Goal: Transaction & Acquisition: Purchase product/service

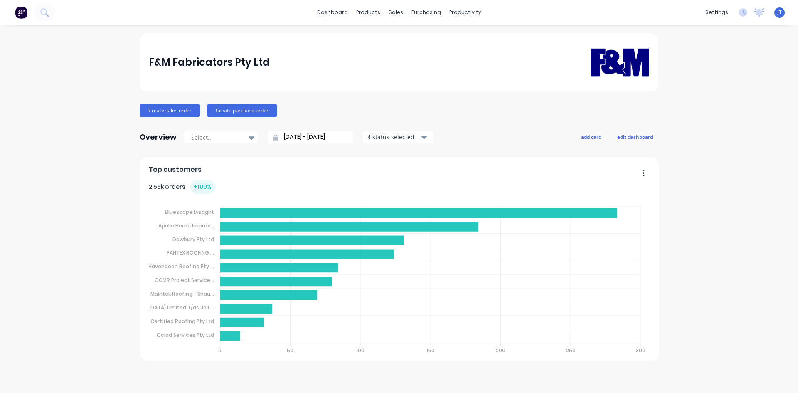
click at [17, 233] on div "F&M Fabricators Pty Ltd Create sales order Create purchase order Overview Selec…" at bounding box center [399, 208] width 798 height 351
click at [42, 8] on icon at bounding box center [44, 12] width 8 height 8
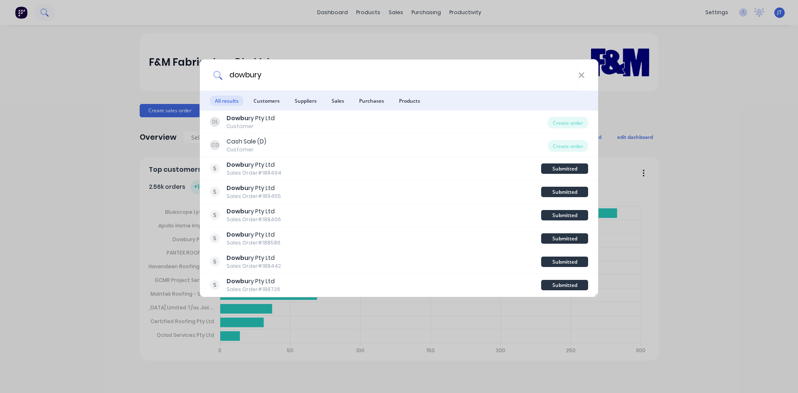
type input "dowbury"
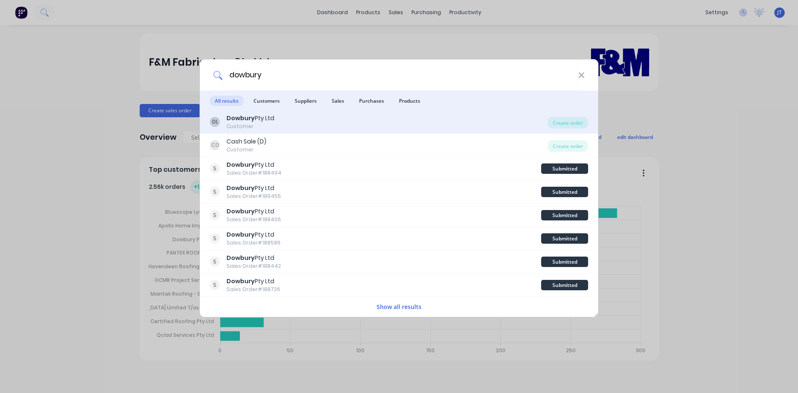
click at [281, 124] on div "DL Dowbury Pty Ltd Customer" at bounding box center [379, 122] width 338 height 16
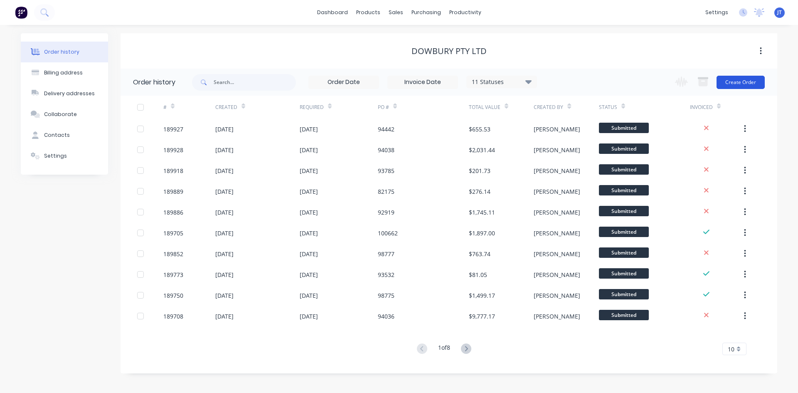
click at [719, 80] on button "Create Order" at bounding box center [741, 82] width 48 height 13
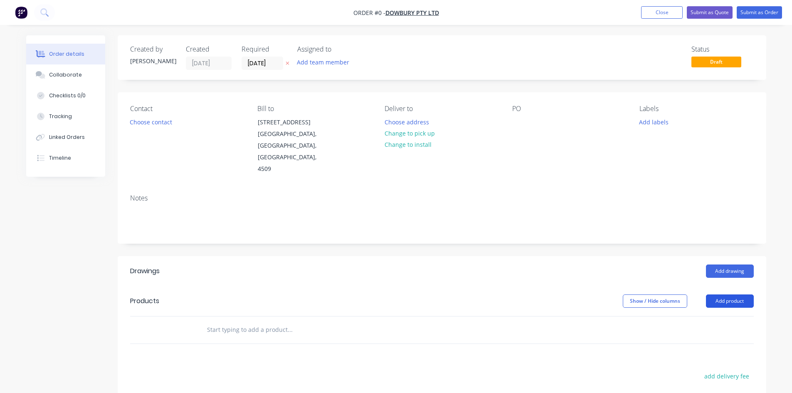
click at [745, 294] on button "Add product" at bounding box center [730, 300] width 48 height 13
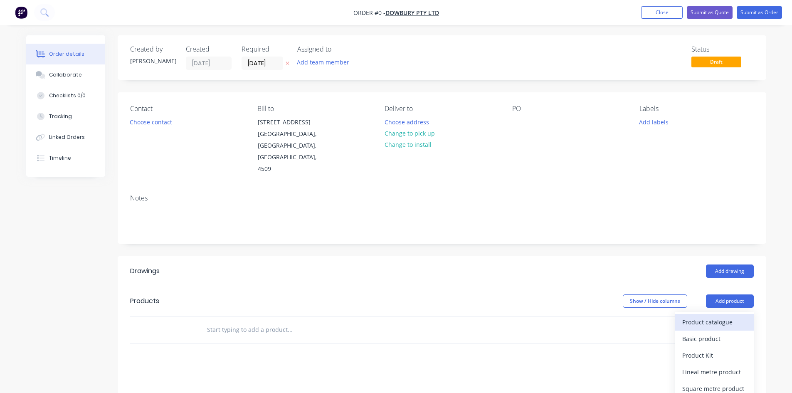
click at [717, 316] on div "Product catalogue" at bounding box center [714, 322] width 64 height 12
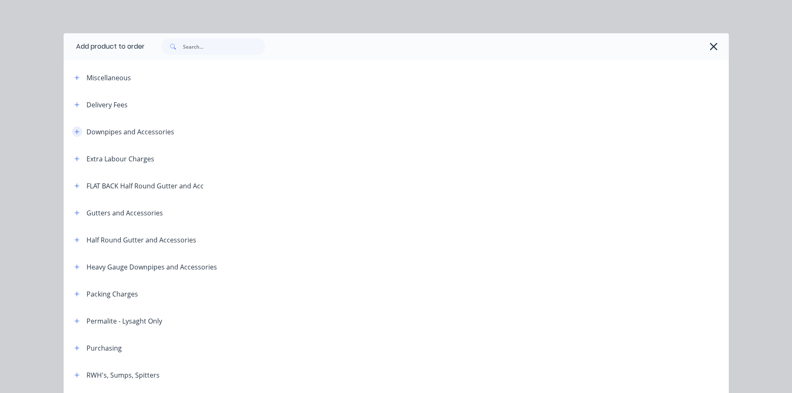
click at [72, 131] on button "button" at bounding box center [77, 131] width 10 height 10
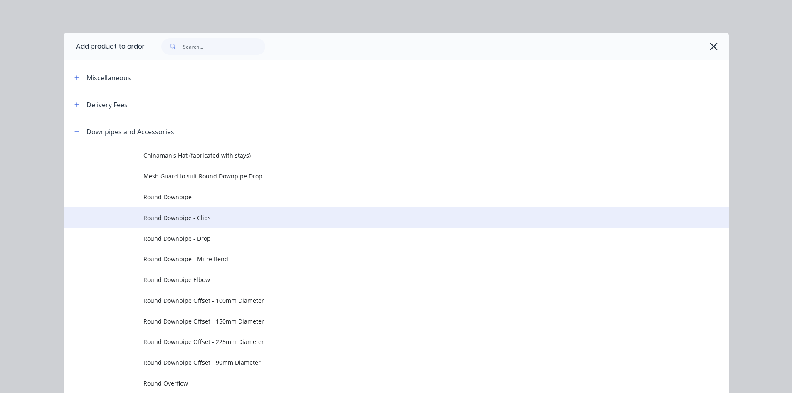
scroll to position [138, 0]
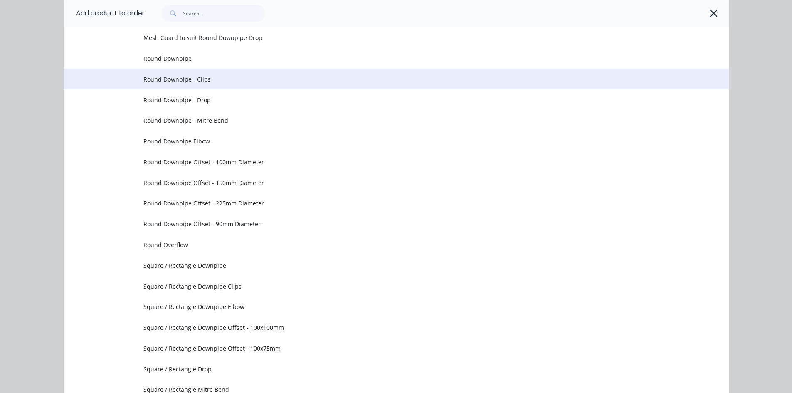
click at [255, 82] on span "Round Downpipe - Clips" at bounding box center [377, 79] width 468 height 9
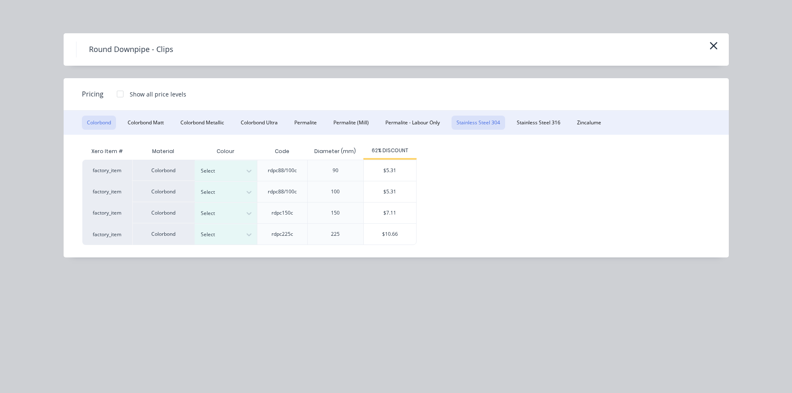
click at [493, 125] on button "Stainless Steel 304" at bounding box center [479, 123] width 54 height 14
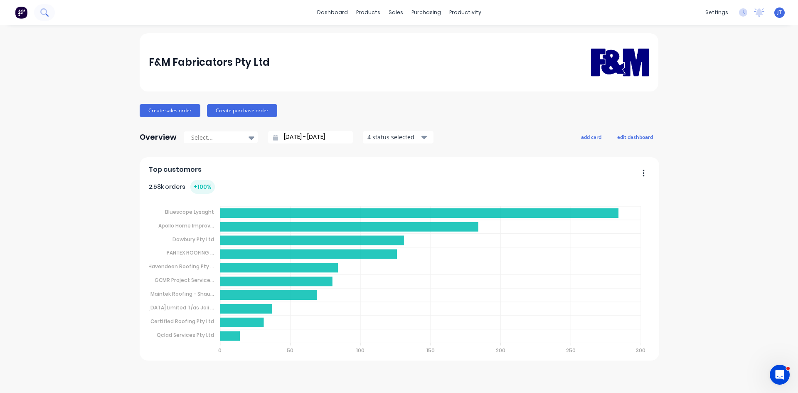
click at [39, 14] on button at bounding box center [44, 12] width 21 height 17
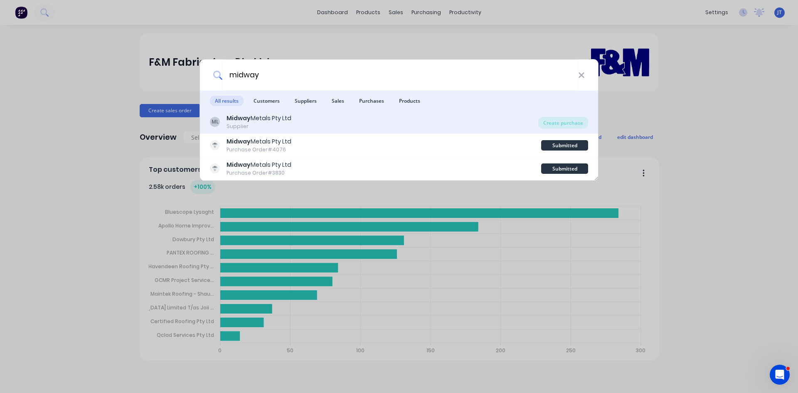
type input "midway"
click at [364, 125] on div "ML Midway Metals Pty Ltd Supplier" at bounding box center [374, 122] width 329 height 16
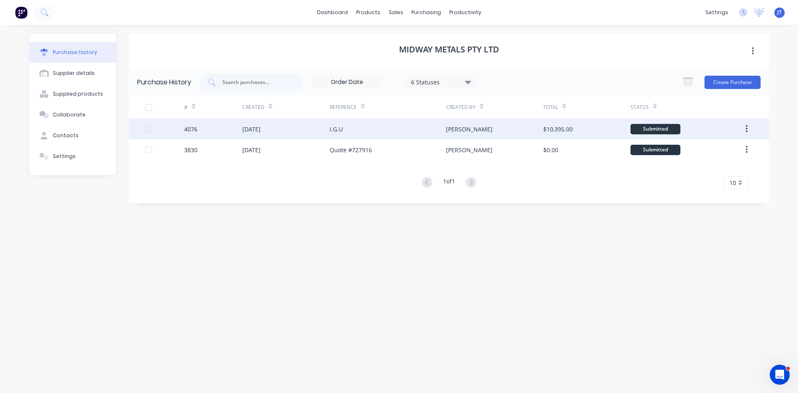
click at [473, 128] on div "[PERSON_NAME]" at bounding box center [494, 129] width 97 height 21
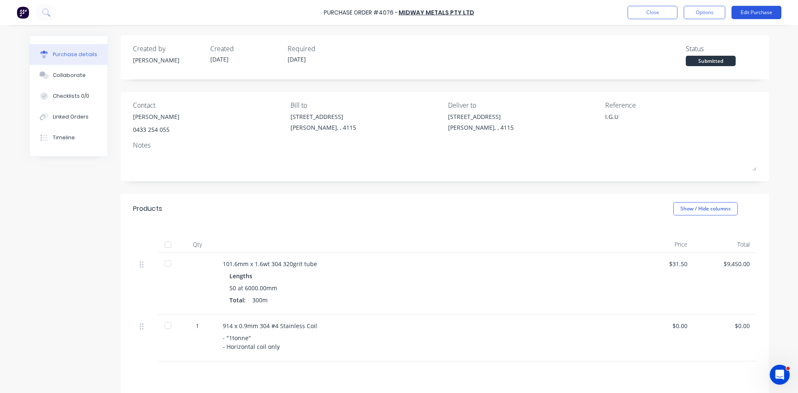
click at [749, 15] on button "Edit Purchase" at bounding box center [757, 12] width 50 height 13
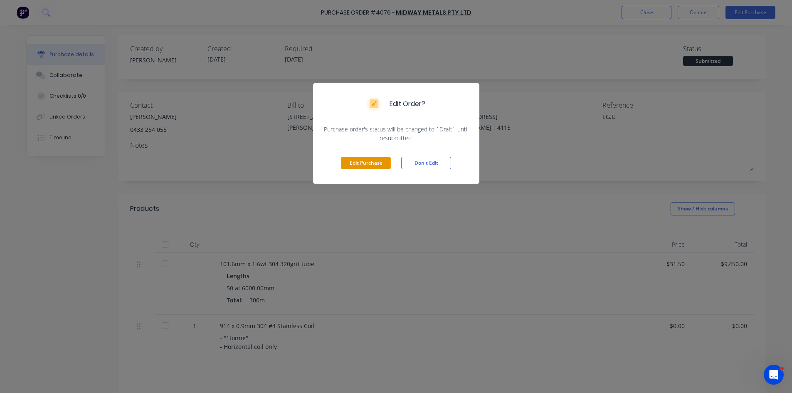
click at [379, 158] on button "Edit Purchase" at bounding box center [366, 163] width 50 height 12
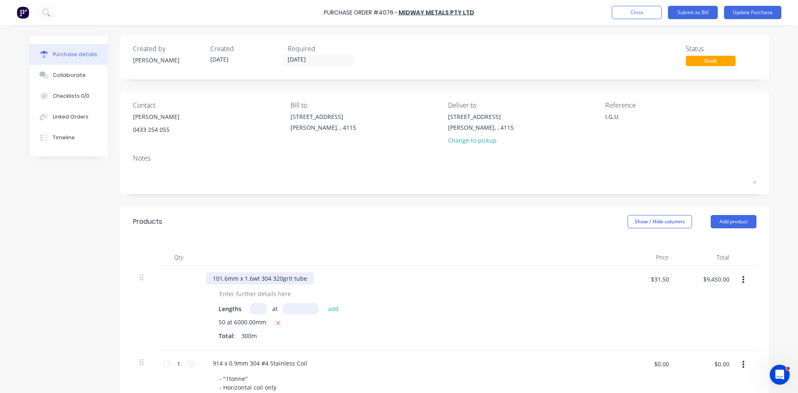
type textarea "x"
click at [189, 286] on div "101.6mm x 1.6wt 304 320grit tube Lengths at add 50 at 6000.00mm Total: 300m $31…" at bounding box center [445, 308] width 624 height 85
click at [373, 234] on div "Products Show / Hide columns Add product" at bounding box center [445, 222] width 649 height 30
click at [749, 16] on button "Update Purchase" at bounding box center [752, 12] width 57 height 13
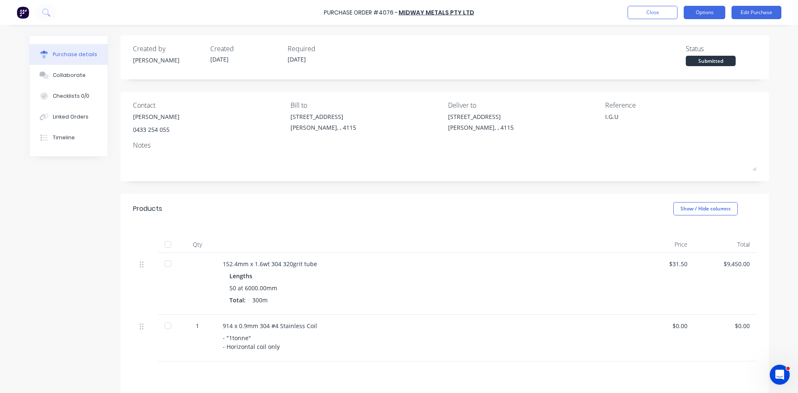
click at [694, 12] on button "Options" at bounding box center [705, 12] width 42 height 13
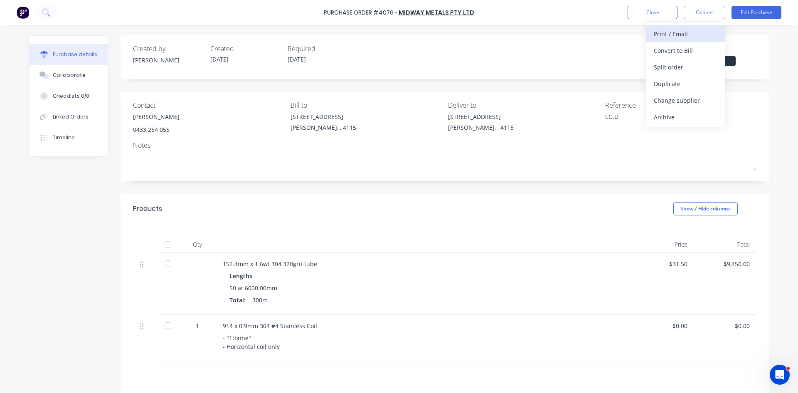
click at [684, 37] on div "Print / Email" at bounding box center [686, 34] width 64 height 12
click at [691, 64] on div "Without pricing" at bounding box center [686, 67] width 64 height 12
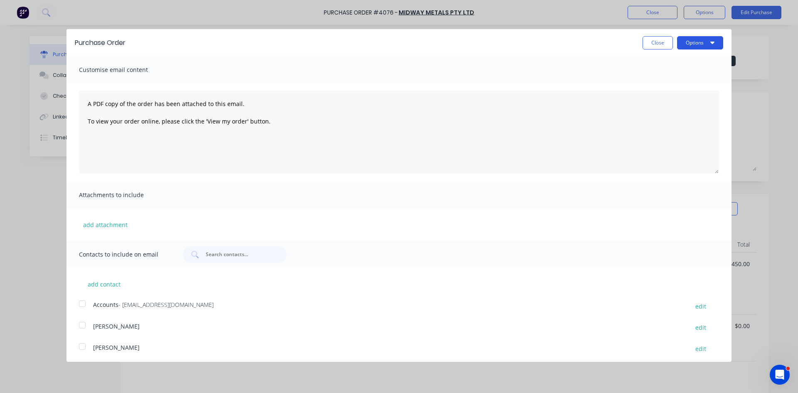
click at [705, 48] on button "Options" at bounding box center [700, 42] width 46 height 13
click at [702, 60] on div "Print" at bounding box center [684, 64] width 64 height 12
click at [47, 18] on div "Purchase Order Close Options Print Email Customise email content A PDF copy of …" at bounding box center [399, 196] width 798 height 393
click at [53, 14] on div "Purchase Order Close Options Customise email content A PDF copy of the order ha…" at bounding box center [399, 196] width 798 height 393
click at [649, 45] on button "Close" at bounding box center [658, 42] width 30 height 13
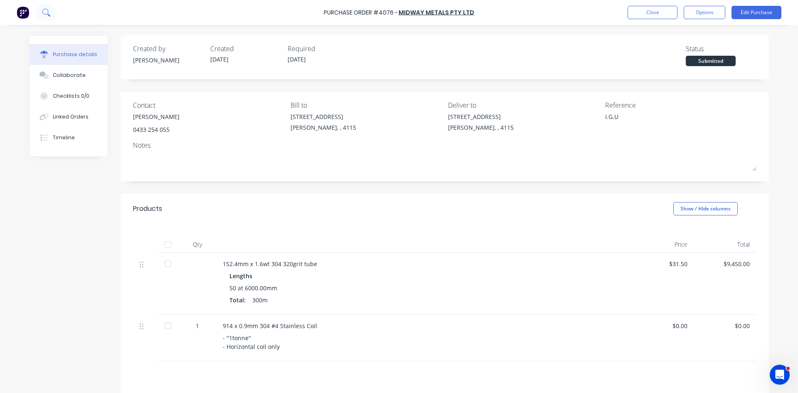
click at [48, 12] on icon at bounding box center [45, 11] width 7 height 7
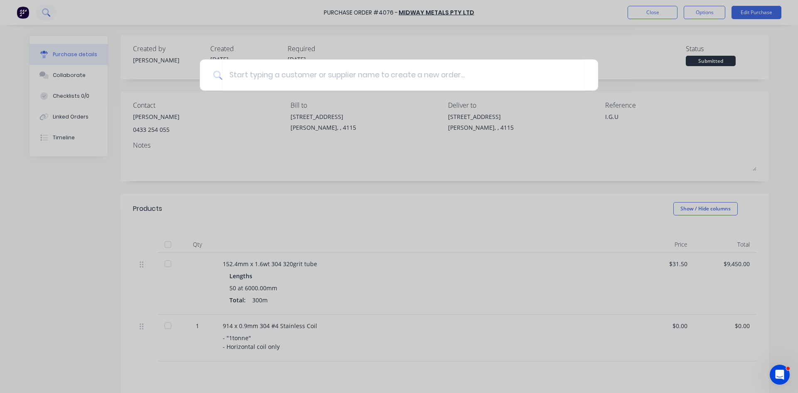
type textarea "x"
type input "s"
type textarea "x"
type input "su"
type textarea "x"
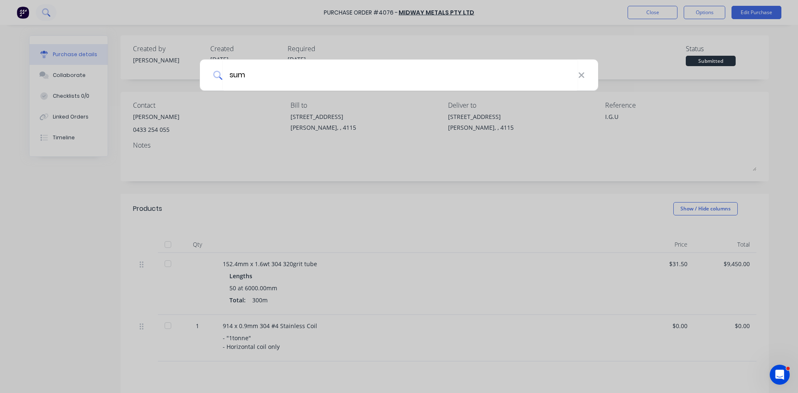
type input "summ"
type textarea "x"
type input "summit"
type textarea "x"
type input "summit"
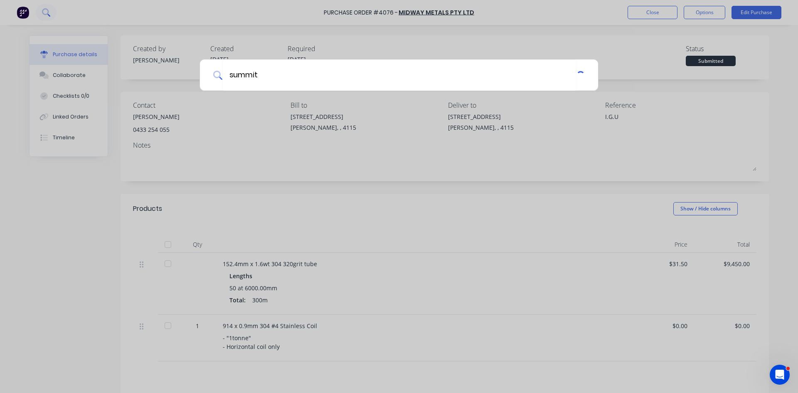
type textarea "x"
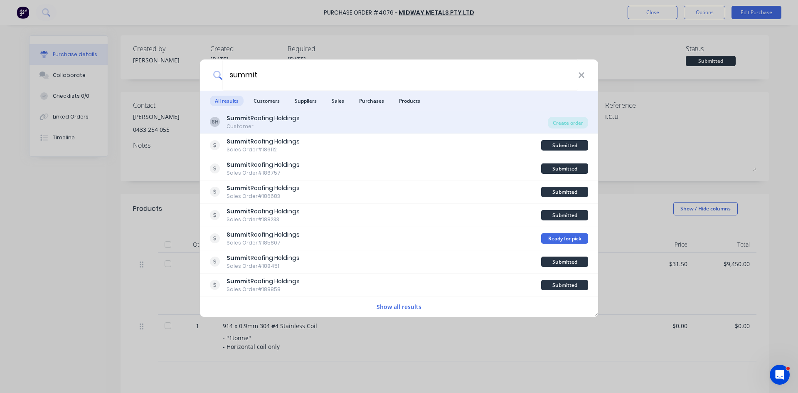
click at [326, 116] on div "SH Summit Roofing Holdings Customer" at bounding box center [379, 122] width 338 height 16
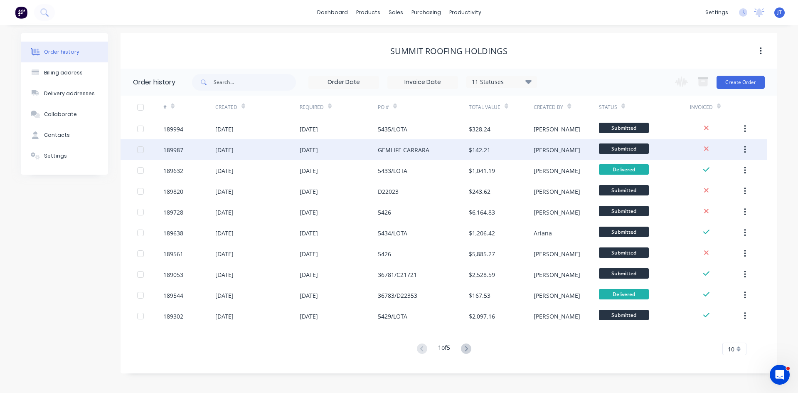
click at [409, 141] on div "GEMLIFE CARRARA" at bounding box center [423, 149] width 91 height 21
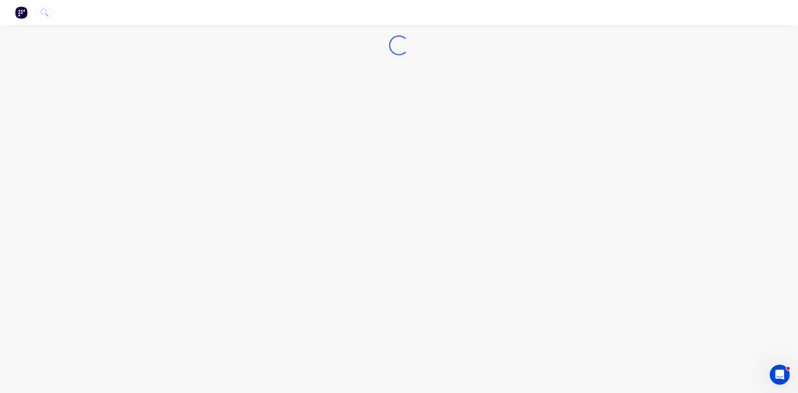
drag, startPoint x: 491, startPoint y: 184, endPoint x: 497, endPoint y: 180, distance: 7.3
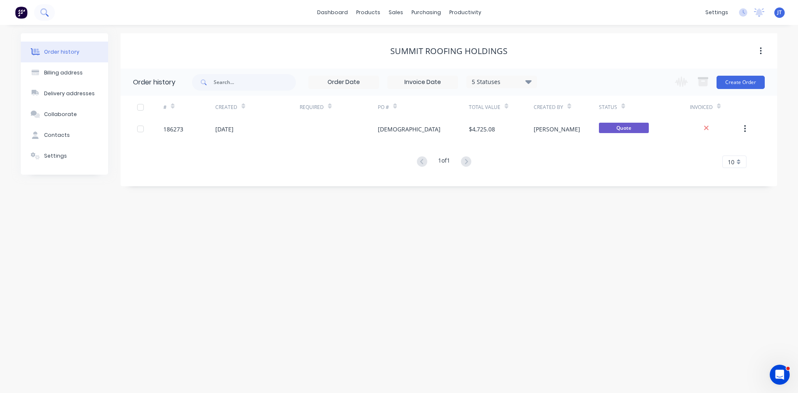
click at [45, 10] on icon at bounding box center [43, 11] width 7 height 7
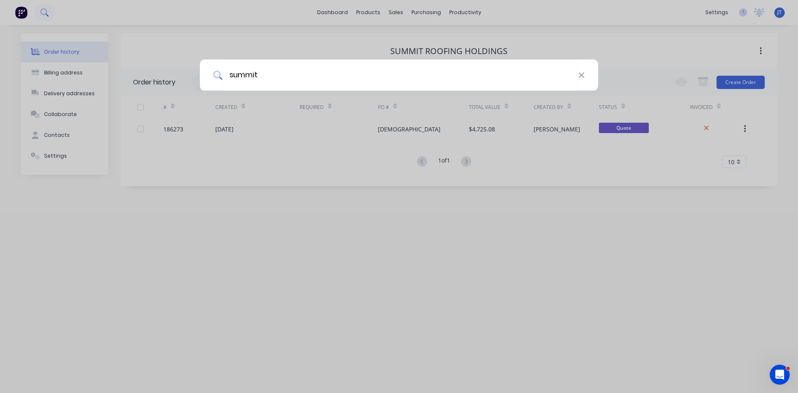
type input "summit"
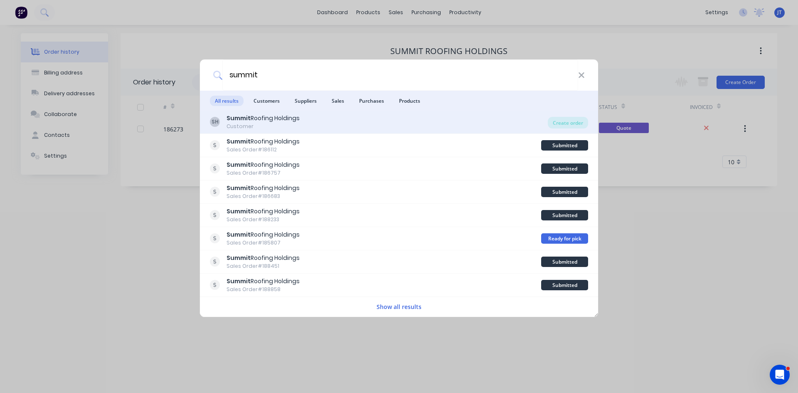
click at [386, 126] on div "SH Summit Roofing Holdings Customer" at bounding box center [379, 122] width 338 height 16
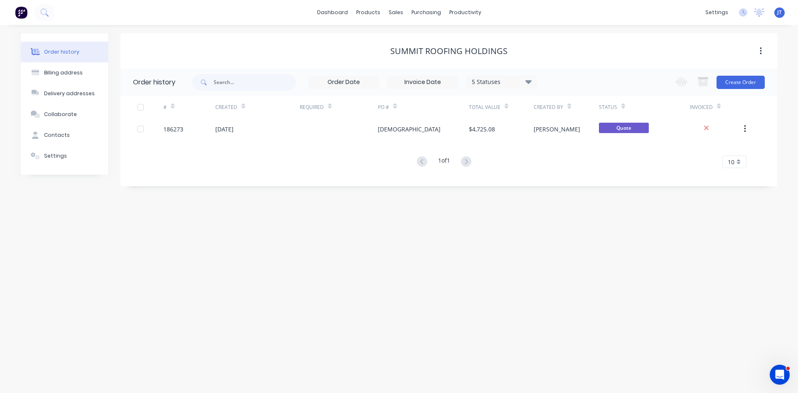
click at [518, 83] on div "5 Statuses" at bounding box center [502, 81] width 70 height 9
click at [571, 178] on label at bounding box center [571, 178] width 0 height 0
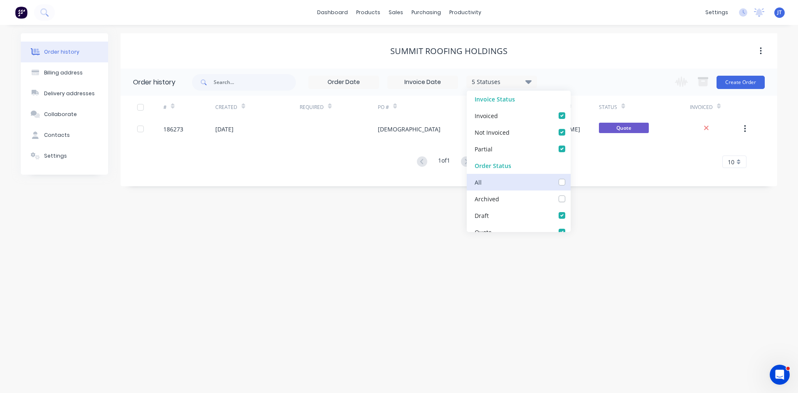
click at [571, 183] on input "checkbox" at bounding box center [574, 182] width 7 height 8
checkbox input "true"
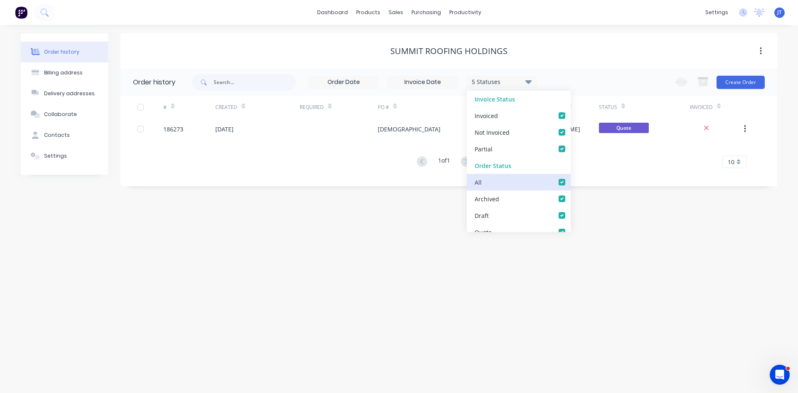
checkbox up_checkbox_f065c758-0d54-45b4-87d1-a876060561b1undefined "true"
checkbox input "true"
checkbox Up_checkbox_fw9vzundefined "true"
click at [652, 254] on div "Order history Billing address Delivery addresses Collaborate Contacts Settings …" at bounding box center [399, 209] width 798 height 368
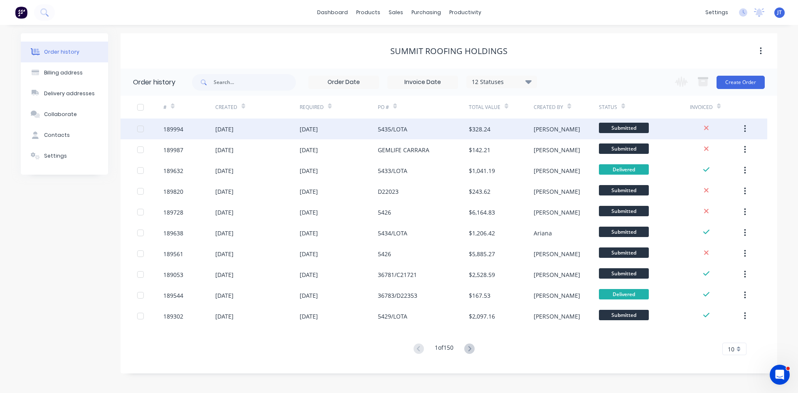
click at [467, 122] on div "5435/LOTA" at bounding box center [423, 129] width 91 height 21
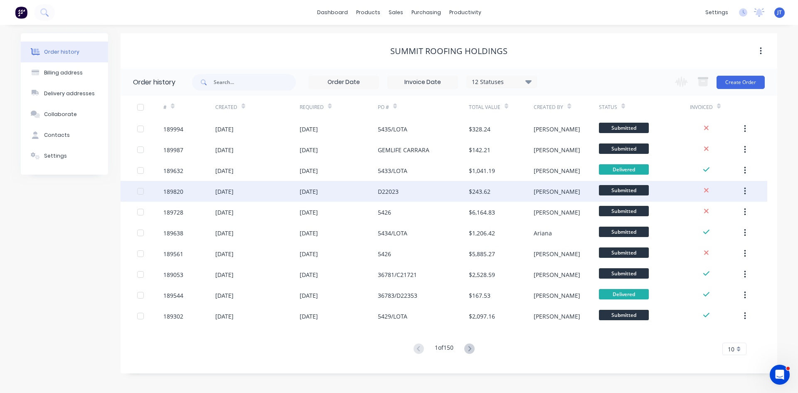
click at [431, 194] on div "D22023" at bounding box center [423, 191] width 91 height 21
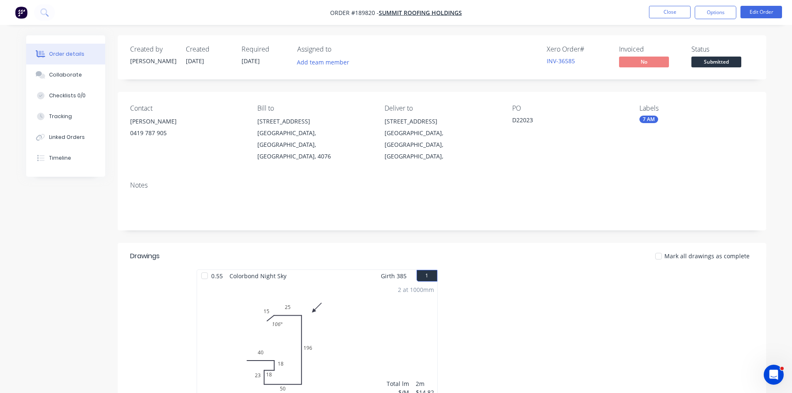
click at [45, 12] on icon at bounding box center [44, 12] width 8 height 8
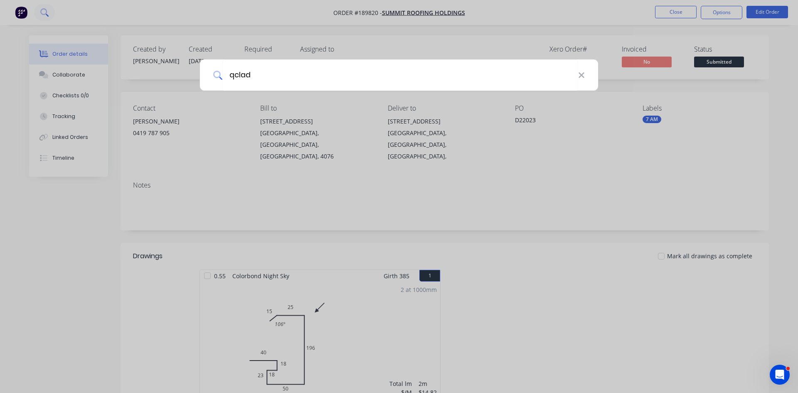
type input "qclad"
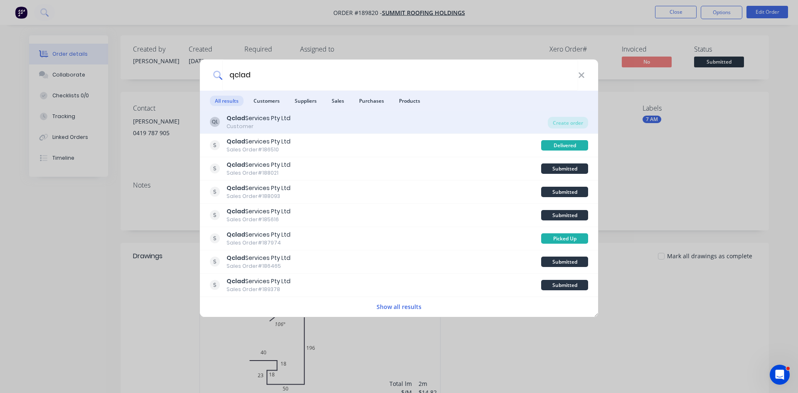
click at [274, 122] on div "Qclad Services Pty Ltd" at bounding box center [259, 118] width 64 height 9
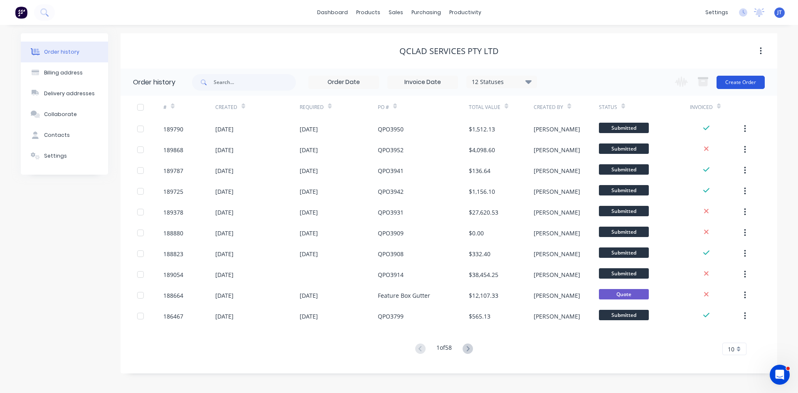
click at [746, 85] on button "Create Order" at bounding box center [741, 82] width 48 height 13
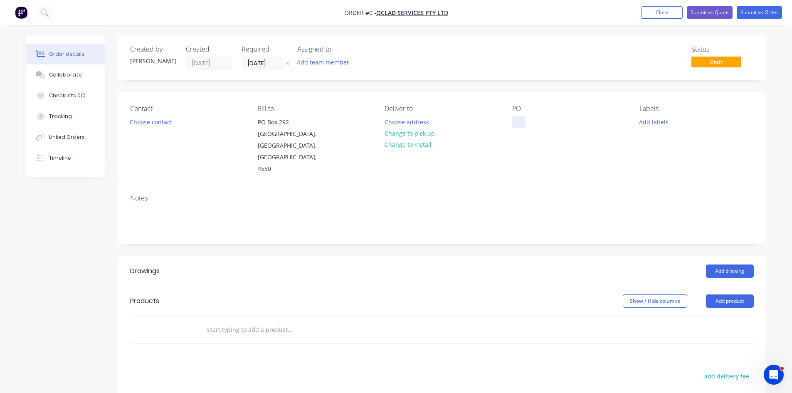
click at [518, 119] on div at bounding box center [518, 122] width 13 height 12
click at [418, 121] on div "Order details Collaborate Checklists 0/0 Tracking Linked Orders Timeline Order …" at bounding box center [396, 295] width 757 height 521
click at [412, 119] on button "Choose address" at bounding box center [406, 121] width 53 height 11
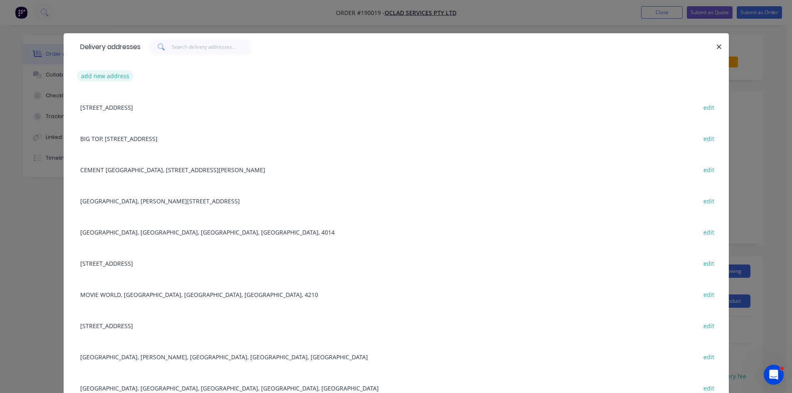
click at [121, 80] on button "add new address" at bounding box center [105, 75] width 57 height 11
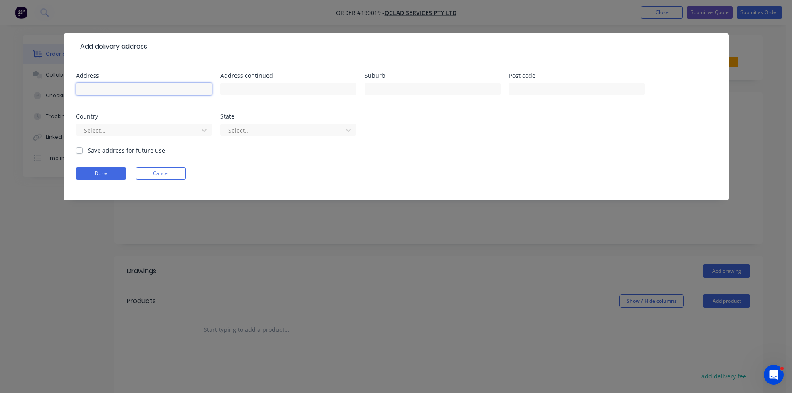
click at [142, 91] on input "text" at bounding box center [144, 89] width 136 height 12
type input "[STREET_ADDRESS]"
type input "Paget"
click button "Done" at bounding box center [101, 173] width 50 height 12
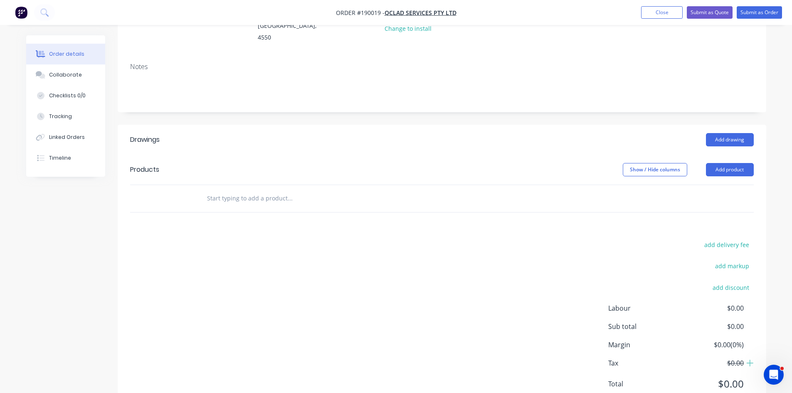
scroll to position [138, 0]
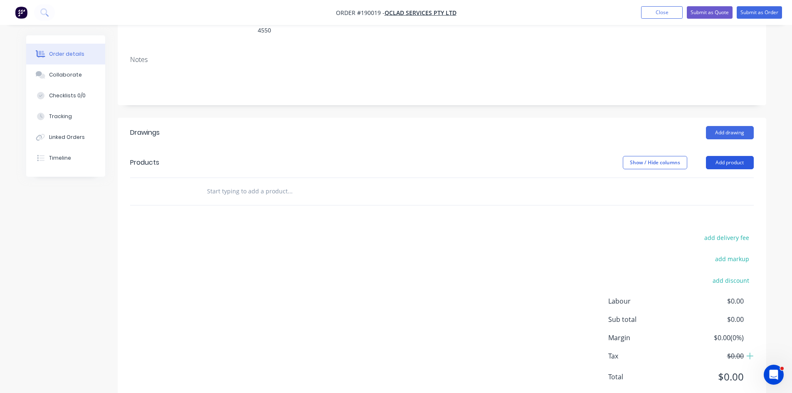
click at [743, 156] on button "Add product" at bounding box center [730, 162] width 48 height 13
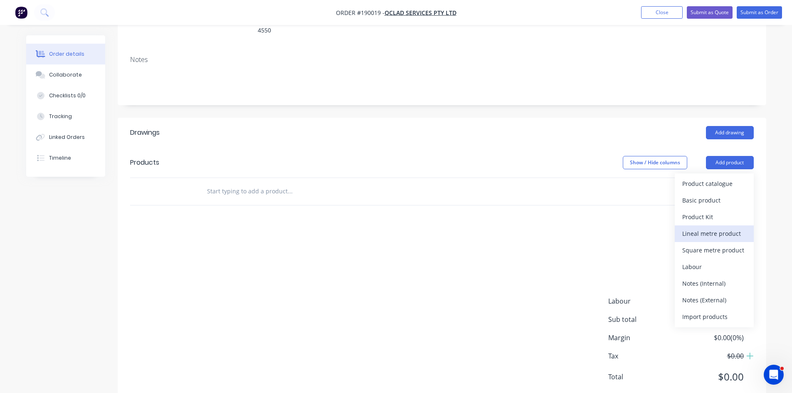
click at [724, 227] on div "Lineal metre product" at bounding box center [714, 233] width 64 height 12
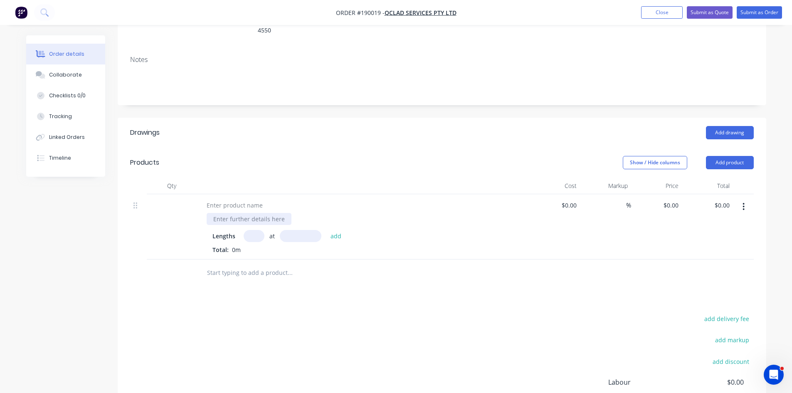
click at [238, 213] on div at bounding box center [249, 219] width 85 height 12
click at [246, 199] on div at bounding box center [234, 205] width 69 height 12
type input "1"
type input "274000"
click at [326, 230] on button "add" at bounding box center [336, 235] width 20 height 11
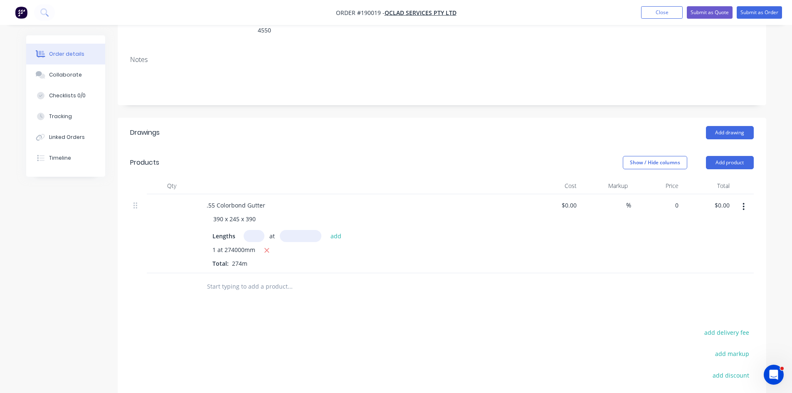
drag, startPoint x: 676, startPoint y: 194, endPoint x: 682, endPoint y: 207, distance: 14.0
click at [676, 199] on input "0" at bounding box center [672, 205] width 19 height 12
type input "$25.32"
type input "$6,937.68"
click at [679, 289] on div "Drawings Add drawing Products Show / Hide columns Add product Qty Cost Markup P…" at bounding box center [442, 309] width 649 height 382
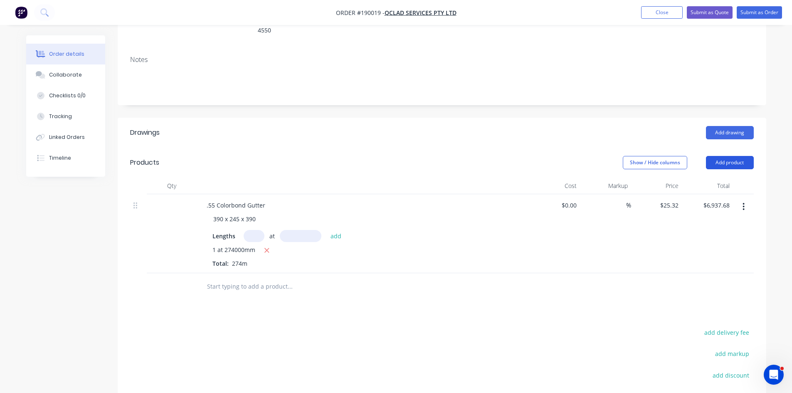
click at [724, 156] on button "Add product" at bounding box center [730, 162] width 48 height 13
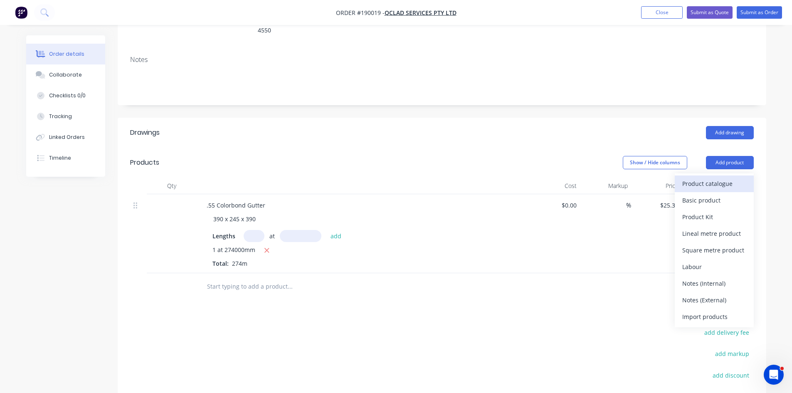
click at [705, 178] on div "Product catalogue" at bounding box center [714, 184] width 64 height 12
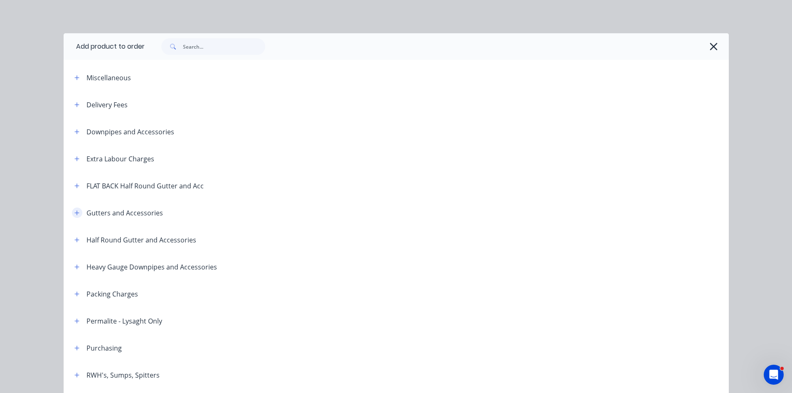
click at [74, 213] on icon "button" at bounding box center [76, 212] width 5 height 5
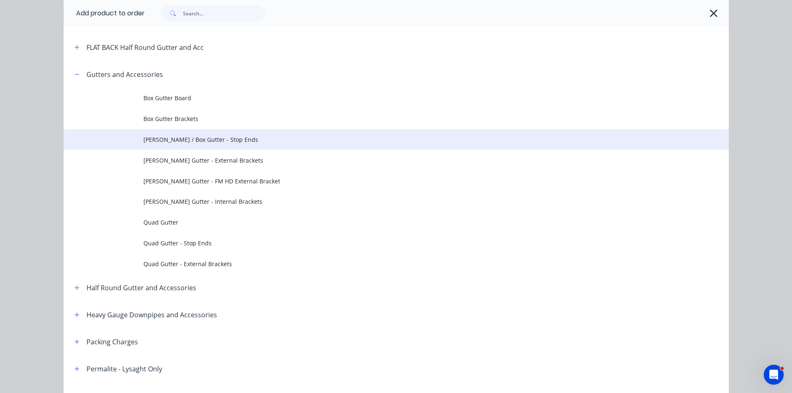
click at [225, 139] on span "[PERSON_NAME] / Box Gutter - Stop Ends" at bounding box center [377, 139] width 468 height 9
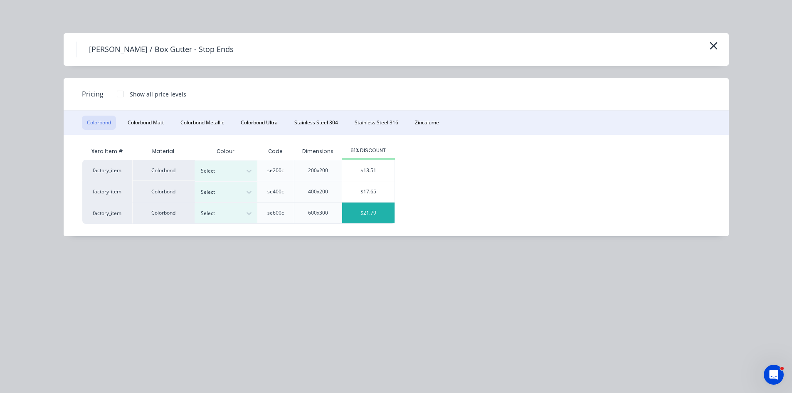
click at [363, 220] on div "$21.79" at bounding box center [368, 213] width 52 height 21
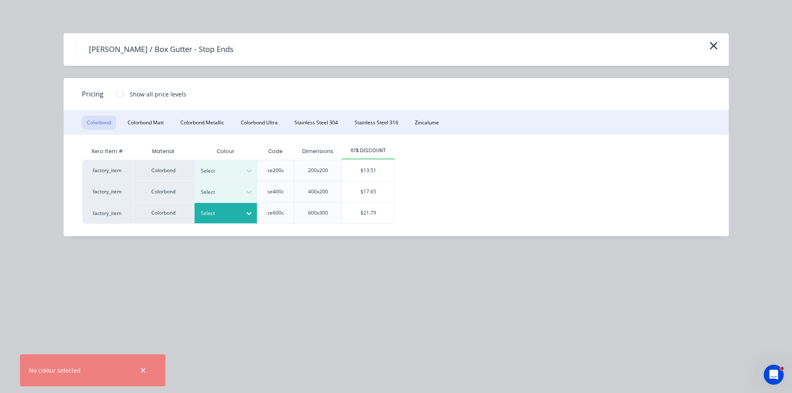
click at [237, 208] on div "Select" at bounding box center [226, 213] width 62 height 20
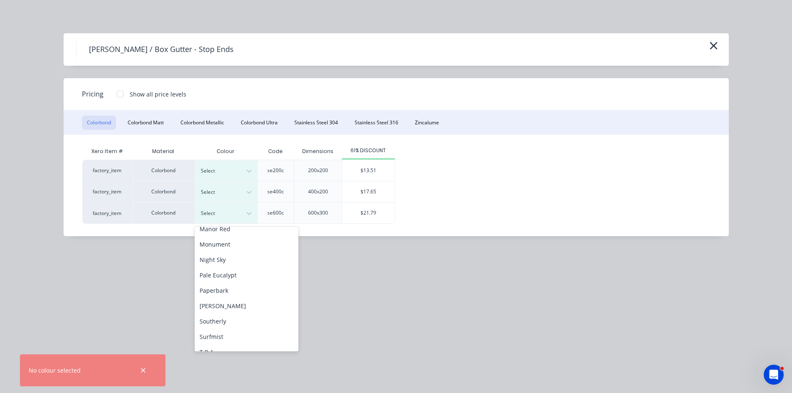
scroll to position [279, 0]
click at [250, 284] on div "T.B.A" at bounding box center [247, 280] width 104 height 15
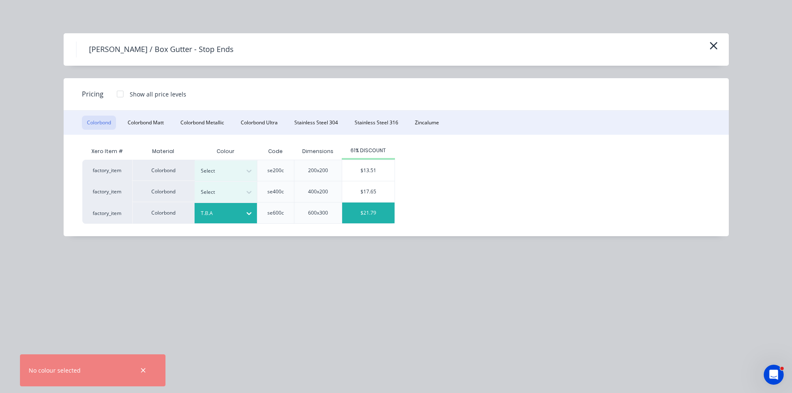
click at [361, 216] on div "$21.79" at bounding box center [368, 213] width 52 height 21
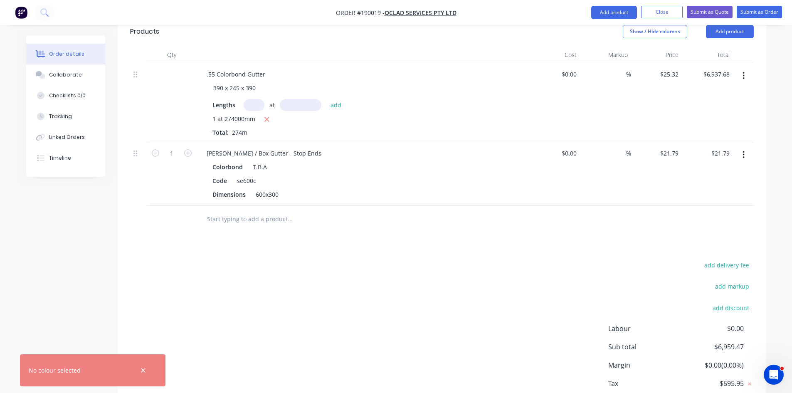
scroll to position [277, 0]
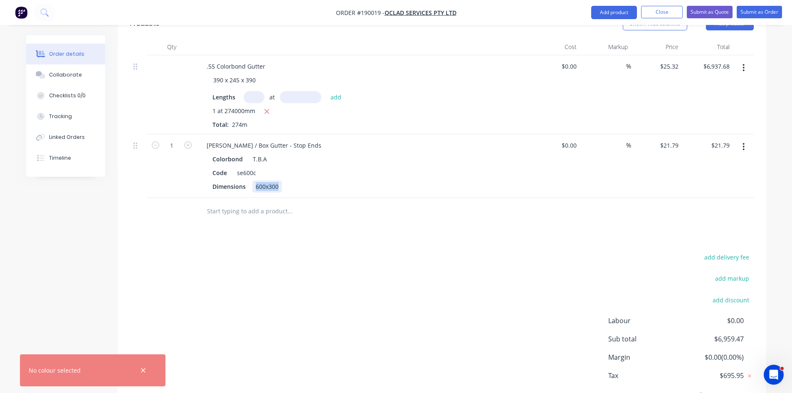
drag, startPoint x: 279, startPoint y: 174, endPoint x: 220, endPoint y: 193, distance: 61.9
click at [224, 191] on div "Qty Cost Markup Price Total .55 Colorbond Gutter 390 x 245 x 390 Lengths at add…" at bounding box center [442, 132] width 649 height 186
click at [198, 198] on div at bounding box center [346, 211] width 299 height 27
click at [184, 140] on button "button" at bounding box center [188, 144] width 11 height 9
type input "2"
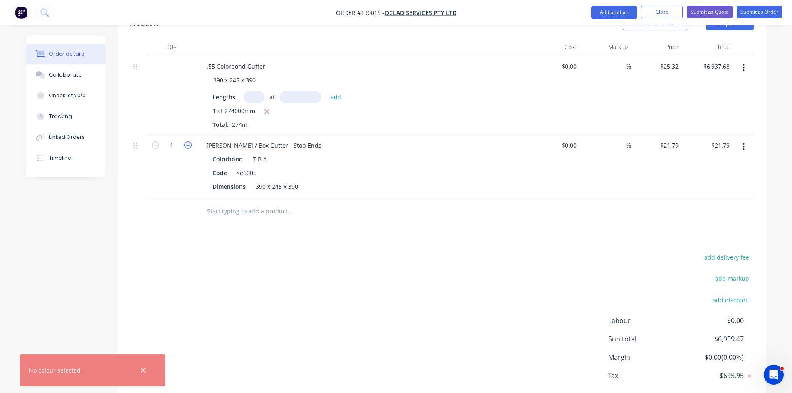
type input "$43.58"
click at [185, 141] on icon "button" at bounding box center [187, 144] width 7 height 7
type input "3"
type input "$65.37"
click at [185, 141] on icon "button" at bounding box center [187, 144] width 7 height 7
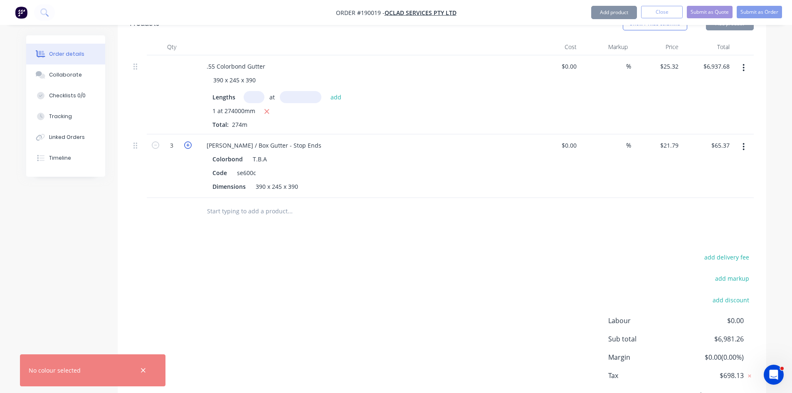
type input "4"
type input "$87.16"
click at [185, 141] on icon "button" at bounding box center [187, 144] width 7 height 7
type input "5"
type input "$108.95"
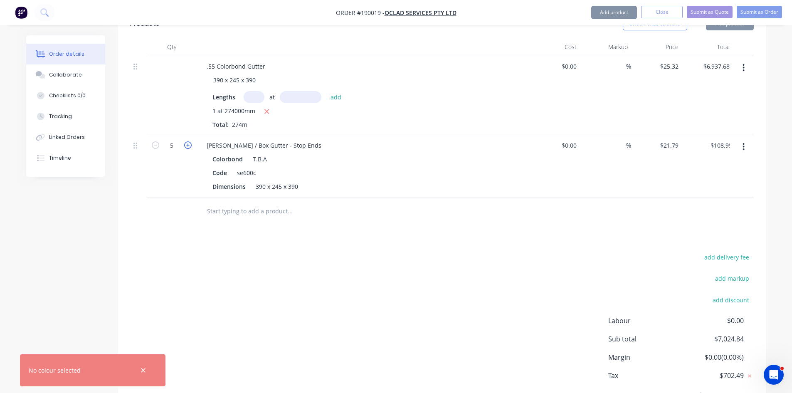
click at [185, 141] on icon "button" at bounding box center [187, 144] width 7 height 7
type input "6"
type input "$130.74"
click at [185, 141] on icon "button" at bounding box center [187, 144] width 7 height 7
type input "7"
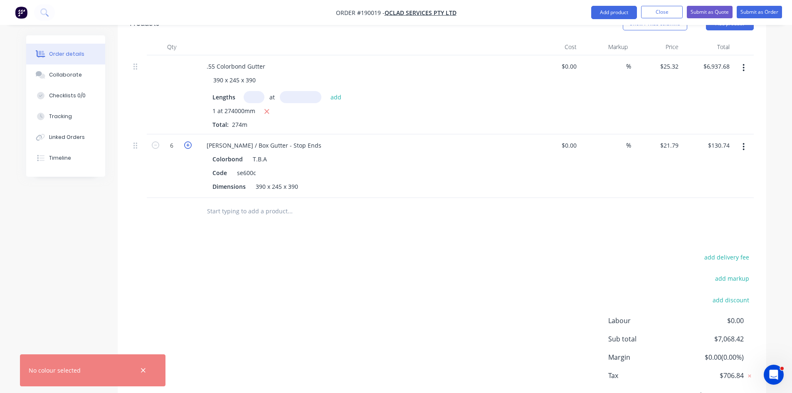
type input "$152.53"
click at [185, 141] on icon "button" at bounding box center [187, 144] width 7 height 7
type input "8"
type input "$174.32"
click at [185, 141] on icon "button" at bounding box center [187, 144] width 7 height 7
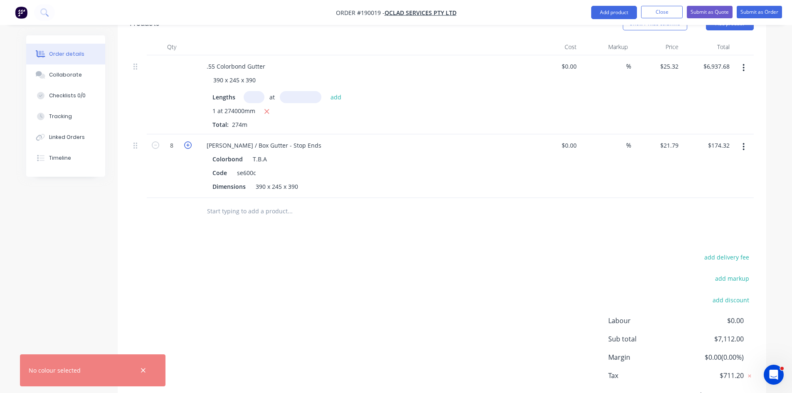
type input "9"
type input "$196.11"
click at [185, 141] on icon "button" at bounding box center [187, 144] width 7 height 7
type input "10"
type input "$217.90"
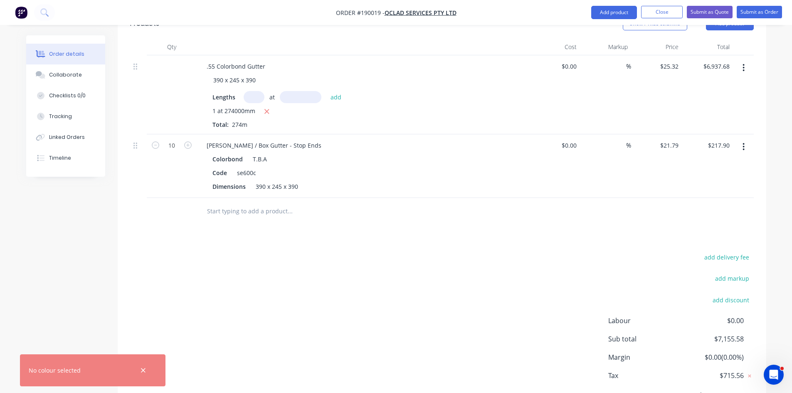
click at [641, 236] on div "Drawings Add drawing Products Show / Hide columns Add product Qty Cost Markup P…" at bounding box center [442, 202] width 649 height 446
click at [620, 17] on button "Add product" at bounding box center [614, 12] width 46 height 13
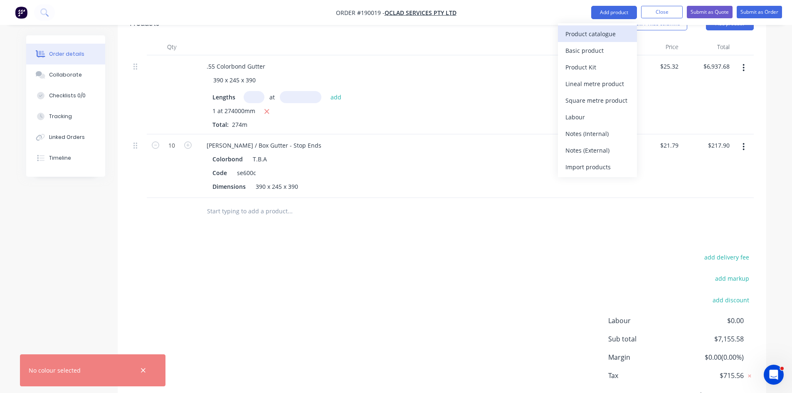
click at [607, 31] on div "Product catalogue" at bounding box center [598, 34] width 64 height 12
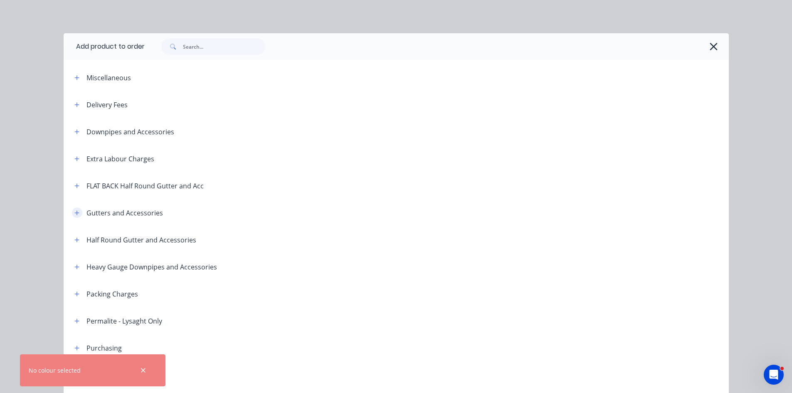
click at [79, 212] on button "button" at bounding box center [77, 213] width 10 height 10
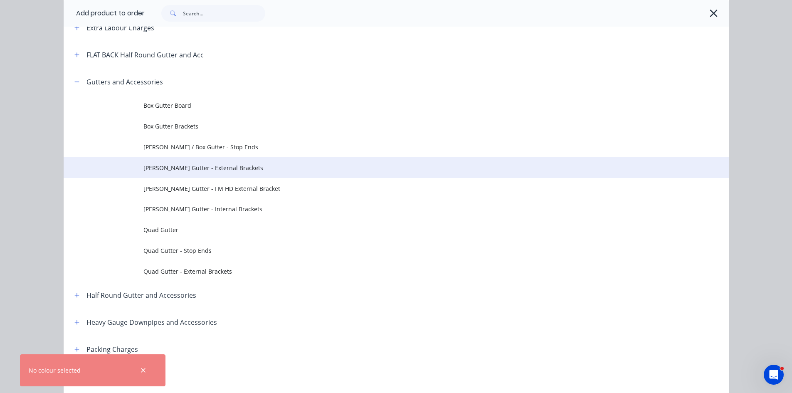
scroll to position [138, 0]
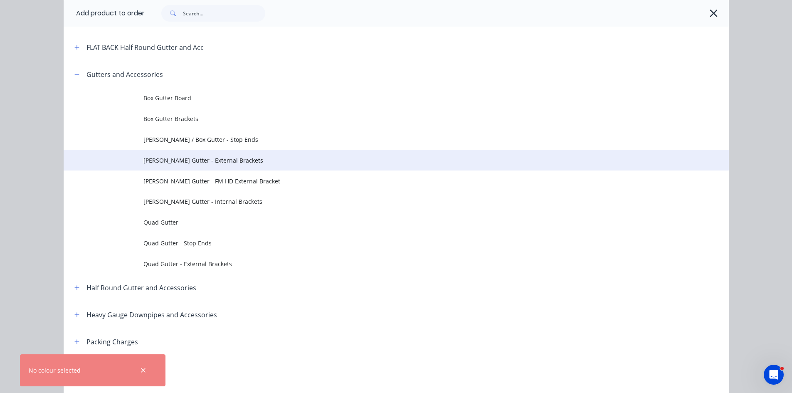
click at [203, 168] on td "[PERSON_NAME] Gutter - External Brackets" at bounding box center [436, 160] width 586 height 21
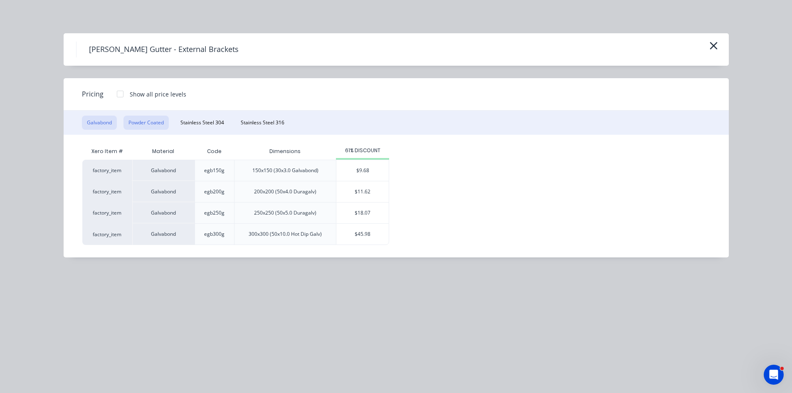
click at [149, 122] on button "Powder Coated" at bounding box center [146, 123] width 45 height 14
click at [358, 218] on div "$23.24" at bounding box center [362, 213] width 52 height 21
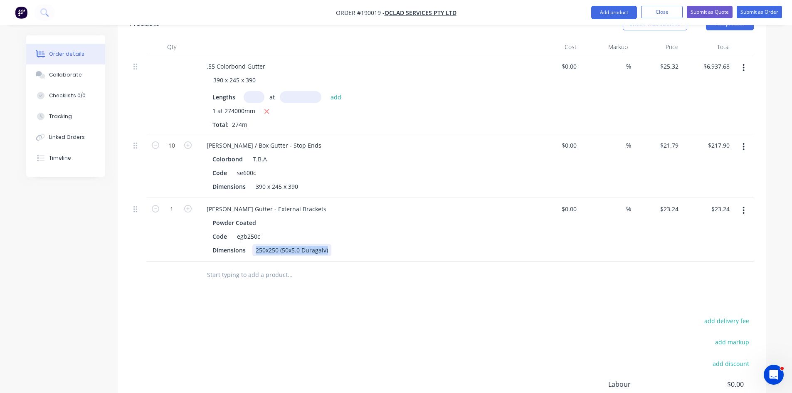
drag, startPoint x: 256, startPoint y: 238, endPoint x: 450, endPoint y: 240, distance: 193.8
click at [419, 244] on div "Dimensions 250x250 (50x5.0 Duragalv)" at bounding box center [361, 250] width 304 height 12
type input "$0.00"
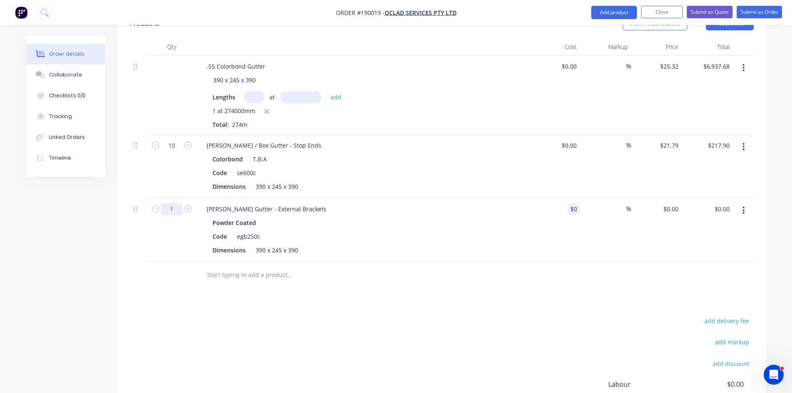
click at [173, 152] on input "1" at bounding box center [172, 145] width 22 height 12
type input "2"
type input "300"
click at [378, 302] on div "Drawings Add drawing Products Show / Hide columns Add product Qty Cost Markup P…" at bounding box center [442, 233] width 649 height 509
click at [552, 205] on div "$0.00 $0.00" at bounding box center [554, 230] width 51 height 64
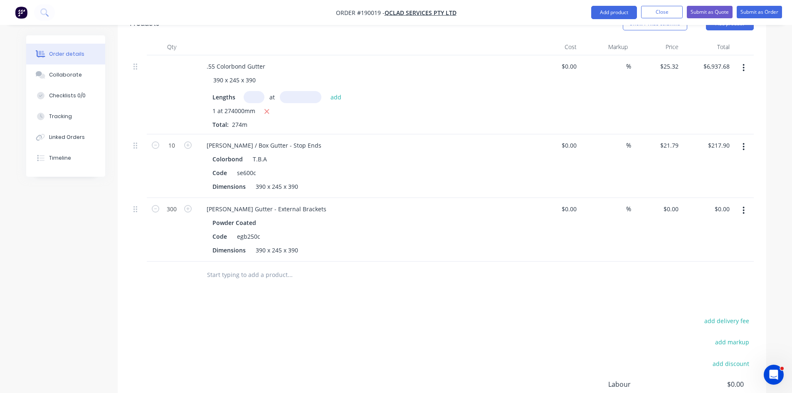
click at [741, 203] on button "button" at bounding box center [744, 210] width 20 height 15
click at [720, 226] on div "Edit" at bounding box center [714, 232] width 64 height 12
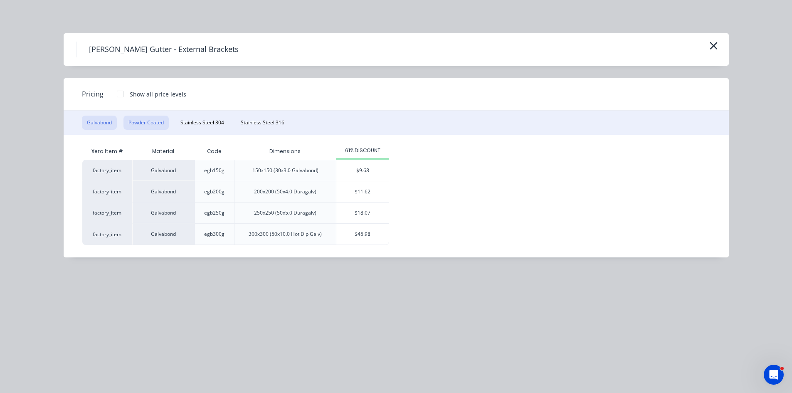
click at [143, 119] on button "Powder Coated" at bounding box center [146, 123] width 45 height 14
click at [367, 211] on div "$23.24" at bounding box center [362, 213] width 52 height 21
type input "$23.24"
type input "$6,972.00"
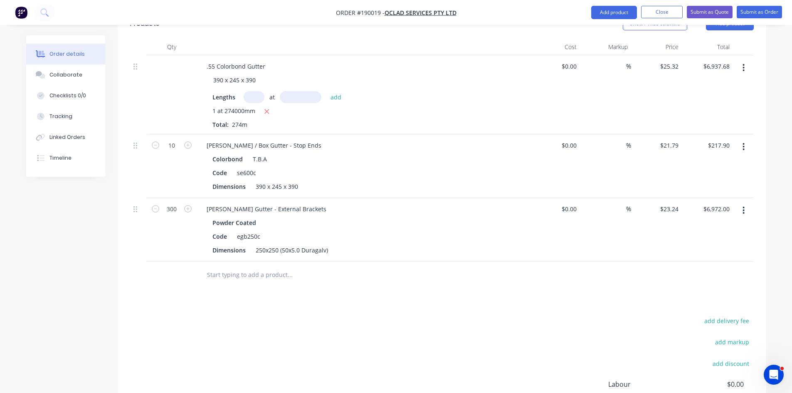
click at [365, 217] on div "Powder Coated" at bounding box center [362, 223] width 301 height 12
drag, startPoint x: 255, startPoint y: 239, endPoint x: 482, endPoint y: 237, distance: 226.6
click at [482, 244] on div "Dimensions 250x250 (50x5.0 Duragalv)" at bounding box center [361, 250] width 304 height 12
click at [474, 230] on div "Code egb250c" at bounding box center [361, 236] width 304 height 12
click at [474, 294] on div "Drawings Add drawing Products Show / Hide columns Add product Qty Cost Markup P…" at bounding box center [442, 233] width 649 height 509
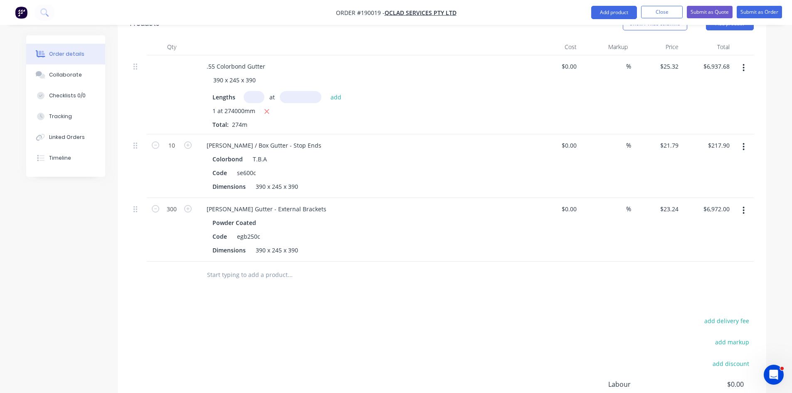
click at [746, 60] on button "button" at bounding box center [744, 67] width 20 height 15
click at [707, 100] on div "Duplicate" at bounding box center [714, 106] width 64 height 12
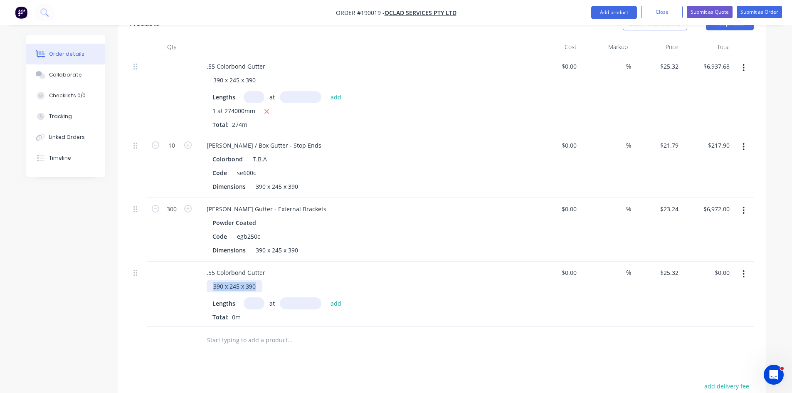
drag, startPoint x: 212, startPoint y: 273, endPoint x: 297, endPoint y: 285, distance: 85.7
click at [292, 281] on div ".55 Colorbond Gutter 390 x 245 x 390 Lengths at add Total: 0m" at bounding box center [363, 294] width 333 height 65
click at [432, 332] on div at bounding box center [325, 340] width 250 height 17
click at [683, 262] on div "$0.00 $0.00" at bounding box center [707, 294] width 51 height 65
click at [669, 267] on input "25.32" at bounding box center [671, 273] width 22 height 12
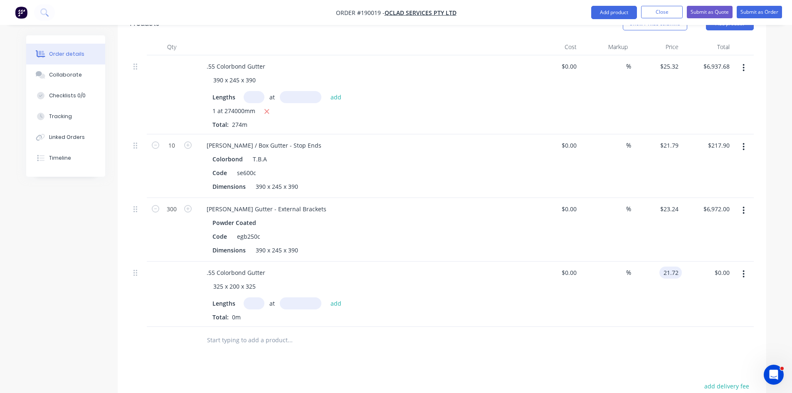
type input "$21.72"
click at [578, 329] on div at bounding box center [442, 340] width 624 height 27
click at [748, 139] on button "button" at bounding box center [744, 146] width 20 height 15
click at [724, 179] on div "Duplicate" at bounding box center [714, 185] width 64 height 12
click at [188, 334] on icon "button" at bounding box center [187, 337] width 7 height 7
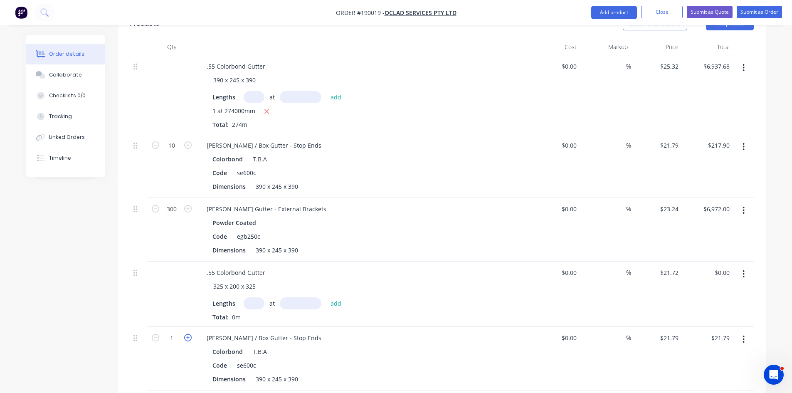
type input "2"
type input "$43.58"
click at [188, 334] on icon "button" at bounding box center [187, 337] width 7 height 7
type input "3"
type input "$65.37"
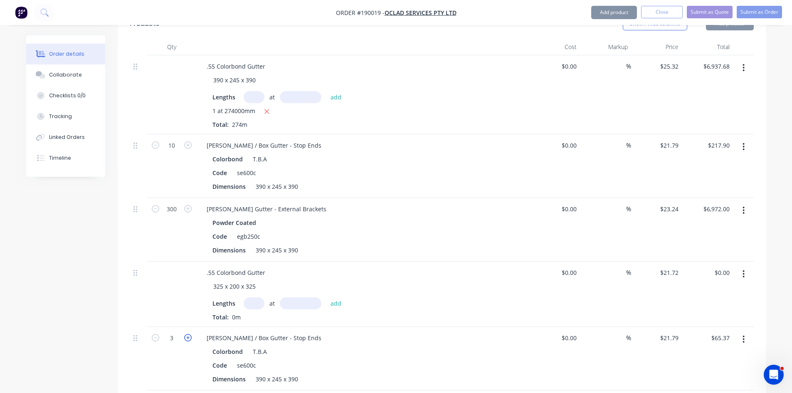
click at [188, 334] on icon "button" at bounding box center [187, 337] width 7 height 7
type input "4"
type input "$87.16"
click at [188, 334] on icon "button" at bounding box center [187, 337] width 7 height 7
type input "5"
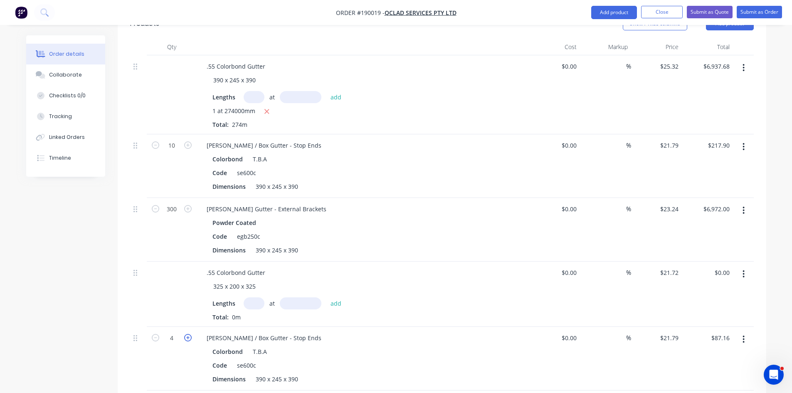
type input "$108.95"
click at [188, 334] on icon "button" at bounding box center [187, 337] width 7 height 7
type input "6"
type input "$130.74"
click at [250, 297] on input "text" at bounding box center [254, 303] width 21 height 12
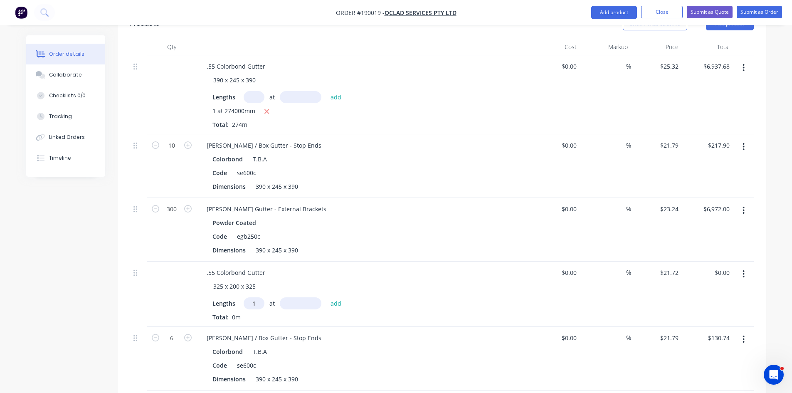
type input "1"
type input "60000"
click at [326, 297] on button "add" at bounding box center [336, 302] width 20 height 11
type input "$1,303.20"
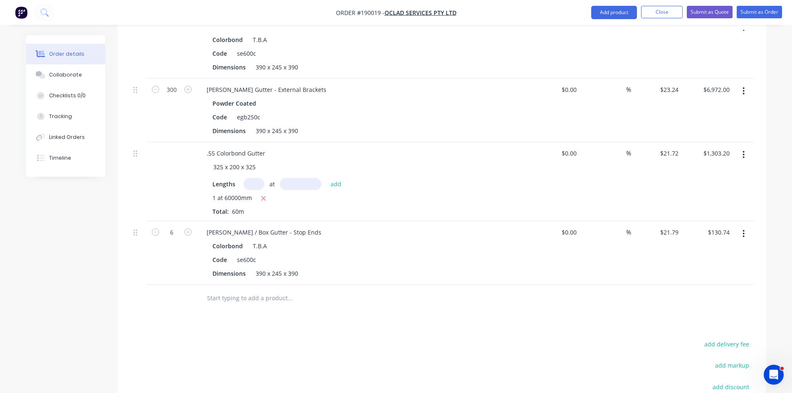
scroll to position [416, 0]
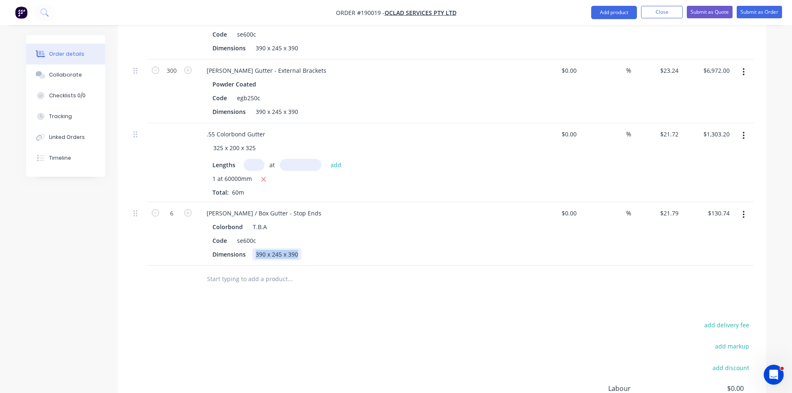
drag, startPoint x: 319, startPoint y: 243, endPoint x: 363, endPoint y: 249, distance: 44.0
click at [354, 248] on div "Dimensions 390 x 245 x 390" at bounding box center [361, 254] width 304 height 12
click at [379, 277] on div at bounding box center [346, 279] width 299 height 27
click at [744, 64] on button "button" at bounding box center [744, 71] width 20 height 15
click at [719, 104] on div "Duplicate" at bounding box center [714, 110] width 64 height 12
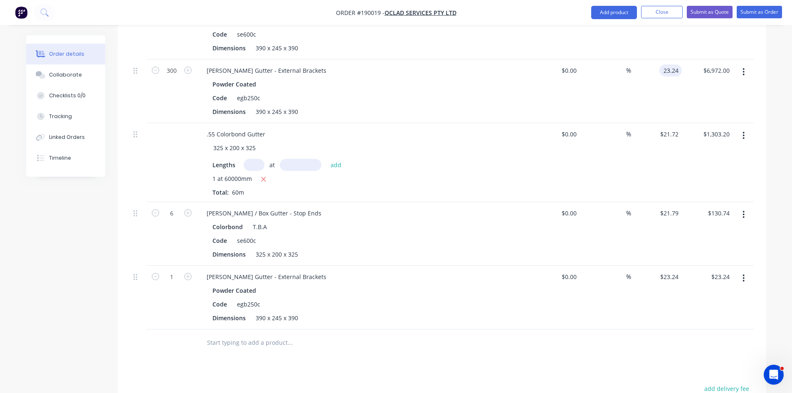
click at [666, 64] on input "23.24" at bounding box center [672, 70] width 19 height 12
click at [670, 64] on input "23.24" at bounding box center [672, 70] width 19 height 12
click at [665, 64] on input "23.24" at bounding box center [672, 70] width 19 height 12
click at [670, 64] on input "23.24" at bounding box center [672, 70] width 19 height 12
click at [677, 75] on div "$23.24 23.24" at bounding box center [656, 91] width 51 height 64
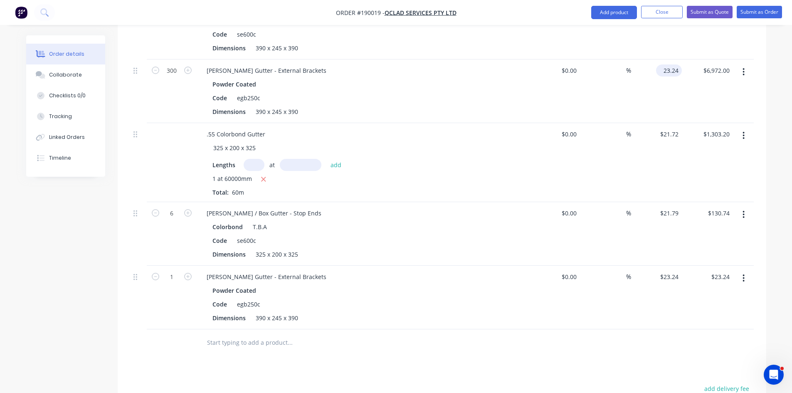
click at [672, 64] on input "23.24" at bounding box center [671, 70] width 22 height 12
type input "$25.74"
type input "$7,722.00"
click at [597, 95] on div "%" at bounding box center [605, 91] width 51 height 64
drag, startPoint x: 255, startPoint y: 304, endPoint x: 450, endPoint y: 314, distance: 194.8
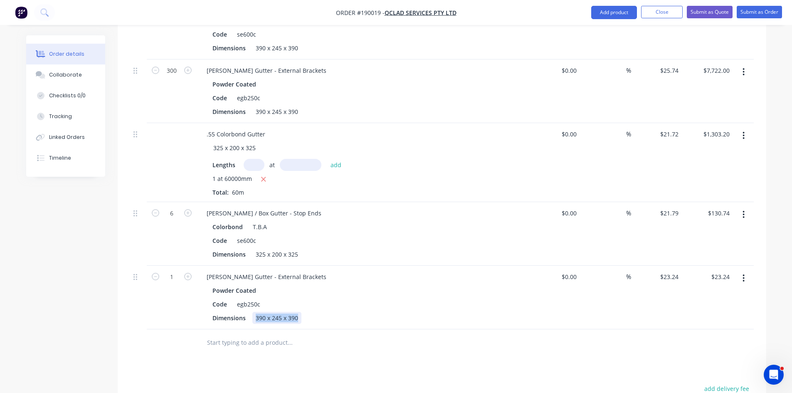
click at [451, 314] on div "[PERSON_NAME] Gutter - External Brackets Powder Coated Code egb250c Dimensions …" at bounding box center [363, 298] width 333 height 64
click at [355, 284] on div "Powder Coated" at bounding box center [362, 290] width 301 height 12
click at [175, 13] on input "1" at bounding box center [172, 7] width 22 height 12
type input "60"
type input "$1,394.40"
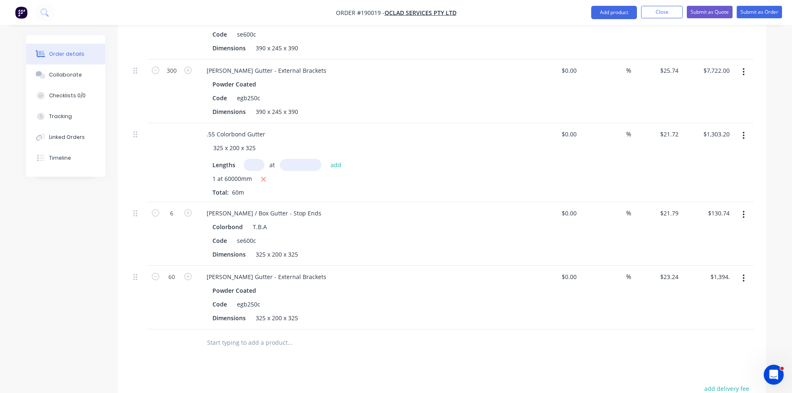
click at [72, 263] on div "Created by [PERSON_NAME] Created [DATE] Required [DATE] Assigned to Add team me…" at bounding box center [396, 94] width 740 height 949
click at [742, 128] on button "button" at bounding box center [744, 135] width 20 height 15
drag, startPoint x: 717, startPoint y: 164, endPoint x: 705, endPoint y: 172, distance: 15.0
click at [717, 168] on div "Duplicate" at bounding box center [714, 174] width 64 height 12
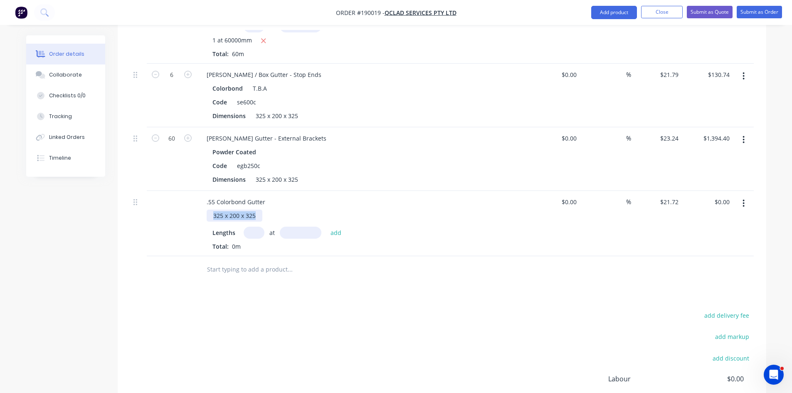
drag, startPoint x: 255, startPoint y: 204, endPoint x: 146, endPoint y: 218, distance: 109.5
click at [148, 218] on div ".55 Colorbond Gutter 325 x 200 x 325 Lengths at add Total: 0m $0.00 $0.00 % $21…" at bounding box center [442, 223] width 624 height 65
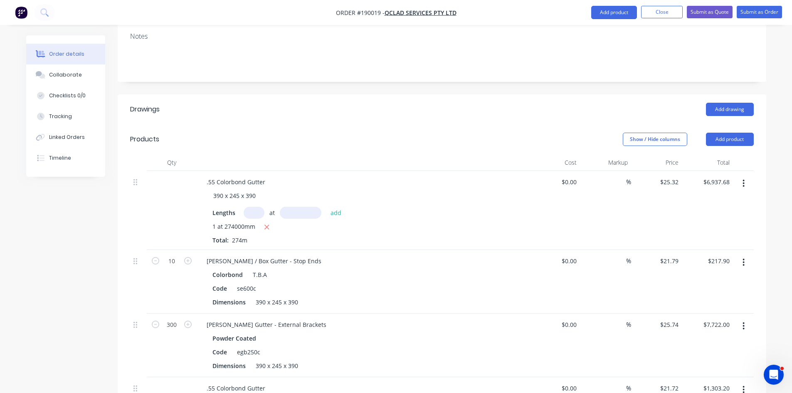
scroll to position [0, 0]
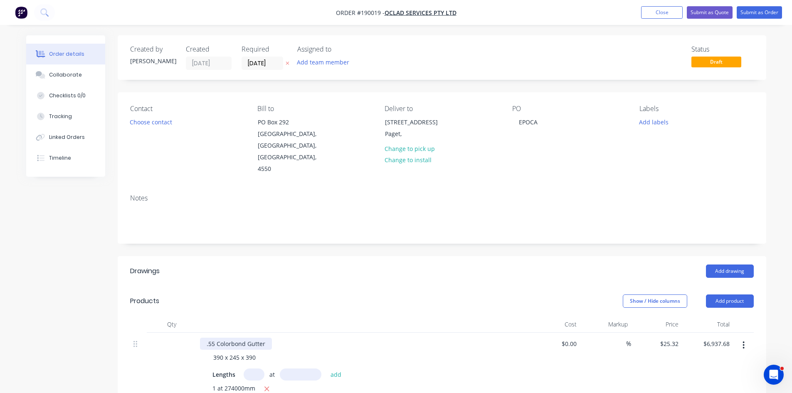
click at [269, 338] on div ".55 Colorbond Gutter" at bounding box center [236, 344] width 72 height 12
click at [666, 338] on input "25.32" at bounding box center [671, 344] width 22 height 12
type input "$27.43"
type input "$7,515.82"
click at [489, 298] on header "Products Show / Hide columns Add product" at bounding box center [442, 301] width 649 height 30
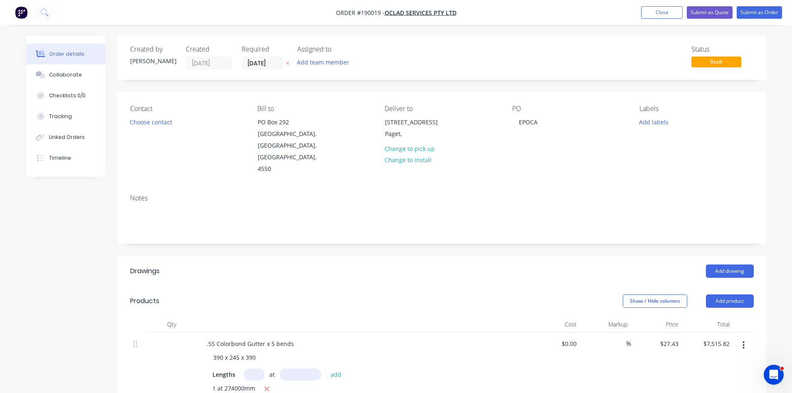
click at [427, 297] on header "Products Show / Hide columns Add product" at bounding box center [442, 301] width 649 height 30
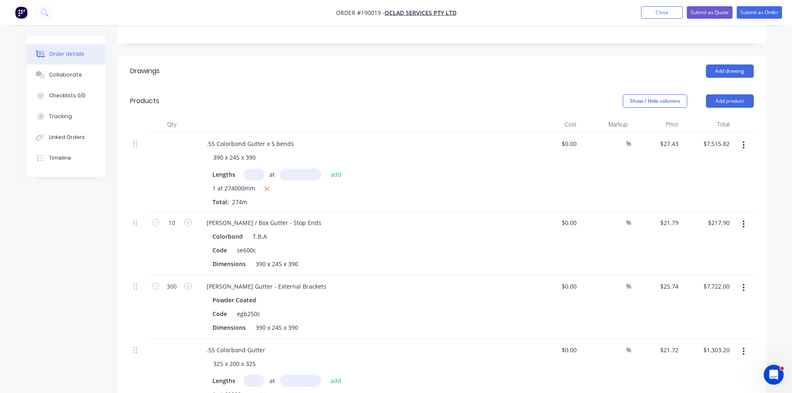
scroll to position [277, 0]
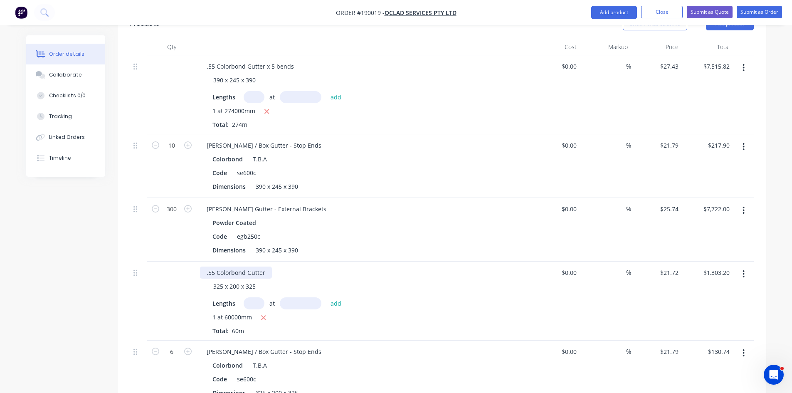
click at [265, 267] on div ".55 Colorbond Gutter" at bounding box center [236, 273] width 72 height 12
click at [538, 304] on div "$0.00 $0.00" at bounding box center [554, 301] width 51 height 79
click at [670, 267] on input "21.72" at bounding box center [671, 273] width 22 height 12
type input "$23.83"
type input "$1,429.80"
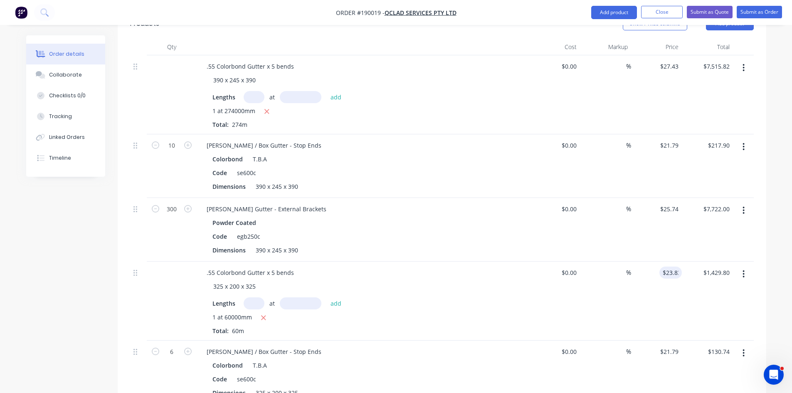
click at [645, 306] on div "$23.83 23.83" at bounding box center [656, 301] width 51 height 79
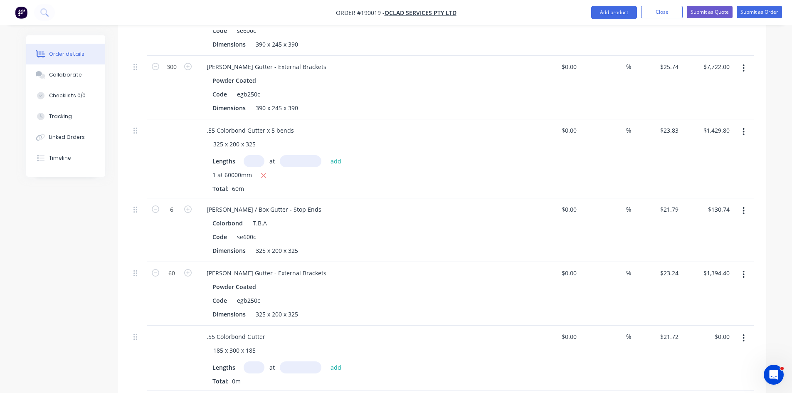
scroll to position [416, 0]
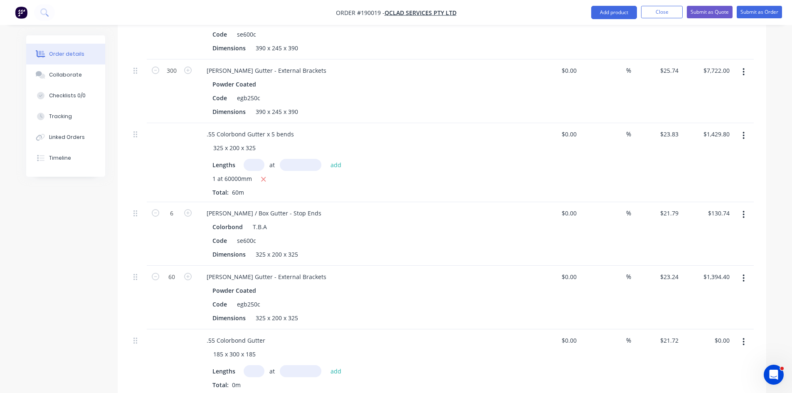
click at [743, 131] on icon "button" at bounding box center [744, 135] width 2 height 9
click at [714, 168] on div "Duplicate" at bounding box center [714, 174] width 64 height 12
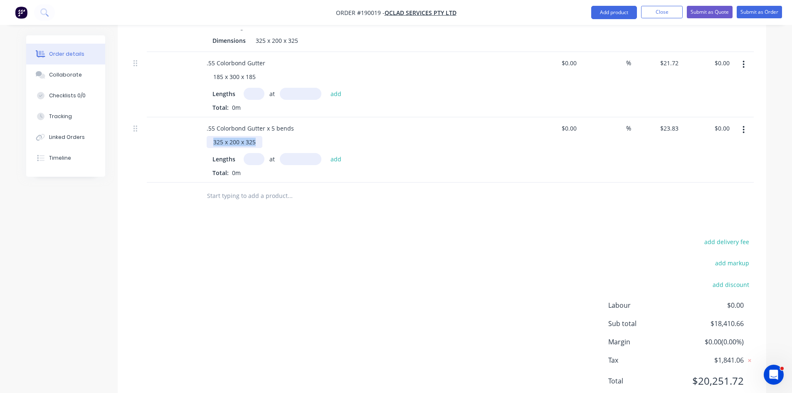
drag, startPoint x: 257, startPoint y: 129, endPoint x: 161, endPoint y: 141, distance: 97.6
click at [165, 141] on div ".55 Colorbond Gutter x 5 bends 325 x 200 x 325 Lengths at add Total: 0m $0.00 $…" at bounding box center [442, 149] width 624 height 65
click at [664, 122] on input "$23.83" at bounding box center [671, 128] width 22 height 12
type input "$20.24"
click at [592, 160] on div "%" at bounding box center [605, 149] width 51 height 65
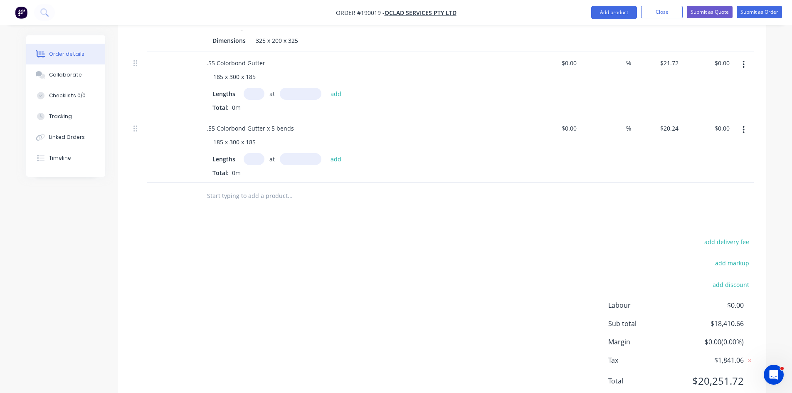
click at [250, 153] on input "text" at bounding box center [254, 159] width 21 height 12
type input "1"
type input "2"
type input "15000"
click at [326, 153] on button "add" at bounding box center [336, 158] width 20 height 11
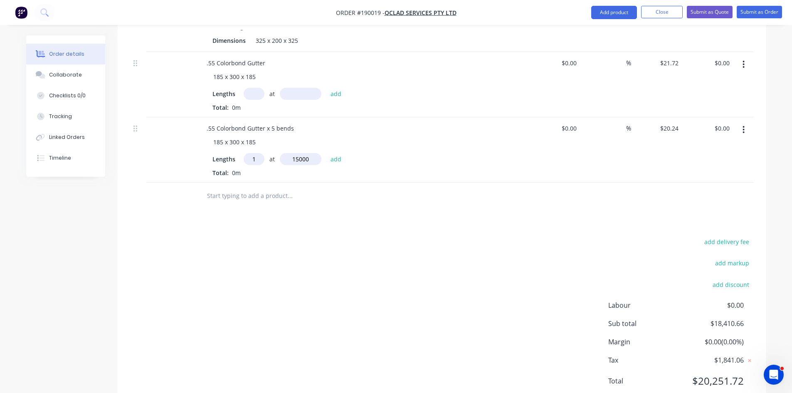
type input "$303.60"
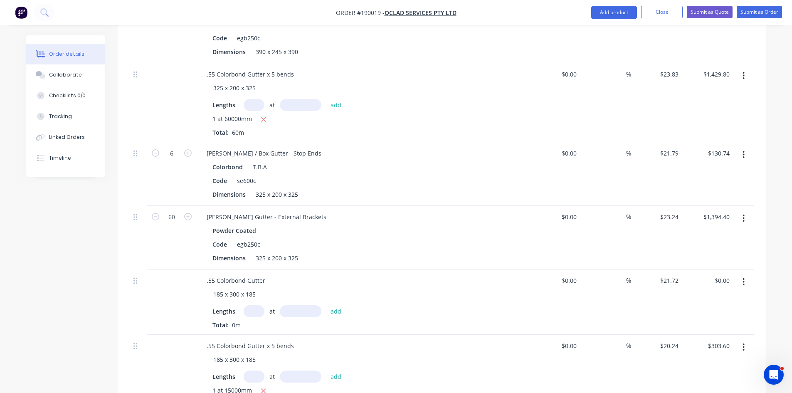
scroll to position [416, 0]
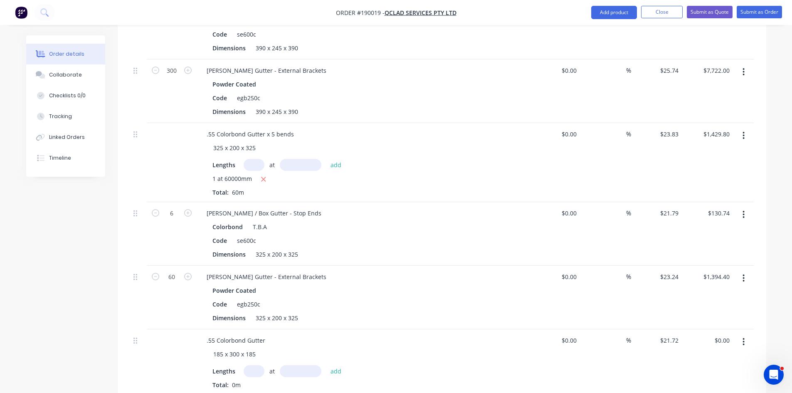
drag, startPoint x: 748, startPoint y: 205, endPoint x: 742, endPoint y: 212, distance: 9.1
click at [748, 207] on button "button" at bounding box center [744, 214] width 20 height 15
click at [726, 247] on div "Duplicate" at bounding box center [714, 253] width 64 height 12
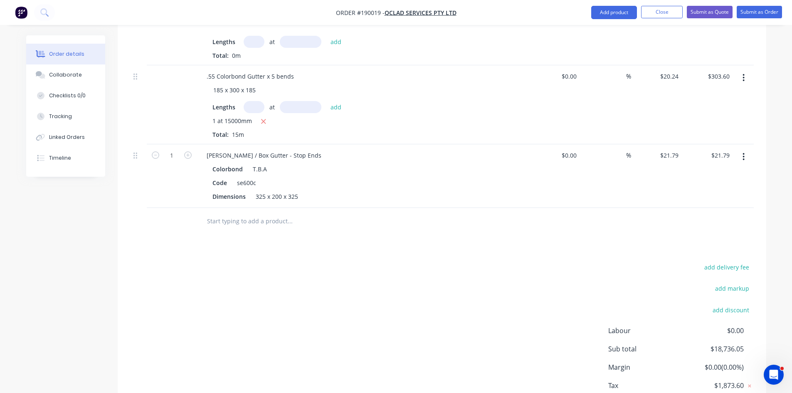
scroll to position [788, 0]
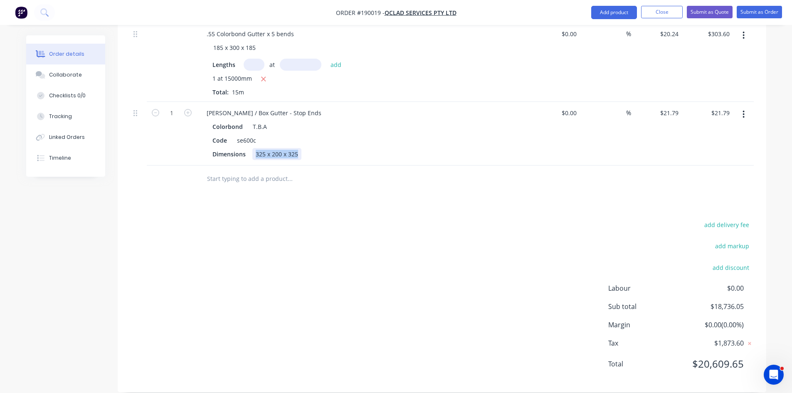
drag, startPoint x: 299, startPoint y: 141, endPoint x: 189, endPoint y: 168, distance: 113.2
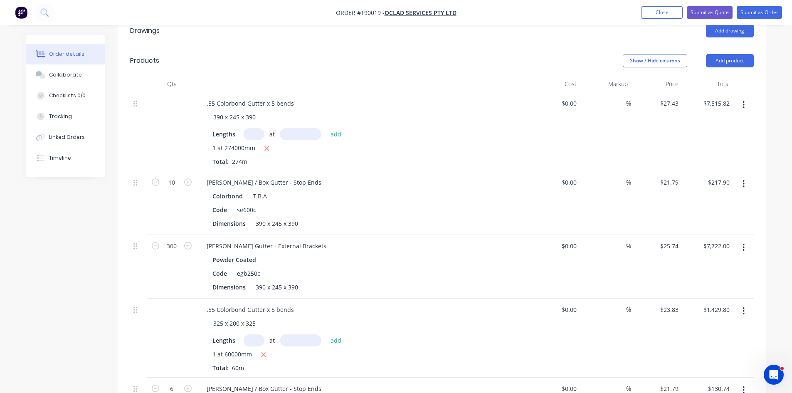
scroll to position [233, 0]
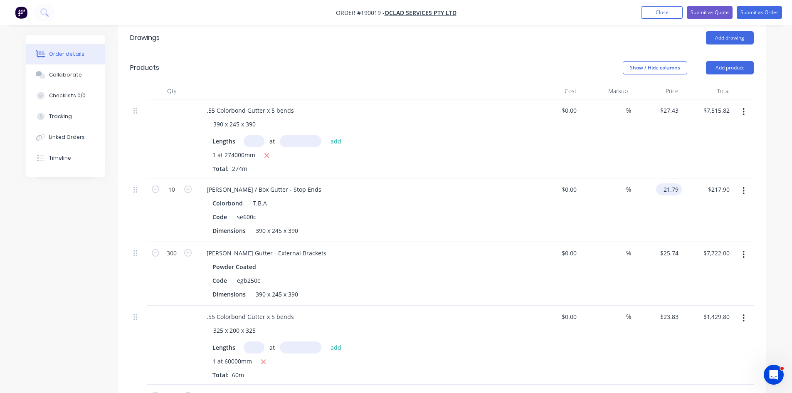
click at [675, 183] on input "21.79" at bounding box center [671, 189] width 22 height 12
type input "$25.83"
type input "$258.30"
click at [469, 289] on div "[PERSON_NAME] Gutter - External Brackets Powder Coated Code egb250c Dimensions …" at bounding box center [363, 274] width 333 height 64
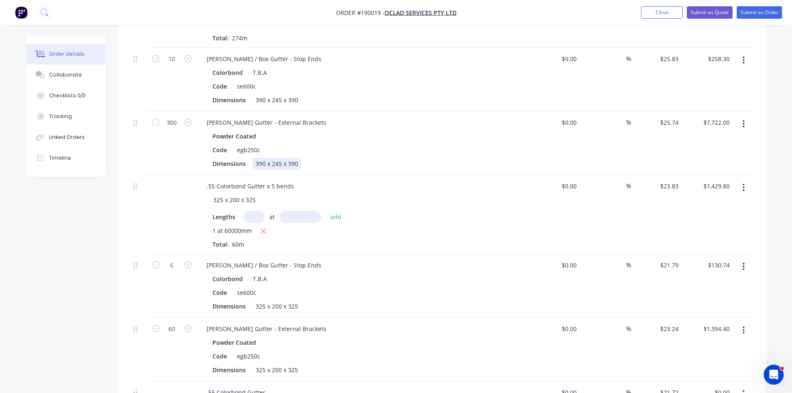
scroll to position [372, 0]
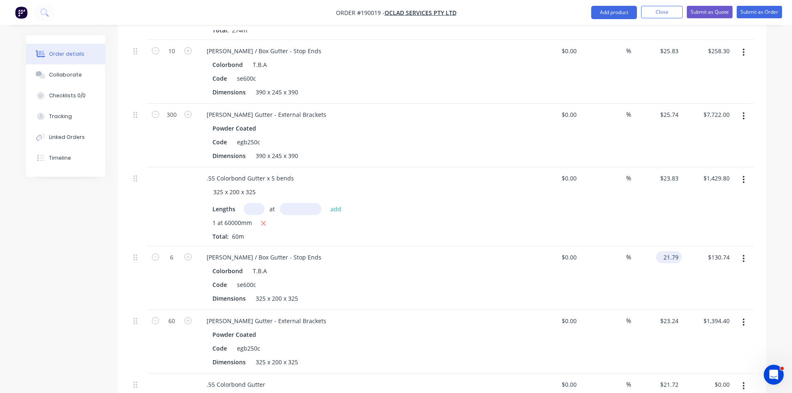
click at [671, 251] on input "21.79" at bounding box center [671, 257] width 22 height 12
type input "$25.83"
type input "$154.98"
click at [615, 188] on div "%" at bounding box center [605, 206] width 51 height 79
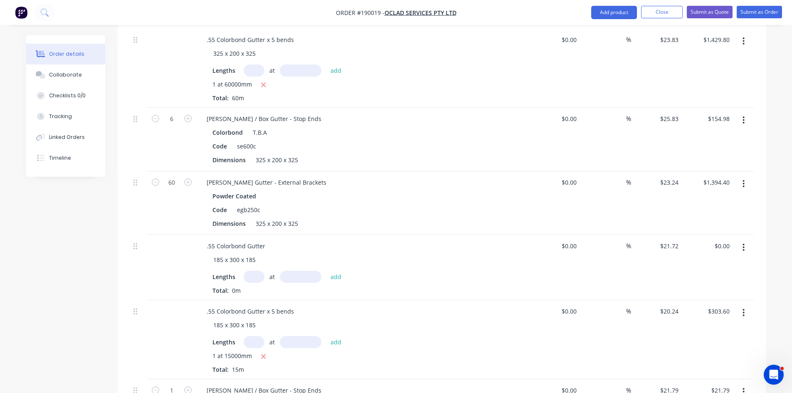
scroll to position [788, 0]
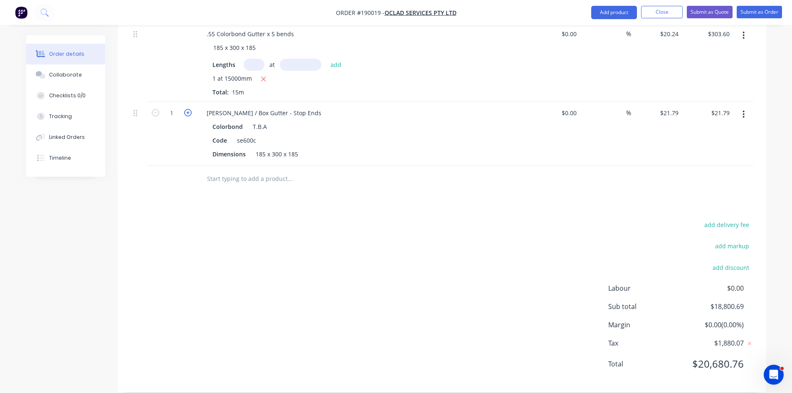
click at [187, 109] on icon "button" at bounding box center [187, 112] width 7 height 7
type input "2"
type input "$43.58"
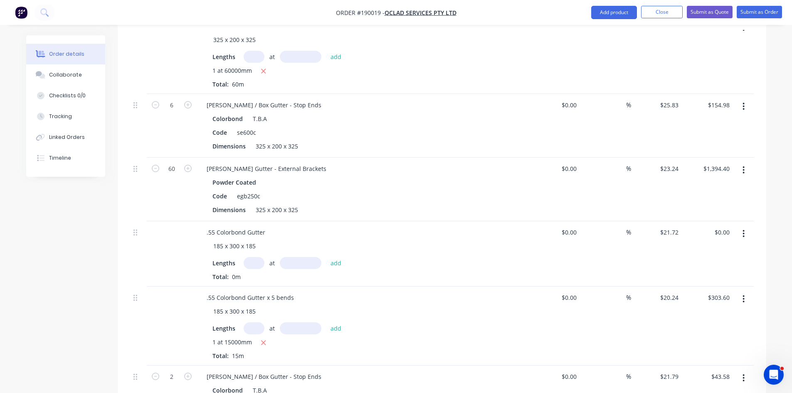
scroll to position [510, 0]
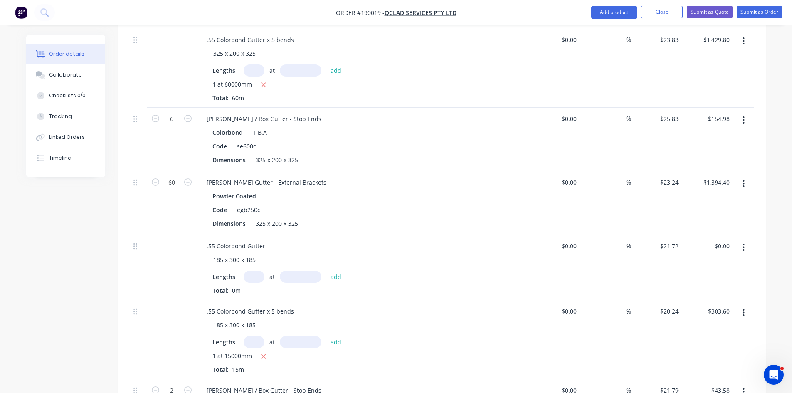
click at [749, 176] on button "button" at bounding box center [744, 183] width 20 height 15
click at [705, 216] on div "Duplicate" at bounding box center [714, 222] width 64 height 12
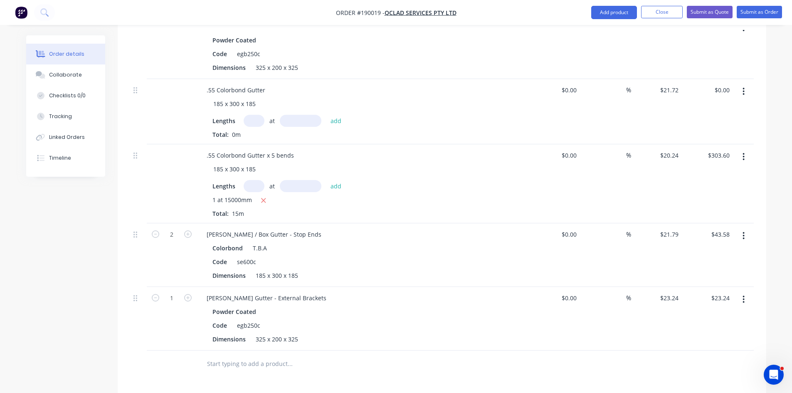
scroll to position [788, 0]
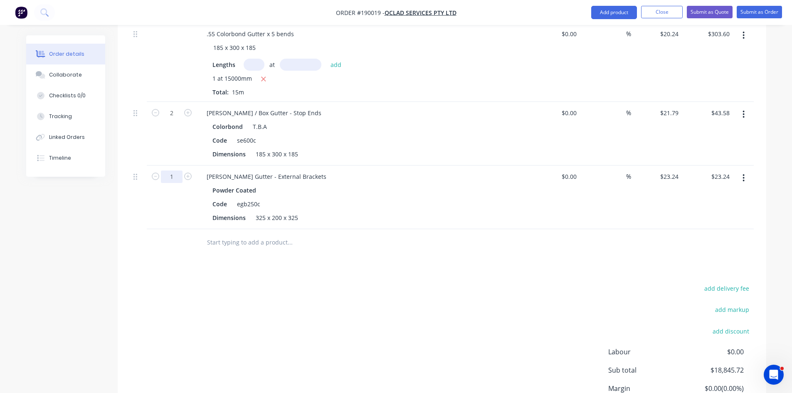
type input "15"
type input "$348.60"
drag, startPoint x: 300, startPoint y: 205, endPoint x: 206, endPoint y: 218, distance: 95.3
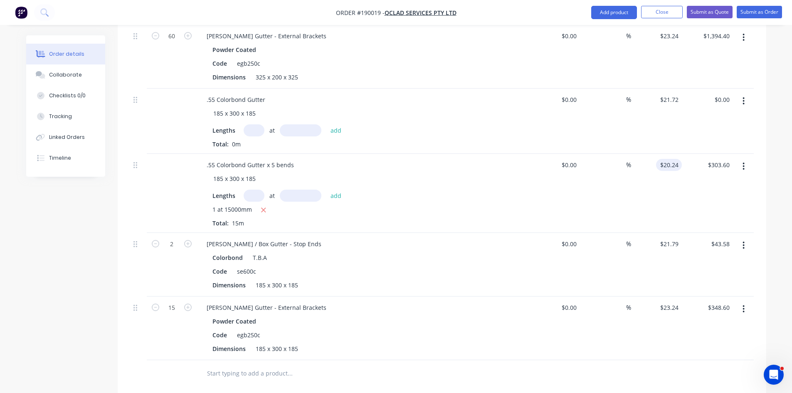
scroll to position [649, 0]
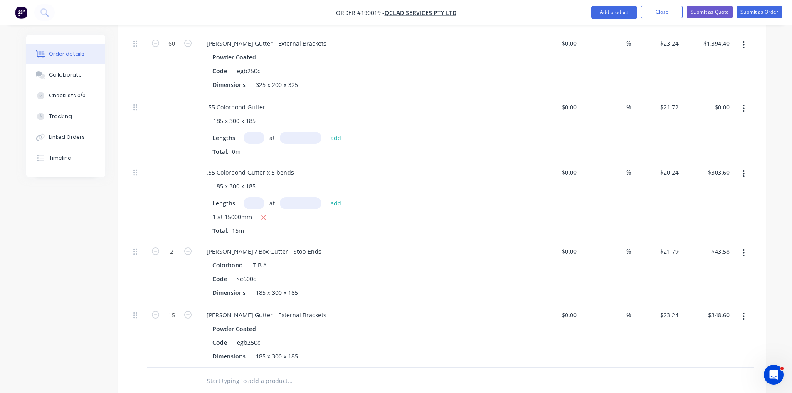
click at [743, 169] on icon "button" at bounding box center [744, 173] width 2 height 9
click at [721, 206] on div "Duplicate" at bounding box center [714, 212] width 64 height 12
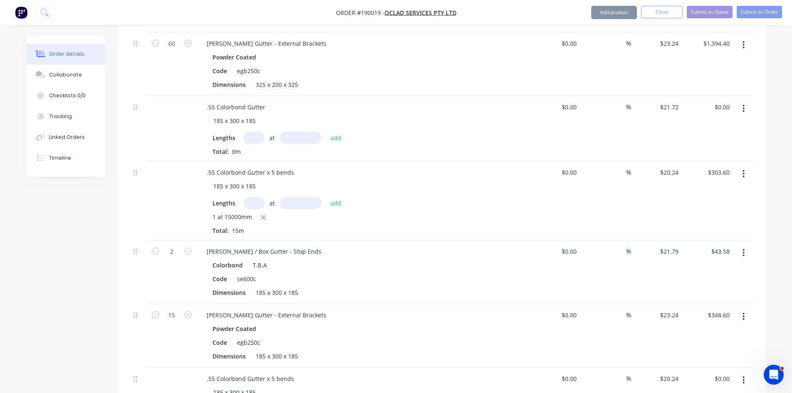
scroll to position [917, 0]
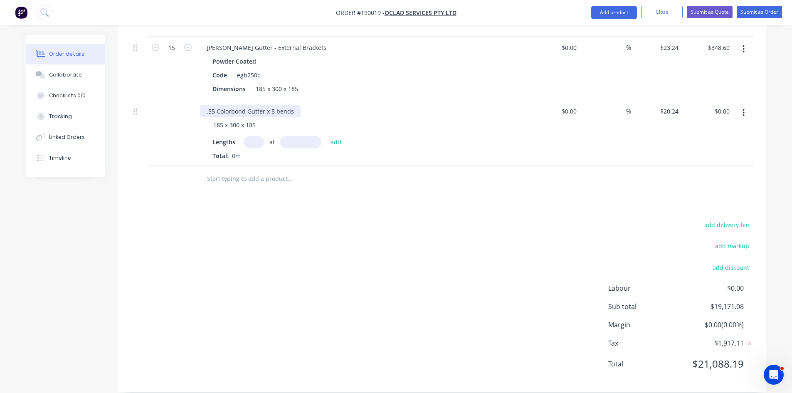
click at [292, 105] on div ".55 Colorbond Gutter x 5 bends" at bounding box center [250, 111] width 101 height 12
drag, startPoint x: 257, startPoint y: 112, endPoint x: 153, endPoint y: 124, distance: 104.2
click at [153, 124] on div ".55 Colorbond Gutter x 5 bends 185 x 300 x 185 Lengths at add Total: 0m $0.00 $…" at bounding box center [442, 132] width 624 height 65
type input "1"
type input "222000"
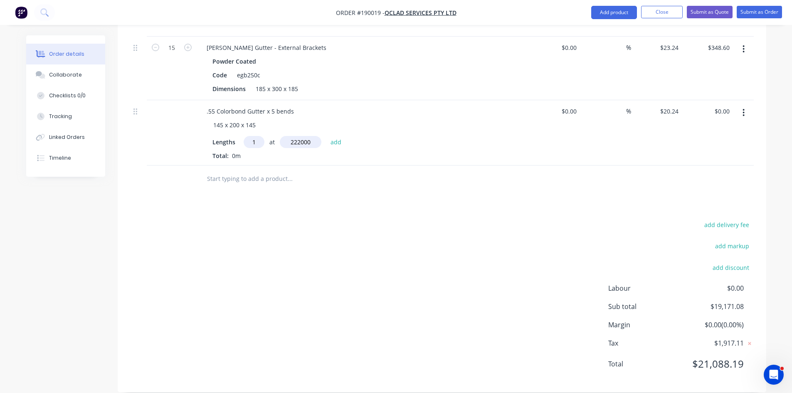
click at [326, 136] on button "add" at bounding box center [336, 141] width 20 height 11
type input "$4,493.28"
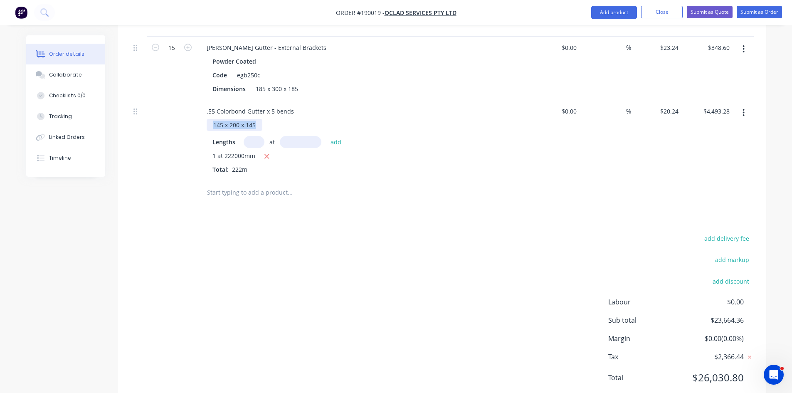
drag, startPoint x: 255, startPoint y: 116, endPoint x: 173, endPoint y: 127, distance: 82.7
click at [175, 126] on div ".55 Colorbond Gutter x 5 bends 145 x 200 x 145 Lengths at add 1 at 222000mm Tot…" at bounding box center [442, 139] width 624 height 79
click at [676, 105] on input "20.24" at bounding box center [671, 111] width 22 height 12
type input "$14.84"
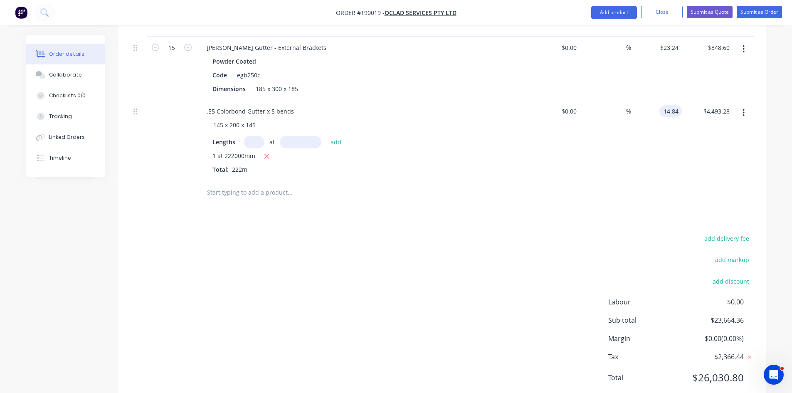
type input "$3,294.48"
click at [633, 191] on div at bounding box center [442, 192] width 624 height 27
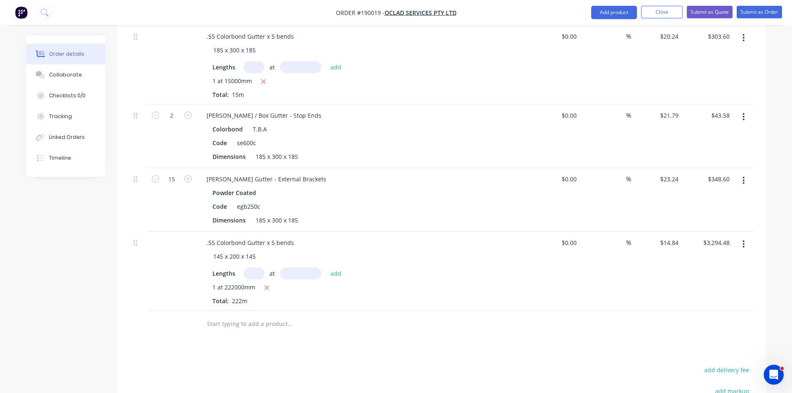
scroll to position [778, 0]
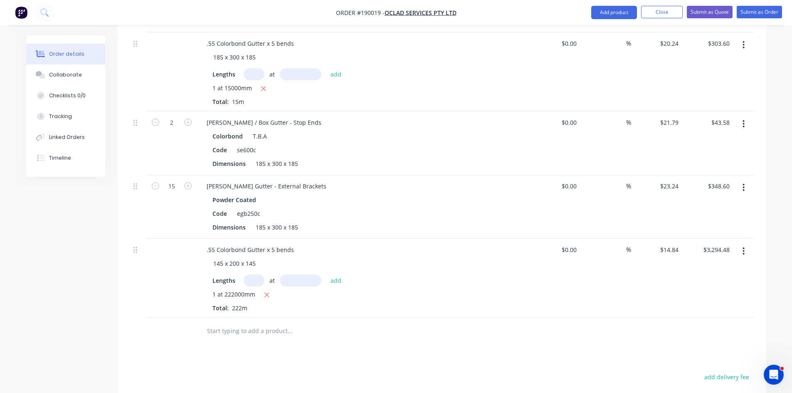
click at [746, 116] on button "button" at bounding box center [744, 123] width 20 height 15
click at [714, 156] on div "Duplicate" at bounding box center [714, 162] width 64 height 12
drag, startPoint x: 305, startPoint y: 354, endPoint x: 279, endPoint y: 354, distance: 25.8
click at [279, 364] on div "Dimensions 185 x 300 x 185" at bounding box center [361, 370] width 304 height 12
click at [296, 364] on div "185 x 300 x 185" at bounding box center [276, 370] width 49 height 12
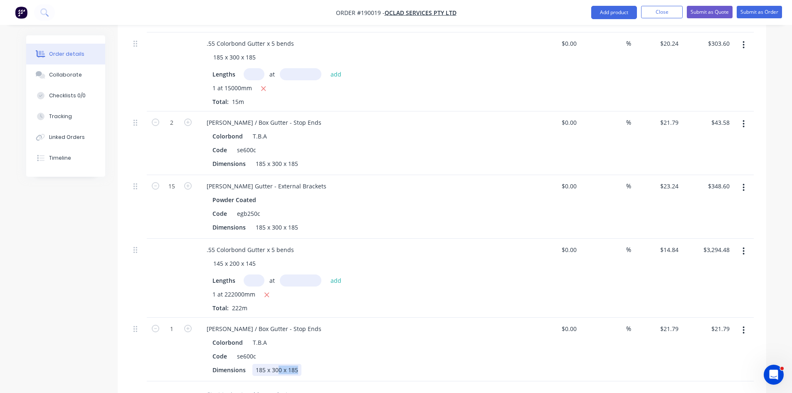
click at [296, 364] on div "185 x 300 x 185" at bounding box center [276, 370] width 49 height 12
click at [297, 364] on div "185 x 300 x 185" at bounding box center [276, 370] width 49 height 12
click at [323, 336] on div "Colorbond T.B.A" at bounding box center [362, 342] width 301 height 12
click at [740, 323] on button "button" at bounding box center [744, 330] width 20 height 15
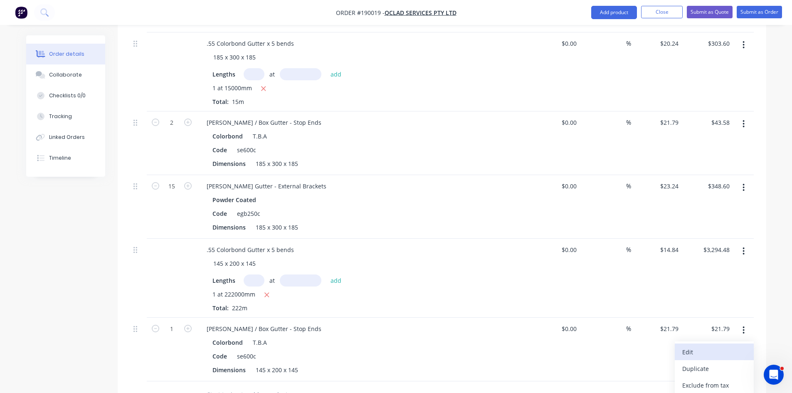
click at [726, 346] on div "Edit" at bounding box center [714, 352] width 64 height 12
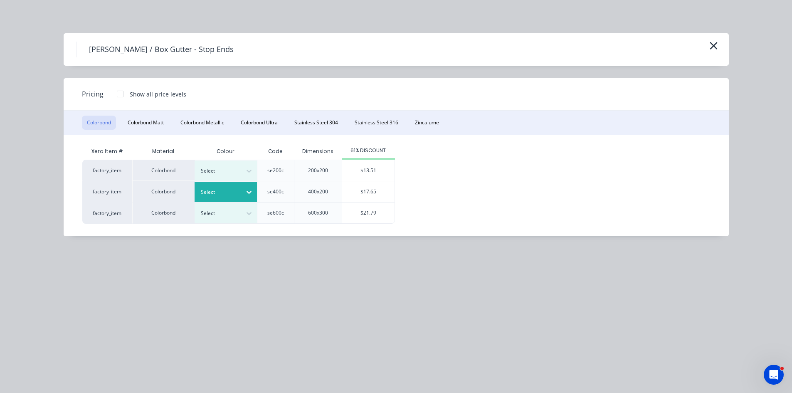
click at [226, 190] on div at bounding box center [219, 192] width 37 height 9
click at [361, 192] on div "$17.65" at bounding box center [368, 191] width 52 height 21
type input "$17.65"
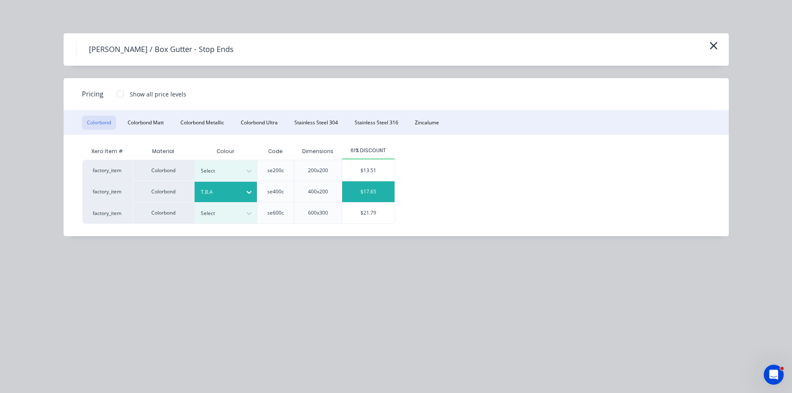
type input "$17.65"
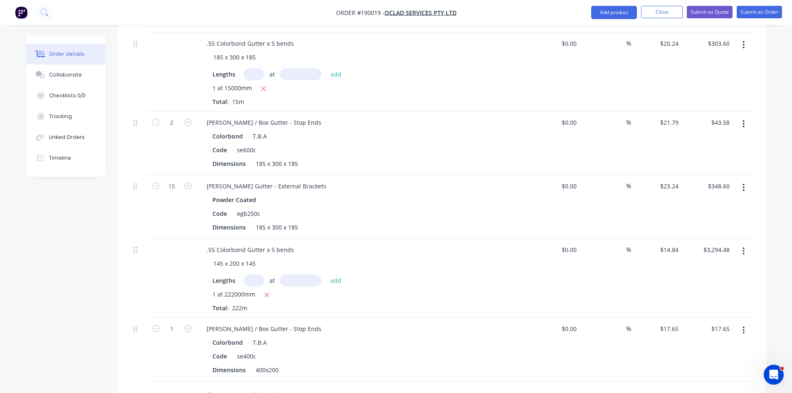
click at [195, 318] on div "1" at bounding box center [172, 350] width 50 height 64
click at [194, 318] on div "1" at bounding box center [172, 350] width 50 height 64
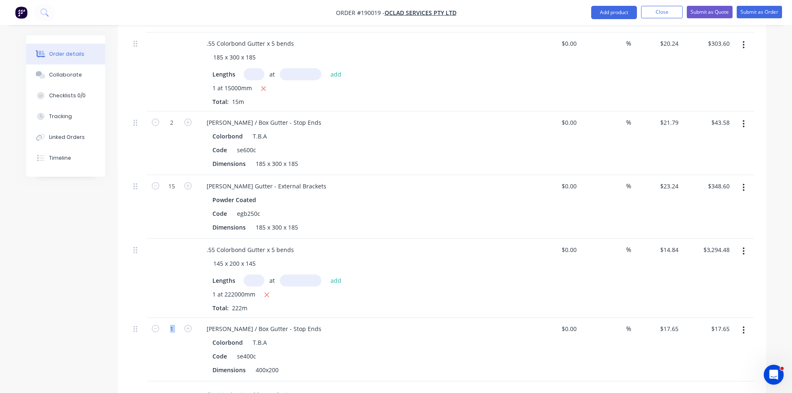
click at [194, 318] on div "1" at bounding box center [172, 350] width 50 height 64
click at [192, 324] on button "button" at bounding box center [188, 328] width 11 height 9
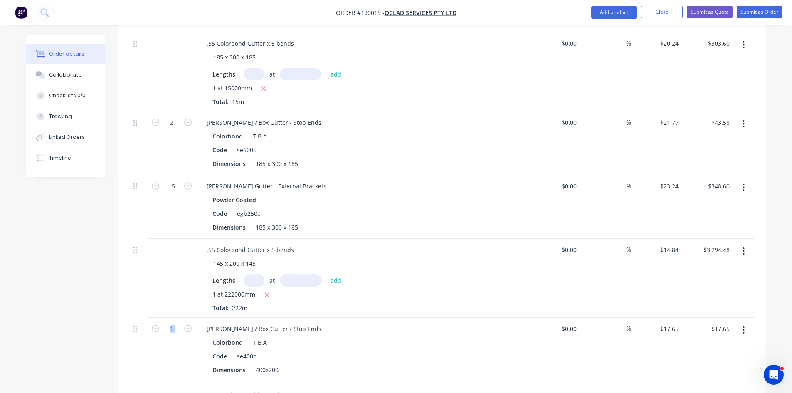
type input "2"
type input "$35.30"
click at [192, 324] on button "button" at bounding box center [188, 328] width 11 height 9
type input "3"
type input "$52.95"
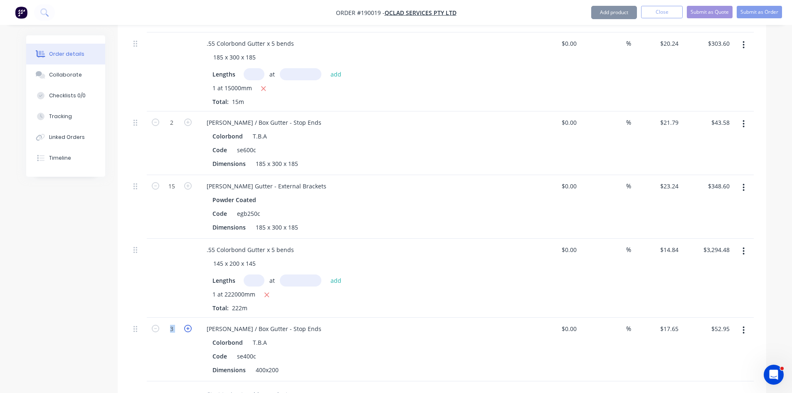
click at [191, 325] on icon "button" at bounding box center [187, 328] width 7 height 7
type input "4"
type input "$70.60"
click at [191, 325] on icon "button" at bounding box center [187, 328] width 7 height 7
type input "5"
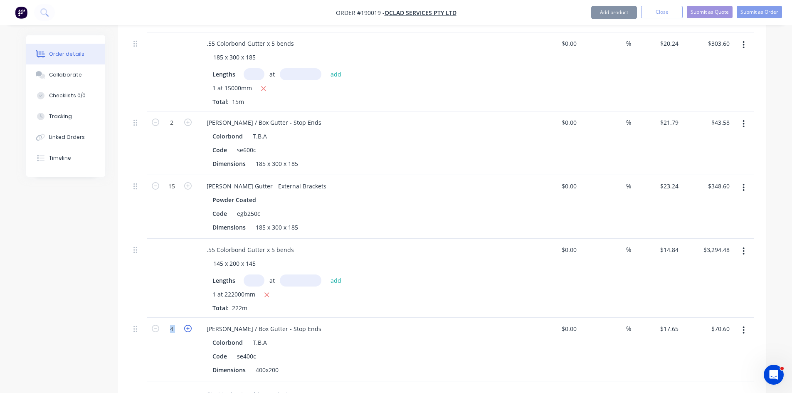
type input "$88.25"
click at [191, 325] on icon "button" at bounding box center [187, 328] width 7 height 7
type input "6"
type input "$105.90"
click at [191, 325] on icon "button" at bounding box center [187, 328] width 7 height 7
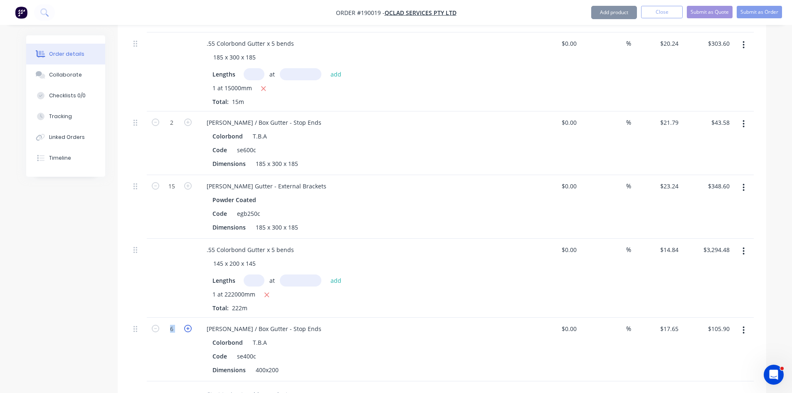
type input "7"
type input "$123.55"
click at [191, 325] on icon "button" at bounding box center [187, 328] width 7 height 7
type input "8"
type input "$141.20"
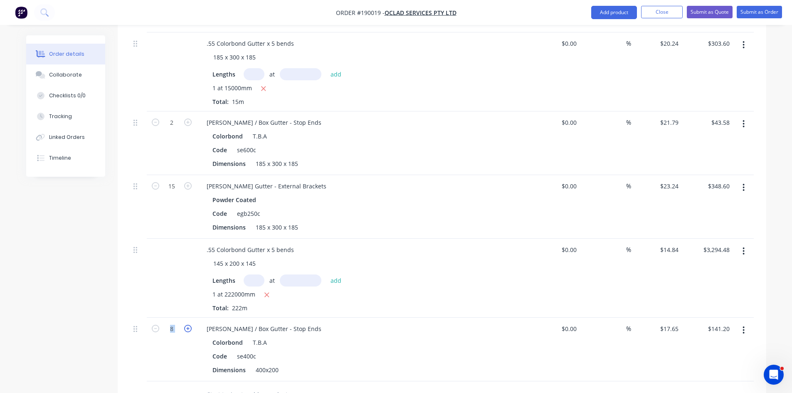
click at [191, 325] on icon "button" at bounding box center [187, 328] width 7 height 7
type input "9"
type input "$158.85"
click at [191, 325] on icon "button" at bounding box center [187, 328] width 7 height 7
type input "10"
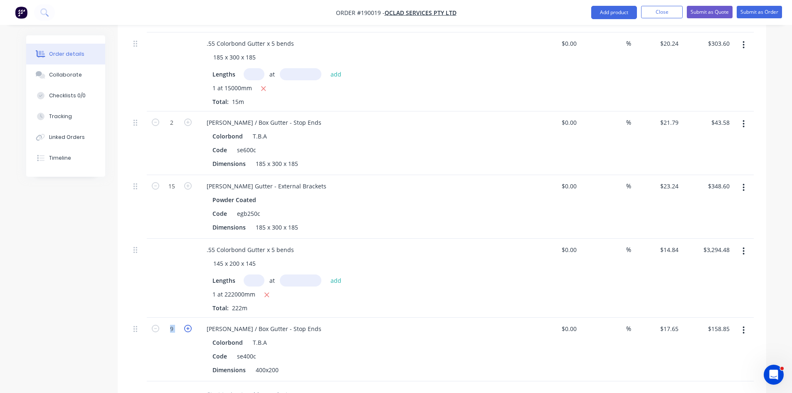
type input "$176.50"
click at [191, 325] on icon "button" at bounding box center [187, 328] width 7 height 7
type input "11"
type input "$194.15"
click at [191, 325] on icon "button" at bounding box center [187, 328] width 7 height 7
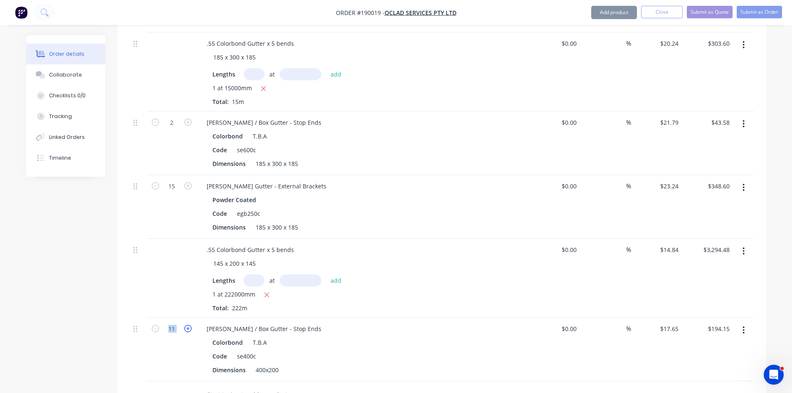
type input "12"
type input "$211.80"
click at [191, 325] on icon "button" at bounding box center [187, 328] width 7 height 7
type input "13"
type input "$229.45"
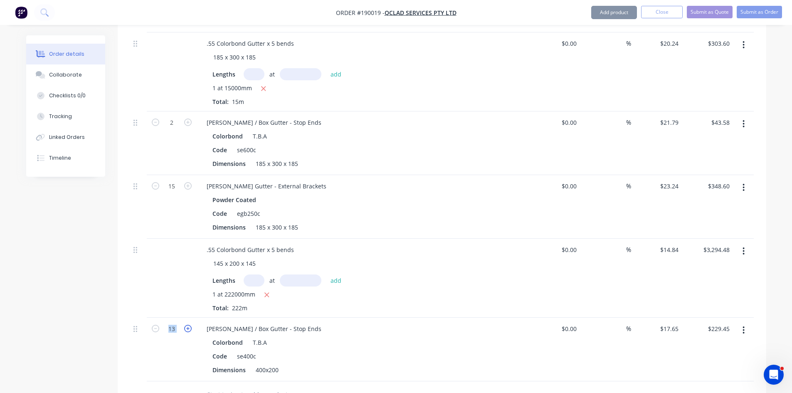
click at [191, 325] on icon "button" at bounding box center [187, 328] width 7 height 7
type input "14"
type input "$247.10"
click at [191, 325] on icon "button" at bounding box center [187, 328] width 7 height 7
type input "15"
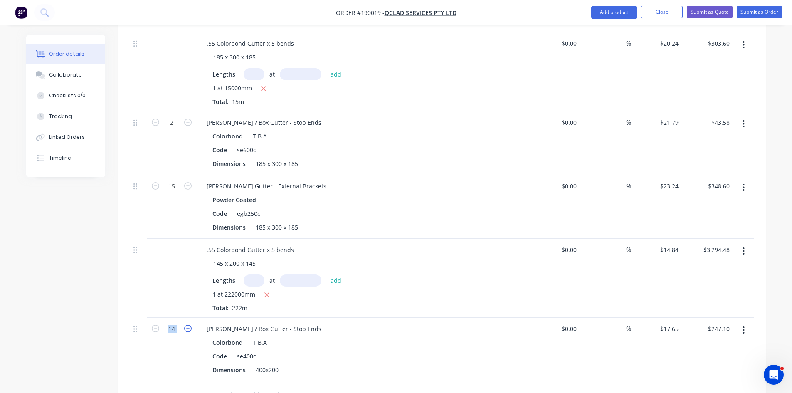
type input "$264.75"
click at [191, 325] on icon "button" at bounding box center [187, 328] width 7 height 7
type input "16"
type input "$282.40"
click at [191, 325] on icon "button" at bounding box center [187, 328] width 7 height 7
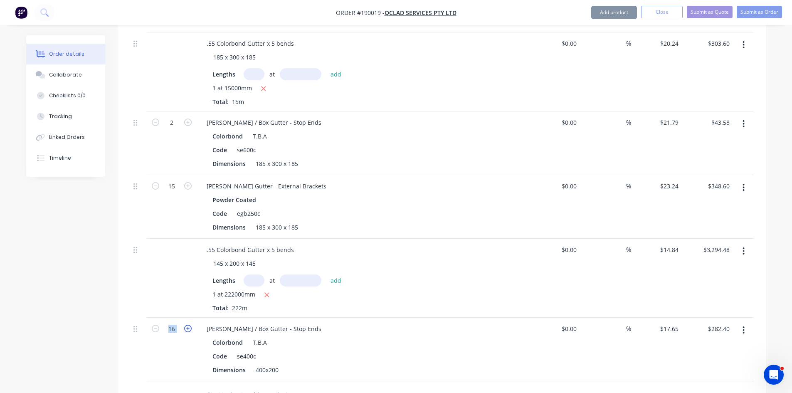
type input "17"
type input "$300.05"
click at [191, 325] on icon "button" at bounding box center [187, 328] width 7 height 7
type input "18"
type input "$317.70"
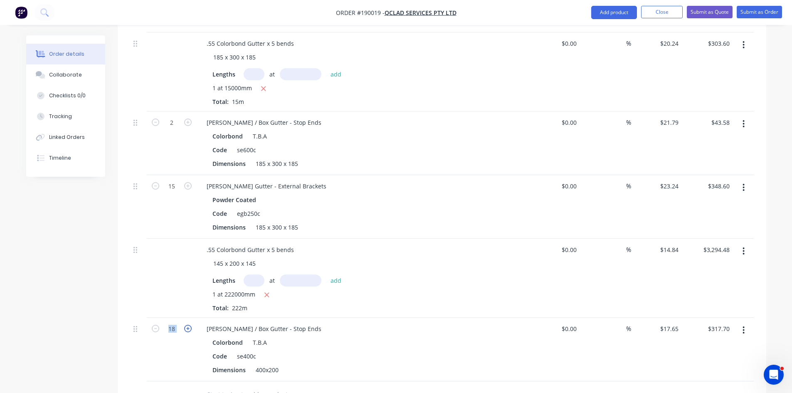
click at [191, 325] on icon "button" at bounding box center [187, 328] width 7 height 7
type input "19"
type input "$335.35"
click at [191, 325] on icon "button" at bounding box center [187, 328] width 7 height 7
type input "20"
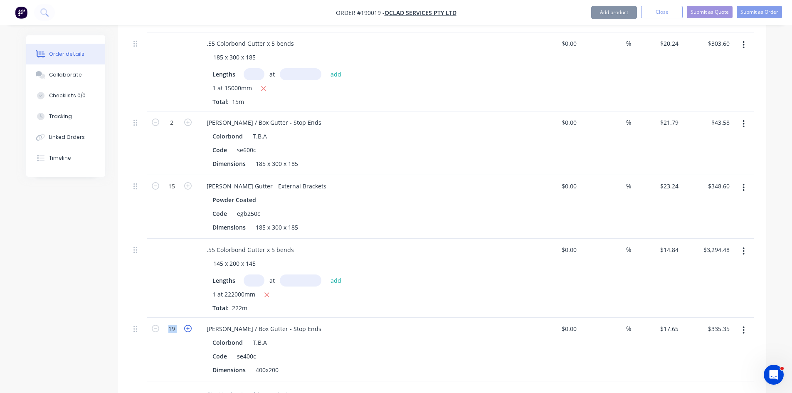
type input "$353.00"
click at [191, 325] on icon "button" at bounding box center [187, 328] width 7 height 7
type input "21"
type input "$370.65"
click at [191, 325] on icon "button" at bounding box center [187, 328] width 7 height 7
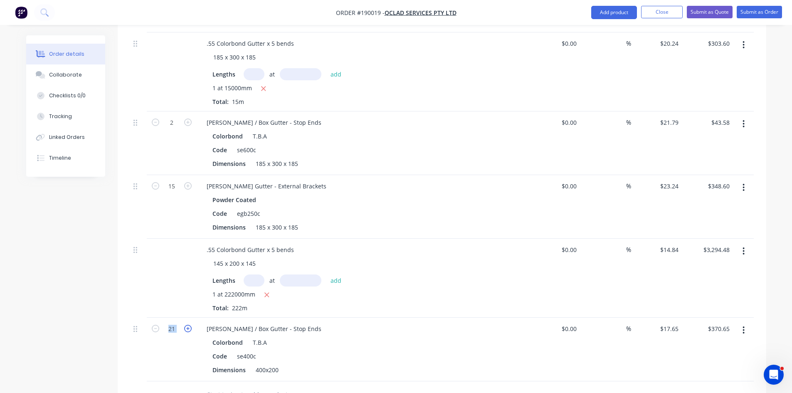
type input "22"
type input "$388.30"
click at [181, 343] on div "22" at bounding box center [172, 350] width 50 height 64
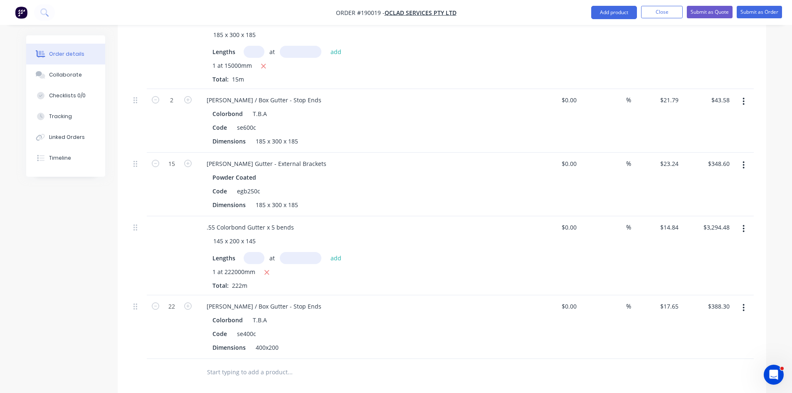
scroll to position [778, 0]
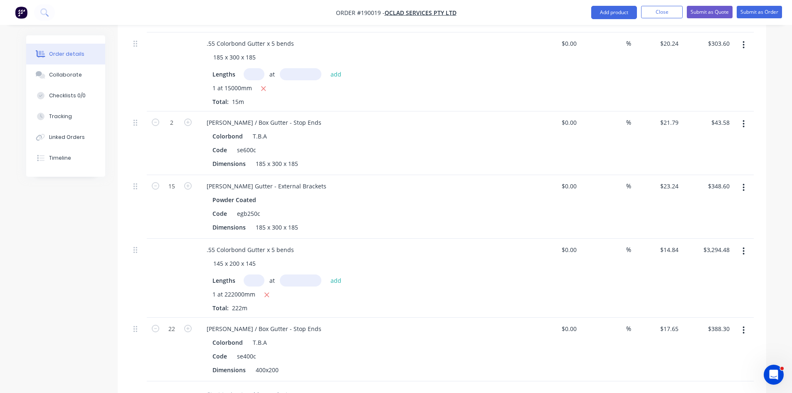
click at [742, 180] on button "button" at bounding box center [744, 187] width 20 height 15
click at [718, 220] on div "Duplicate" at bounding box center [714, 226] width 64 height 12
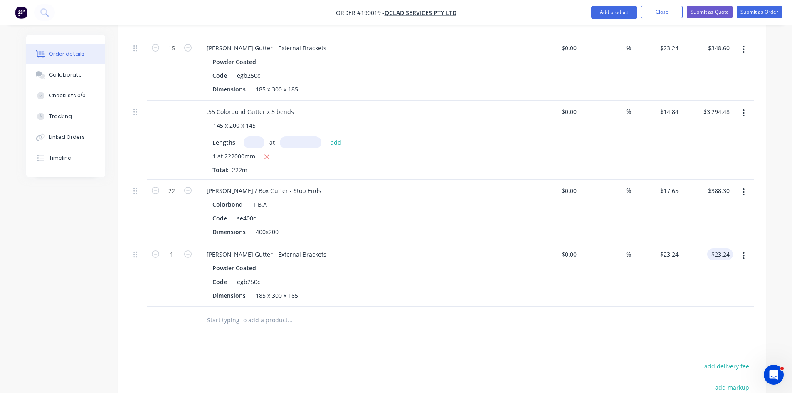
scroll to position [917, 0]
click at [743, 251] on icon "button" at bounding box center [744, 255] width 2 height 9
click at [726, 271] on div "Edit" at bounding box center [714, 277] width 64 height 12
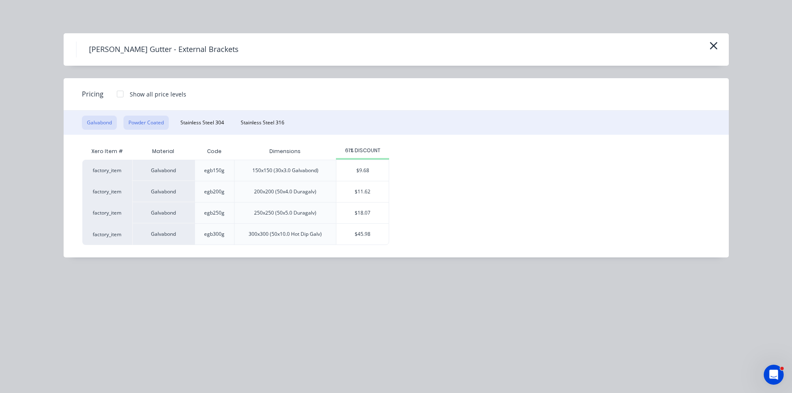
click at [152, 126] on button "Powder Coated" at bounding box center [146, 123] width 45 height 14
click at [349, 200] on div "$15.49" at bounding box center [362, 191] width 52 height 21
type input "$15.49"
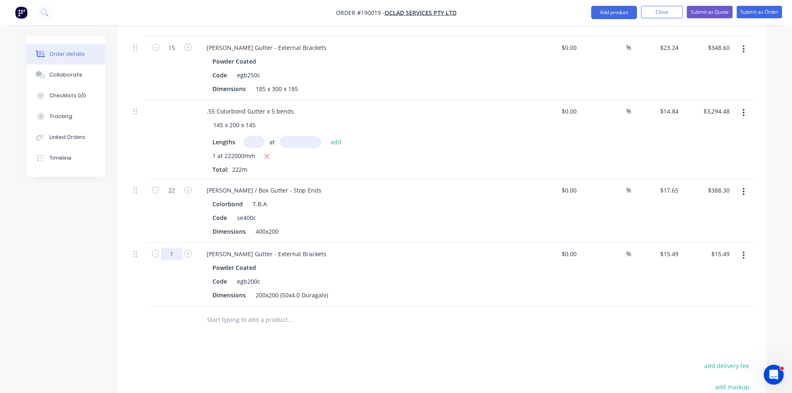
type input "245"
type input "$3,795.05"
click at [350, 314] on input "text" at bounding box center [290, 319] width 166 height 17
click at [573, 314] on div at bounding box center [442, 319] width 624 height 27
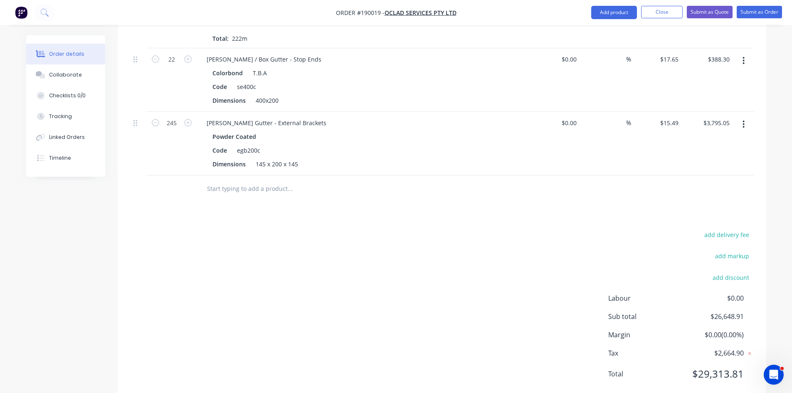
scroll to position [1055, 0]
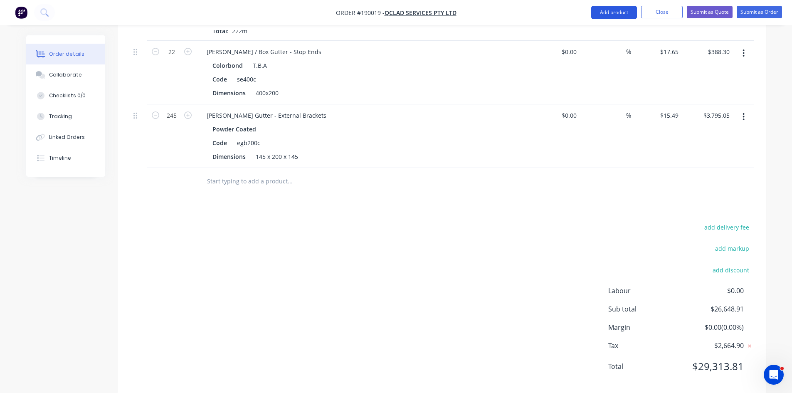
click at [599, 12] on button "Add product" at bounding box center [614, 12] width 46 height 13
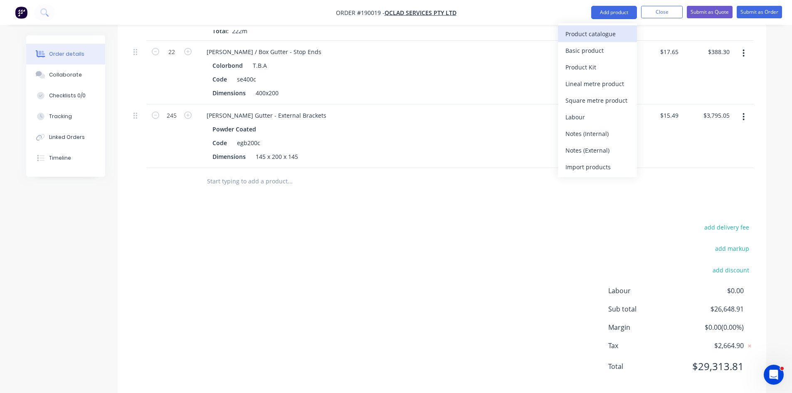
click at [586, 32] on div "Product catalogue" at bounding box center [598, 34] width 64 height 12
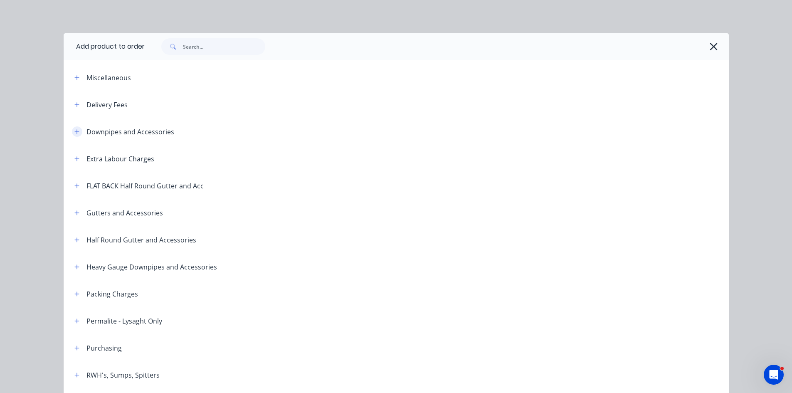
click at [72, 129] on button "button" at bounding box center [77, 131] width 10 height 10
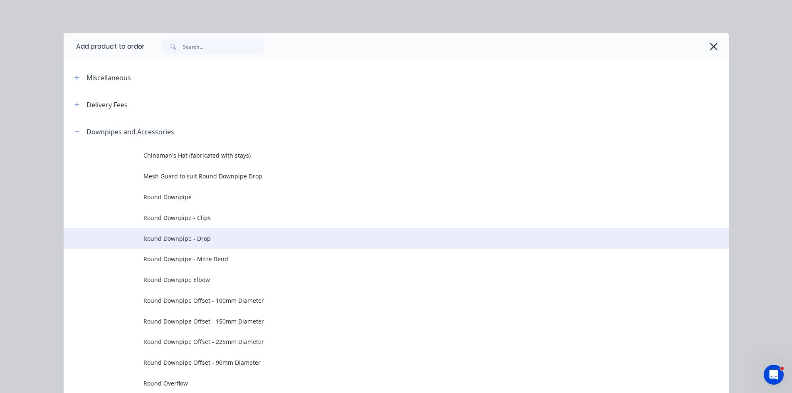
click at [228, 239] on span "Round Downpipe - Drop" at bounding box center [377, 238] width 468 height 9
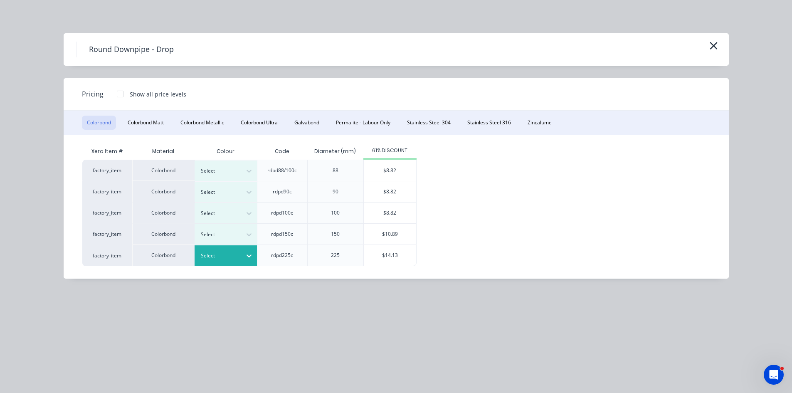
click at [237, 257] on div at bounding box center [219, 255] width 37 height 9
click at [401, 252] on div "$14.13" at bounding box center [390, 255] width 52 height 21
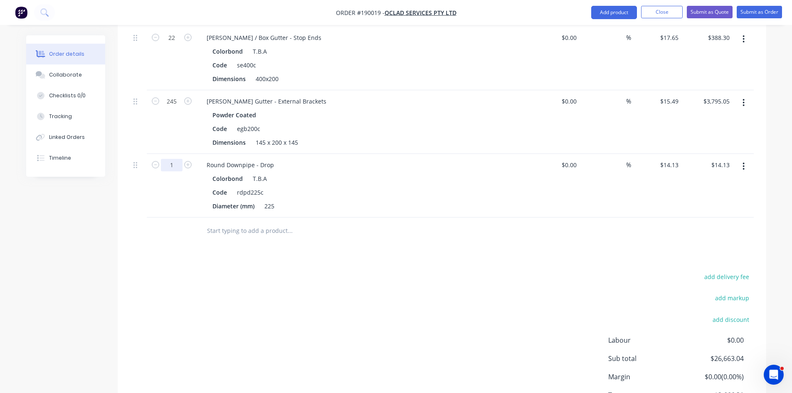
drag, startPoint x: 166, startPoint y: 154, endPoint x: 159, endPoint y: 187, distance: 33.2
type input "9"
type input "$127.17"
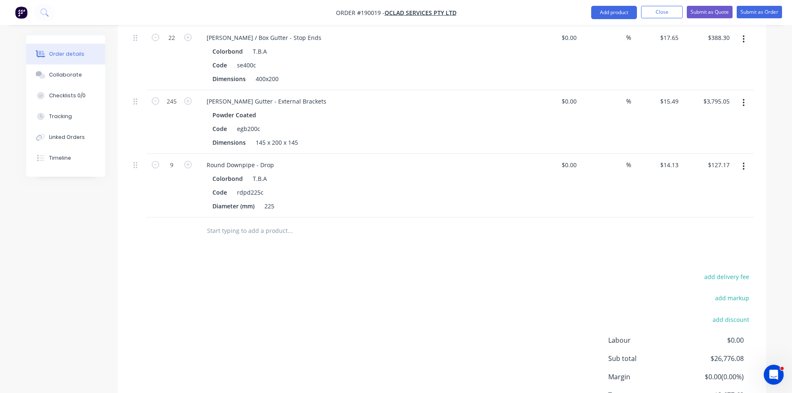
click at [749, 159] on button "button" at bounding box center [744, 166] width 20 height 15
click at [725, 199] on div "Duplicate" at bounding box center [714, 205] width 64 height 12
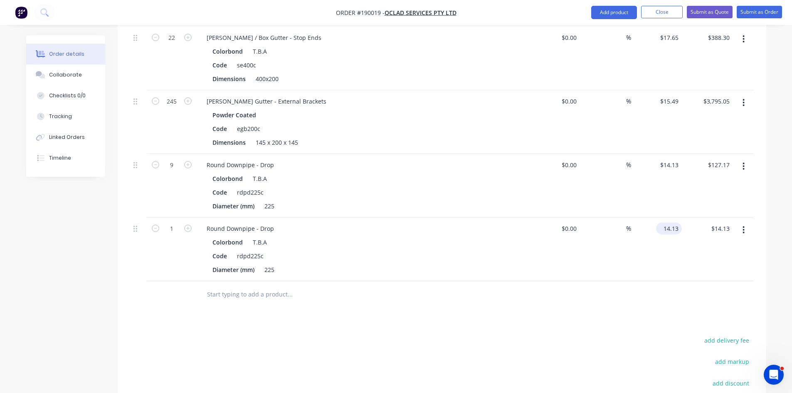
click at [677, 222] on input "14.13" at bounding box center [671, 228] width 22 height 12
type input "$18.84"
click at [517, 286] on div at bounding box center [442, 294] width 624 height 27
click at [267, 264] on div "225" at bounding box center [269, 270] width 17 height 12
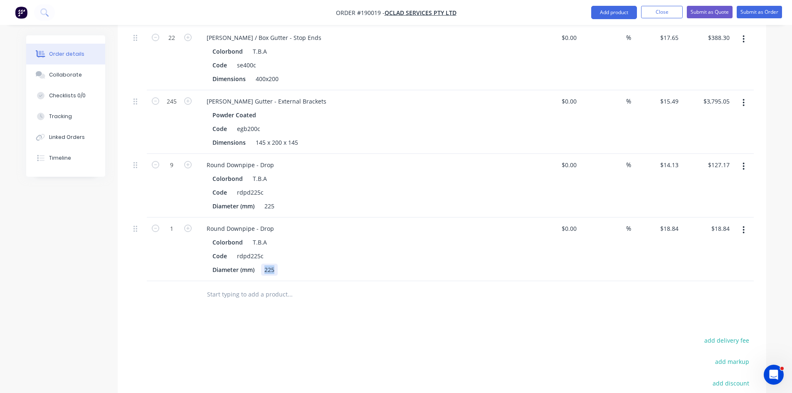
drag, startPoint x: 277, startPoint y: 261, endPoint x: 243, endPoint y: 270, distance: 34.6
click at [251, 268] on div "Round Downpipe - Drop Colorbond T.B.A Code rdpd225c Diameter (mm) 225" at bounding box center [363, 249] width 333 height 64
click at [210, 292] on div at bounding box center [346, 294] width 299 height 27
drag, startPoint x: 175, startPoint y: 216, endPoint x: 205, endPoint y: 223, distance: 31.3
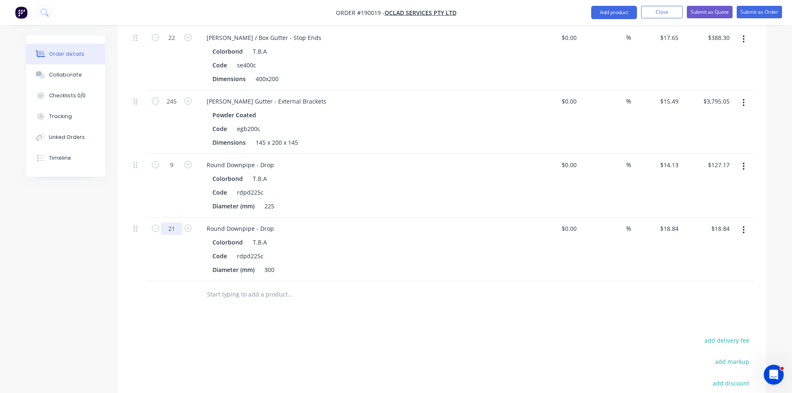
type input "21"
type input "$395.64"
click at [498, 291] on div at bounding box center [442, 294] width 624 height 27
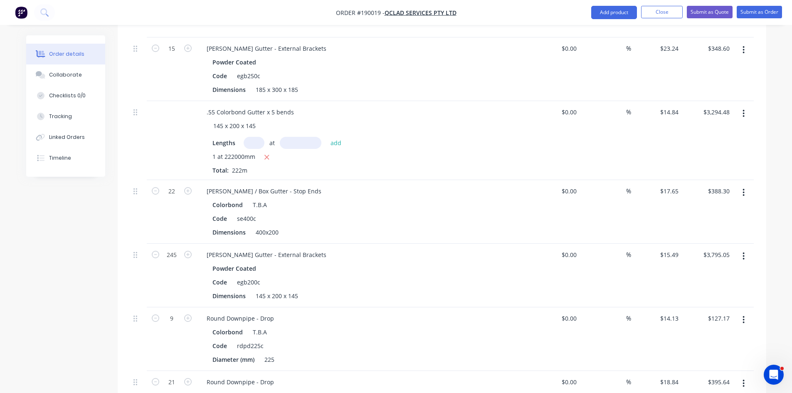
scroll to position [907, 0]
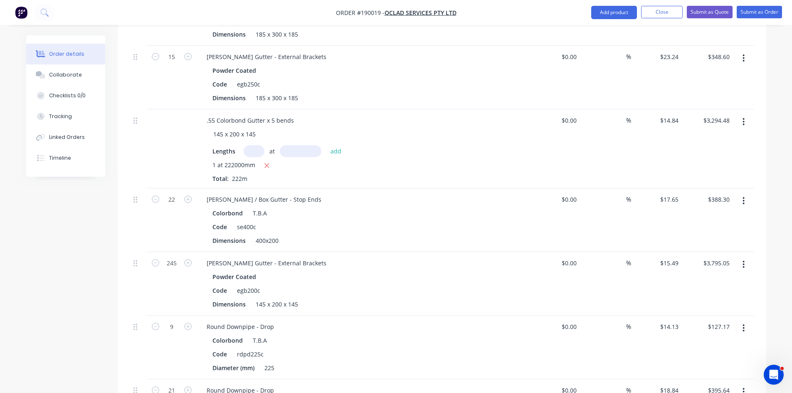
click at [750, 114] on button "button" at bounding box center [744, 121] width 20 height 15
click at [722, 154] on div "Duplicate" at bounding box center [714, 160] width 64 height 12
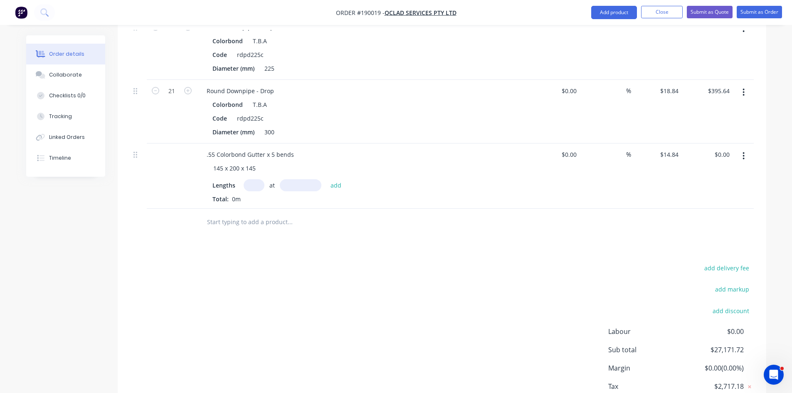
scroll to position [1250, 0]
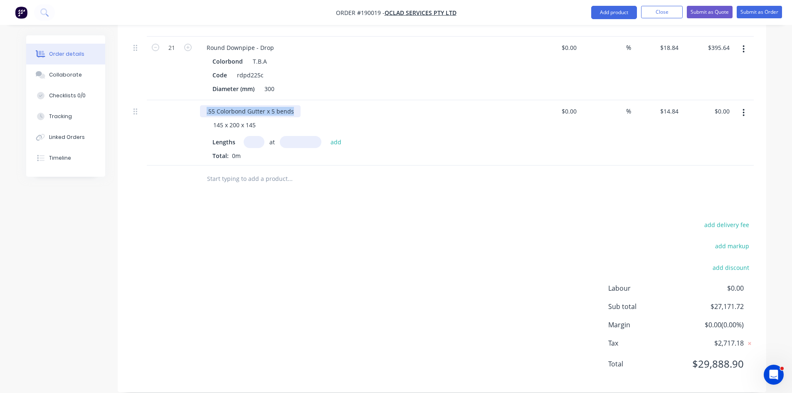
drag, startPoint x: 294, startPoint y: 95, endPoint x: 159, endPoint y: 108, distance: 135.8
click at [159, 108] on div ".55 Colorbond Gutter x 5 bends 145 x 200 x 145 Lengths at add Total: 0m $0.00 $…" at bounding box center [442, 132] width 624 height 65
drag, startPoint x: 248, startPoint y: 99, endPoint x: 468, endPoint y: 118, distance: 221.2
click at [467, 114] on div ".55 Colorbond Gutter x 5 bends 145 x 200 x 145 Lengths at add Total: 0m" at bounding box center [363, 132] width 333 height 65
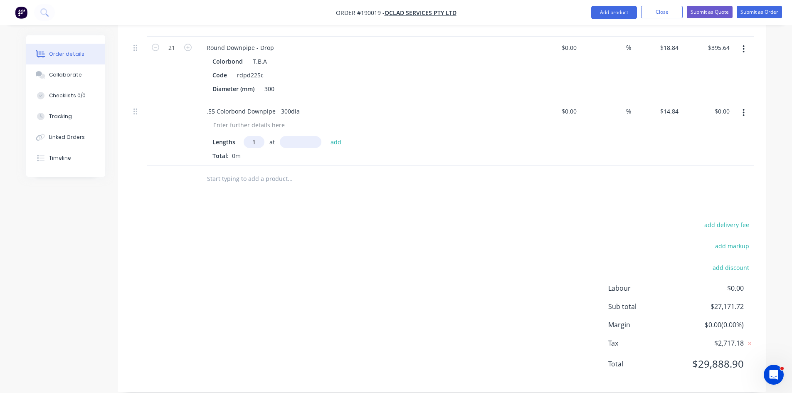
type input "1"
type input "1000"
click at [326, 136] on button "add" at bounding box center [336, 141] width 20 height 11
type input "$14.84"
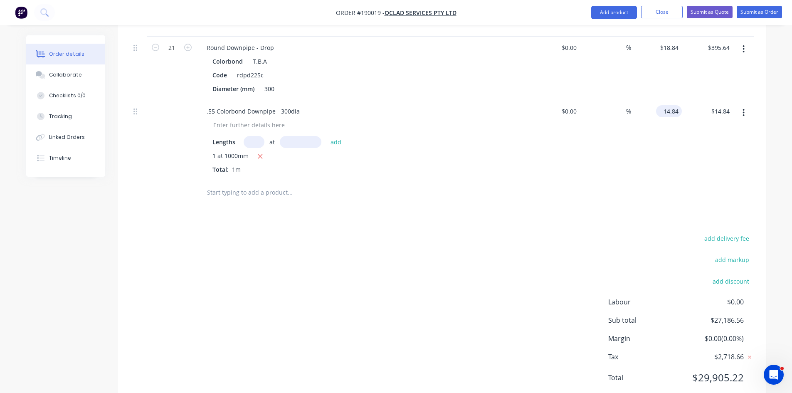
click at [678, 105] on input "14.84" at bounding box center [671, 111] width 22 height 12
click at [657, 155] on div "$14.84 14.84" at bounding box center [656, 139] width 51 height 79
click at [668, 105] on input "14.84" at bounding box center [671, 111] width 22 height 12
type input "$49.68"
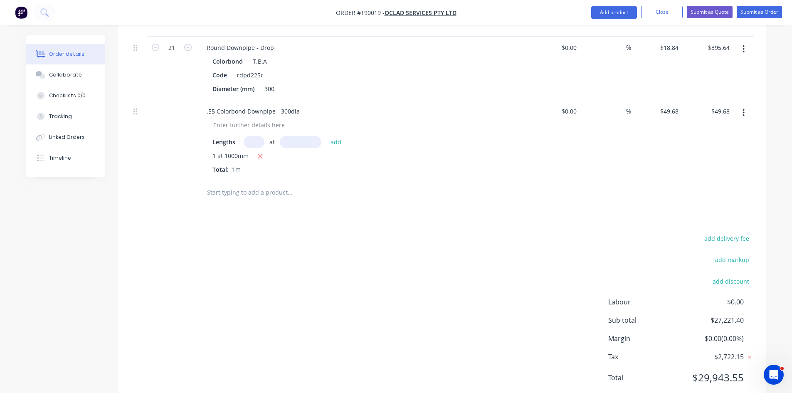
click at [271, 184] on input "text" at bounding box center [290, 192] width 166 height 17
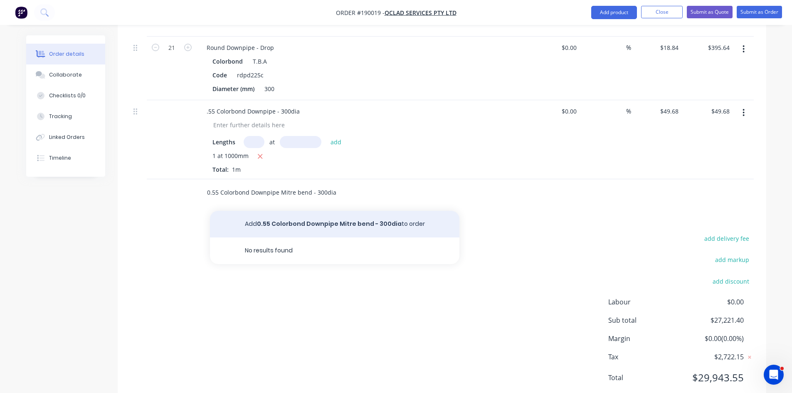
type input "0.55 Colorbond Downpipe Mitre bend - 300dia"
click at [363, 219] on button "Add 0.55 Colorbond Downpipe Mitre bend - 300dia to order" at bounding box center [335, 224] width 250 height 27
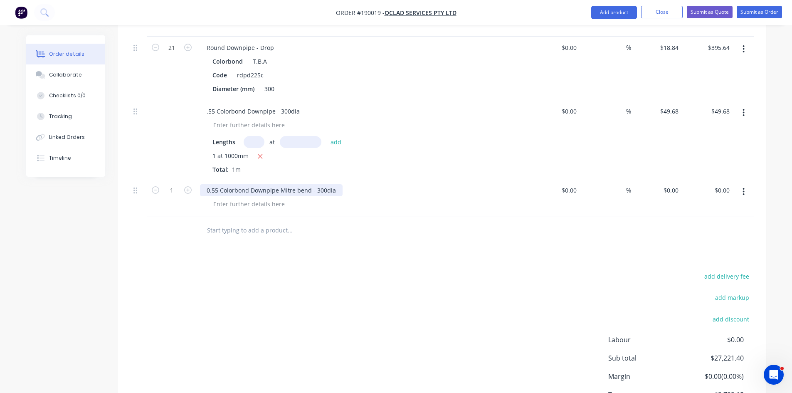
click at [297, 184] on div "0.55 Colorbond Downpipe Mitre bend - 300dia" at bounding box center [271, 190] width 143 height 12
click at [470, 222] on div at bounding box center [346, 230] width 293 height 17
click at [676, 184] on input "0" at bounding box center [672, 190] width 19 height 12
type input "$93.68"
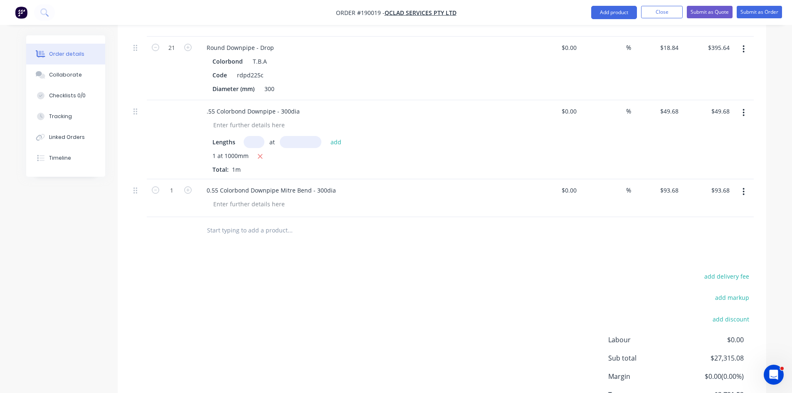
click at [743, 187] on icon "button" at bounding box center [744, 191] width 2 height 9
click at [723, 224] on div "Duplicate" at bounding box center [714, 230] width 64 height 12
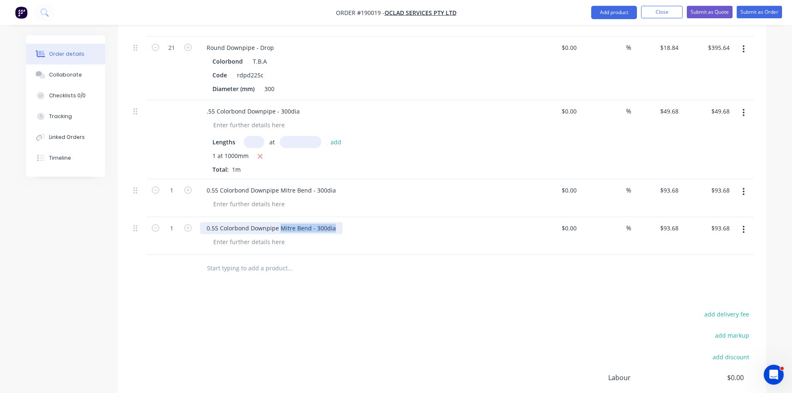
drag, startPoint x: 280, startPoint y: 216, endPoint x: 375, endPoint y: 220, distance: 95.3
click at [375, 222] on div "0.55 Colorbond Downpipe Mitre Bend - 300dia" at bounding box center [363, 228] width 326 height 12
click at [665, 222] on input "93.68" at bounding box center [671, 228] width 22 height 12
click at [656, 255] on div at bounding box center [442, 268] width 624 height 27
click at [670, 222] on input "93.68" at bounding box center [672, 228] width 19 height 12
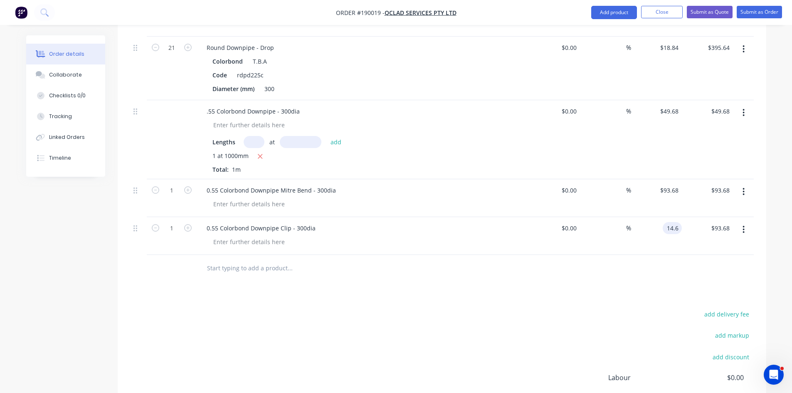
type input "$14.60"
click at [516, 310] on div "add delivery fee add markup add discount Labour $0.00 Sub total $27,408.76 Marg…" at bounding box center [442, 389] width 624 height 161
click at [257, 263] on input "text" at bounding box center [290, 268] width 166 height 17
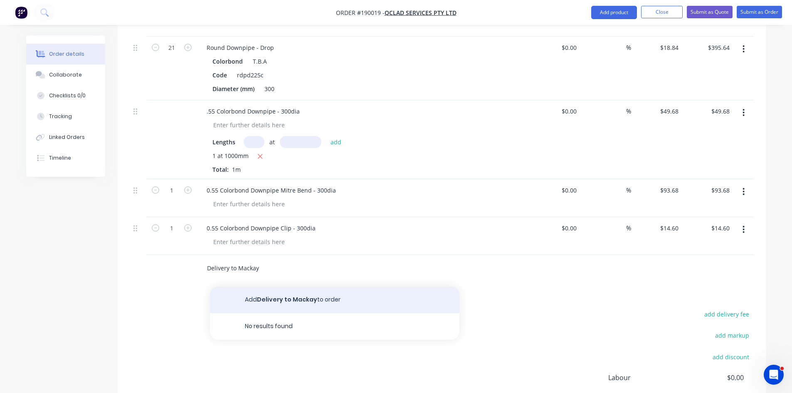
type input "Delivery to Mackay"
click at [296, 289] on button "Add Delivery to Mackay to order" at bounding box center [335, 300] width 250 height 27
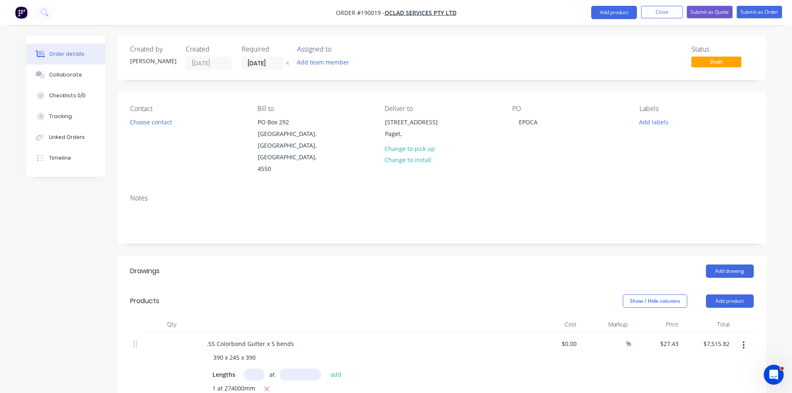
scroll to position [1377, 0]
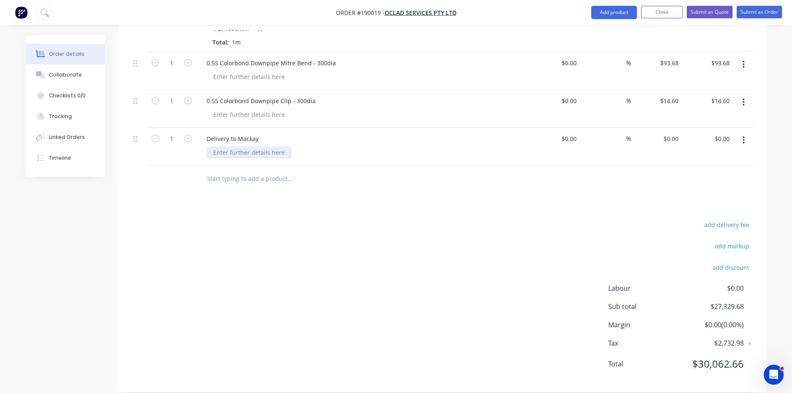
drag, startPoint x: 242, startPoint y: 144, endPoint x: 411, endPoint y: 186, distance: 174.4
click at [242, 146] on div at bounding box center [249, 152] width 85 height 12
click at [516, 238] on div "add delivery fee add markup add discount Labour $0.00 Sub total $27,329.68 Marg…" at bounding box center [442, 299] width 624 height 161
type input "0"
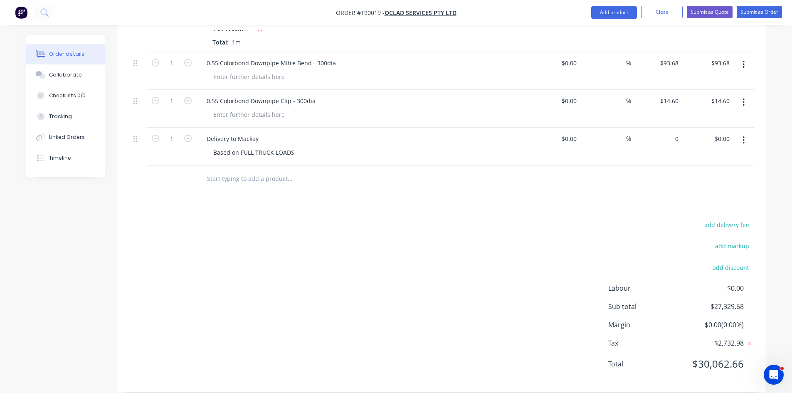
drag, startPoint x: 668, startPoint y: 124, endPoint x: 691, endPoint y: 158, distance: 40.4
click at [668, 128] on div "0 $0.00" at bounding box center [656, 147] width 51 height 38
type input "$250.00"
click at [618, 179] on div at bounding box center [442, 179] width 624 height 27
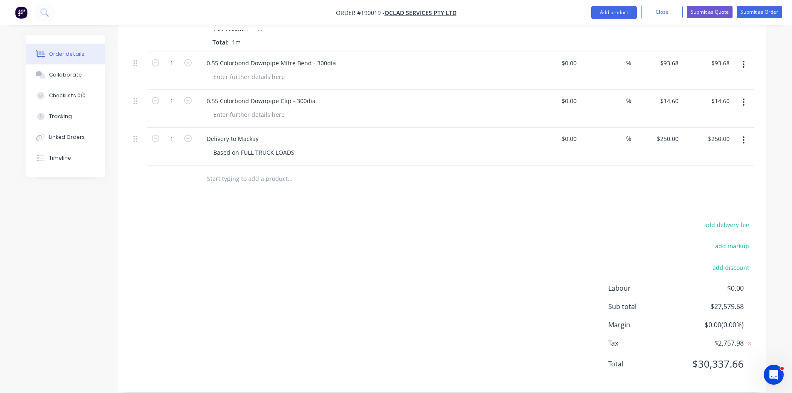
click at [468, 238] on div "add delivery fee add markup add discount Labour $0.00 Sub total $27,579.68 Marg…" at bounding box center [442, 299] width 624 height 161
click at [669, 133] on input "250" at bounding box center [669, 139] width 26 height 12
type input "$2,500.00"
click at [687, 166] on div at bounding box center [442, 179] width 624 height 27
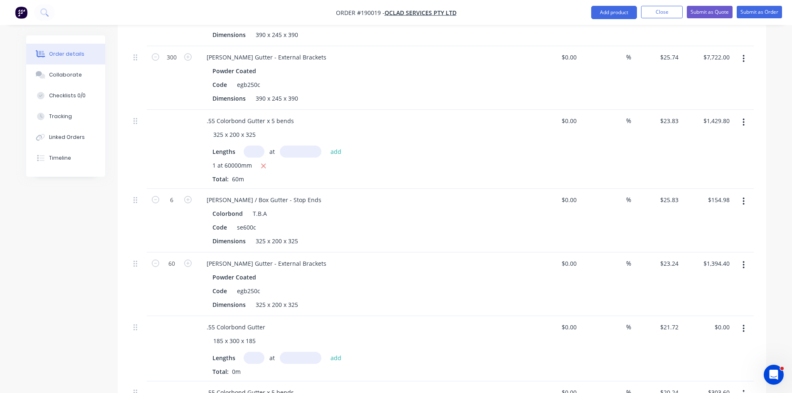
scroll to position [0, 0]
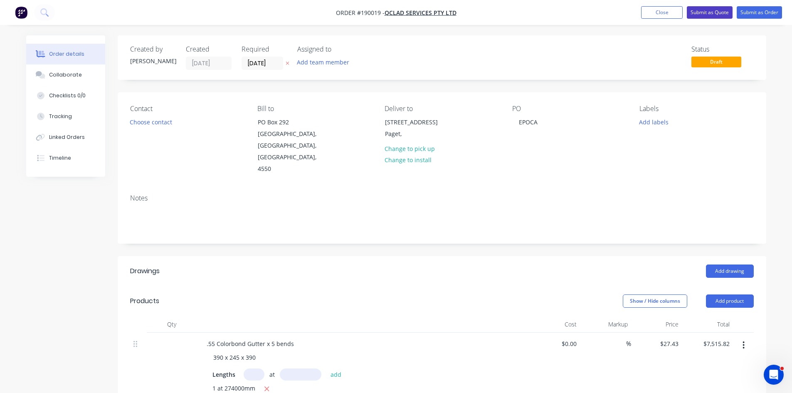
click at [708, 14] on button "Submit as Quote" at bounding box center [710, 12] width 46 height 12
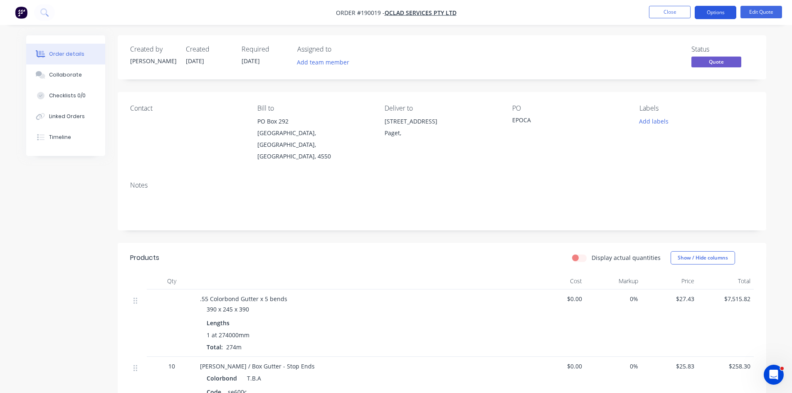
click at [727, 7] on button "Options" at bounding box center [716, 12] width 42 height 13
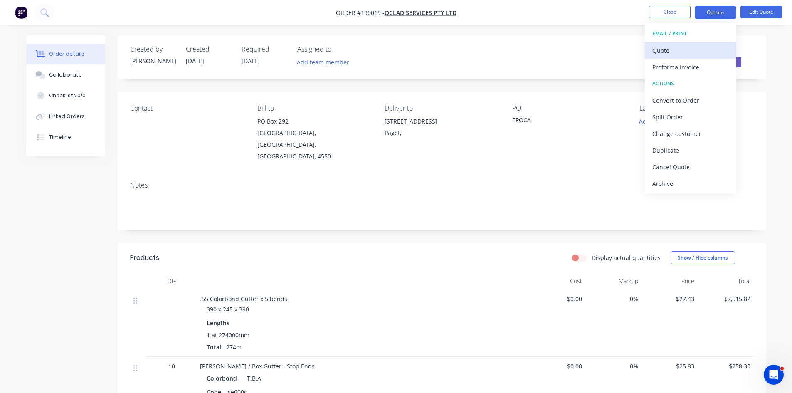
click at [700, 48] on div "Quote" at bounding box center [690, 50] width 77 height 12
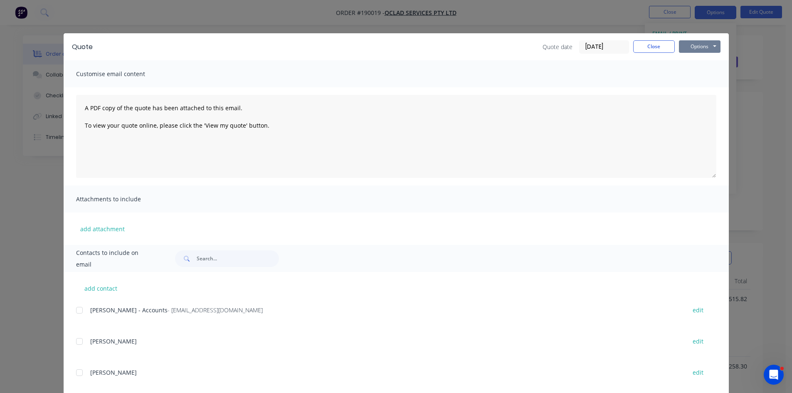
click at [700, 52] on button "Options" at bounding box center [700, 46] width 42 height 12
click at [703, 65] on button "Preview" at bounding box center [705, 61] width 53 height 14
click at [646, 46] on button "Close" at bounding box center [654, 46] width 42 height 12
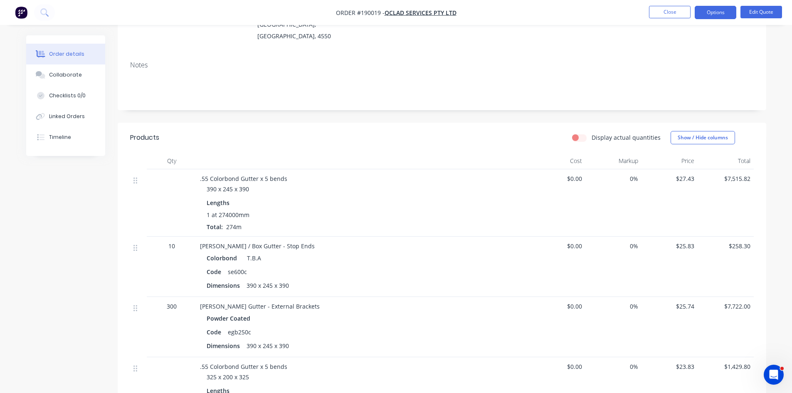
scroll to position [138, 0]
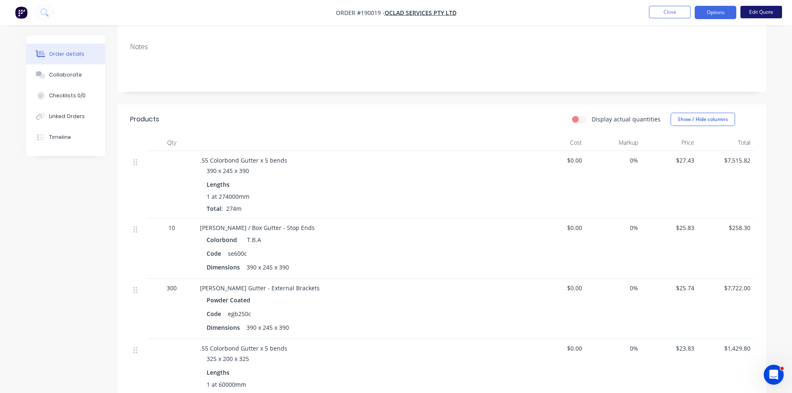
click at [745, 13] on button "Edit Quote" at bounding box center [762, 12] width 42 height 12
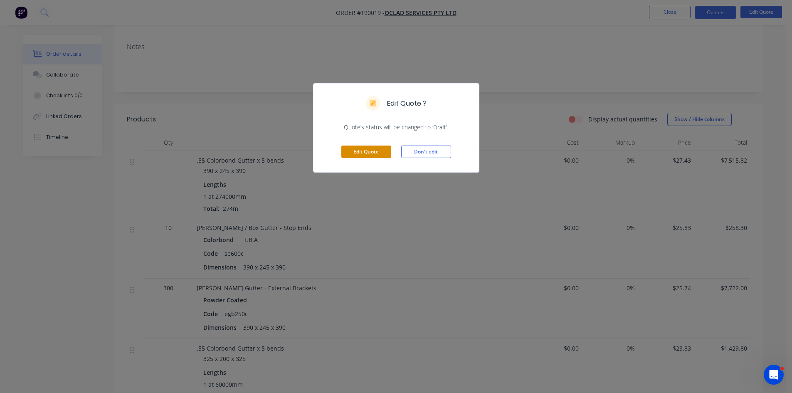
click at [369, 158] on button "Edit Quote" at bounding box center [366, 152] width 50 height 12
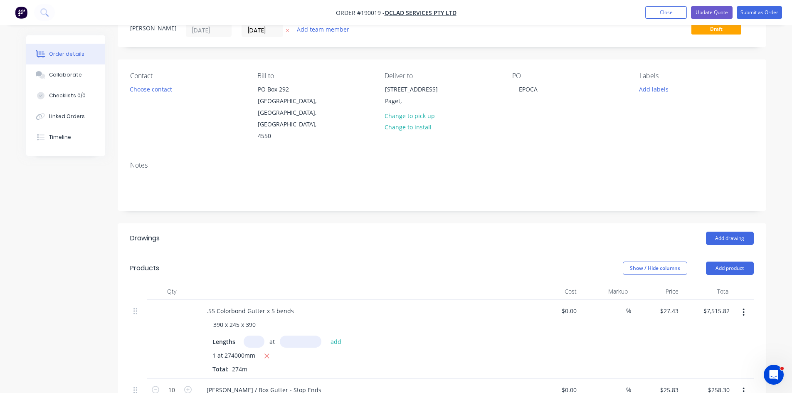
scroll to position [0, 0]
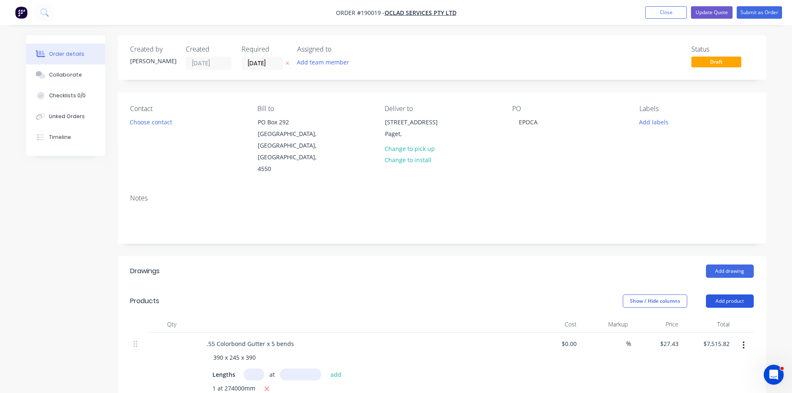
click at [734, 294] on button "Add product" at bounding box center [730, 300] width 48 height 13
click at [709, 316] on div "Product catalogue" at bounding box center [714, 322] width 64 height 12
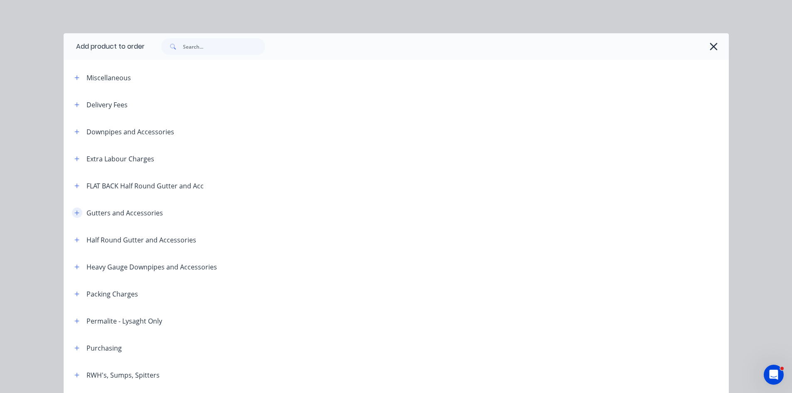
click at [76, 214] on icon "button" at bounding box center [76, 213] width 5 height 6
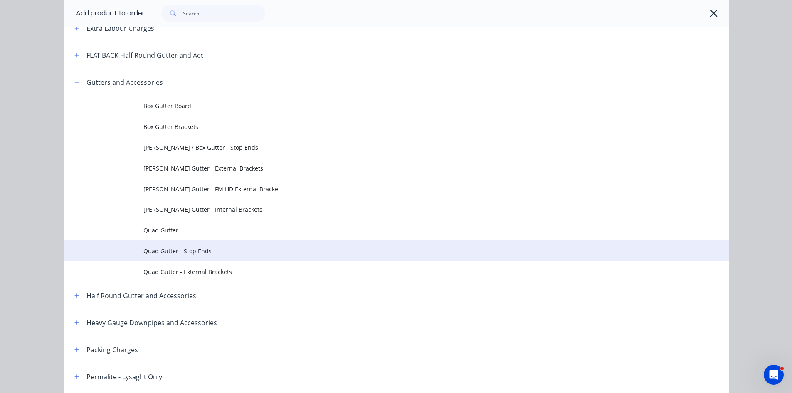
scroll to position [138, 0]
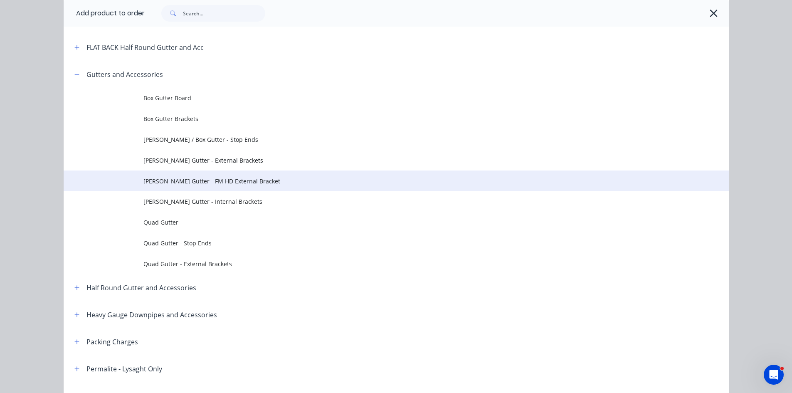
click at [215, 180] on span "[PERSON_NAME] Gutter - FM HD External Bracket" at bounding box center [377, 181] width 468 height 9
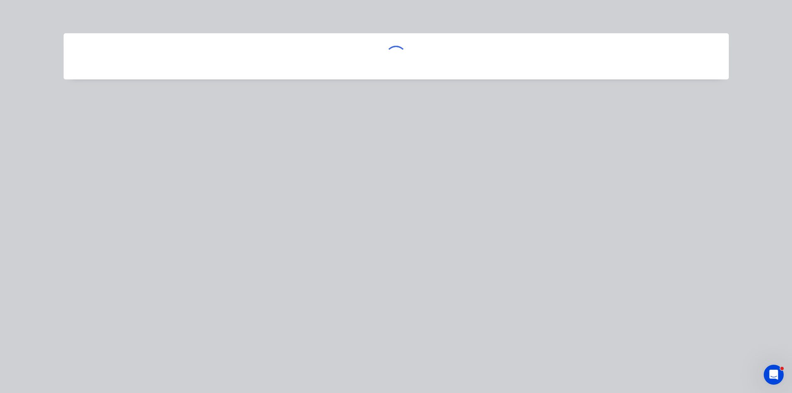
scroll to position [0, 0]
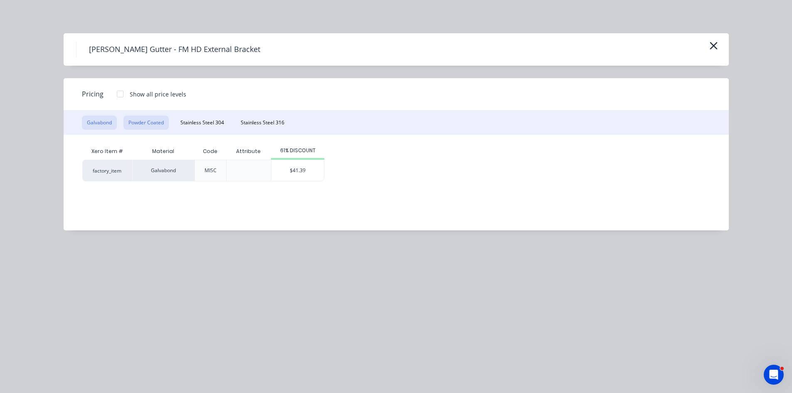
click at [152, 119] on button "Powder Coated" at bounding box center [146, 123] width 45 height 14
click at [288, 178] on div "$51.12" at bounding box center [298, 170] width 52 height 21
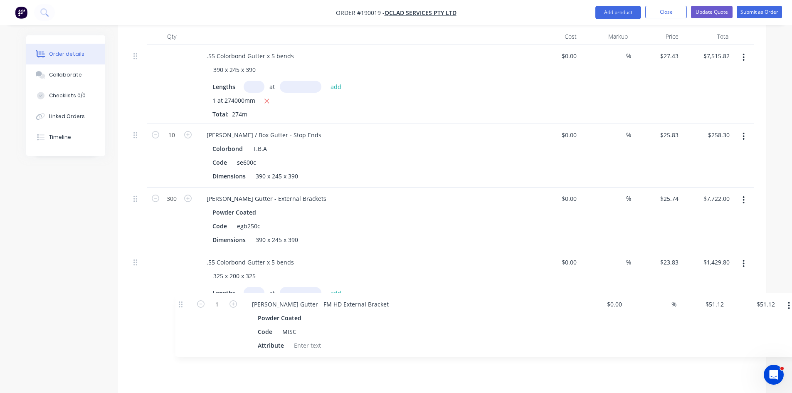
scroll to position [316, 0]
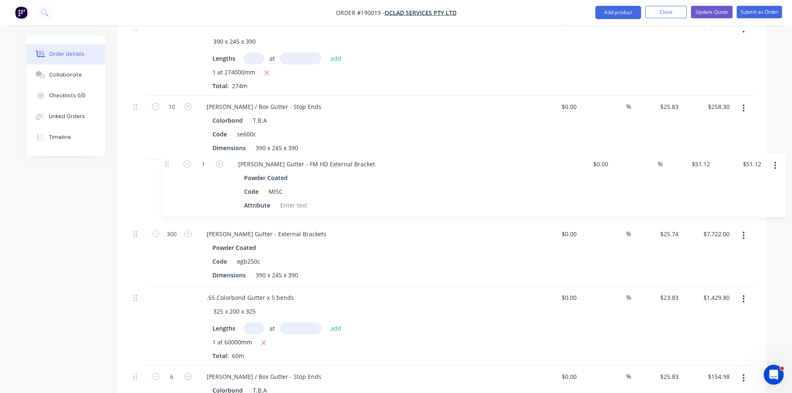
drag, startPoint x: 138, startPoint y: 242, endPoint x: 171, endPoint y: 164, distance: 84.3
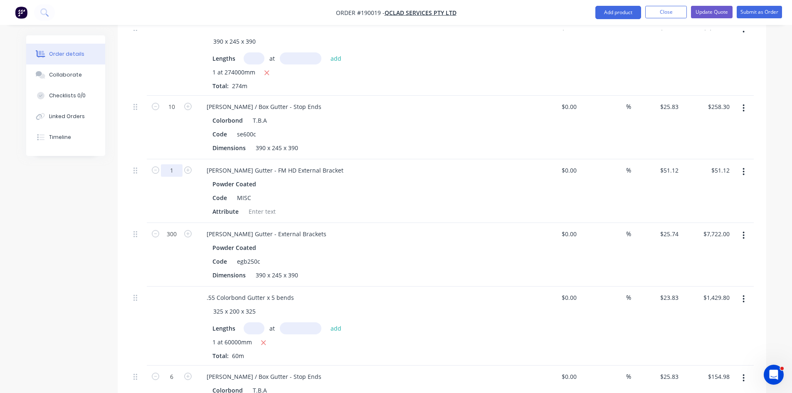
click at [175, 113] on input "1" at bounding box center [172, 107] width 22 height 12
click at [525, 187] on div "Powder Coated Code MISC Attribute" at bounding box center [363, 198] width 326 height 40
click at [291, 192] on div "Code MISC" at bounding box center [361, 198] width 304 height 12
click at [261, 205] on div at bounding box center [262, 211] width 34 height 12
click at [447, 271] on div "[PERSON_NAME] Gutter - External Brackets Powder Coated Code egb250c Dimensions …" at bounding box center [363, 255] width 333 height 64
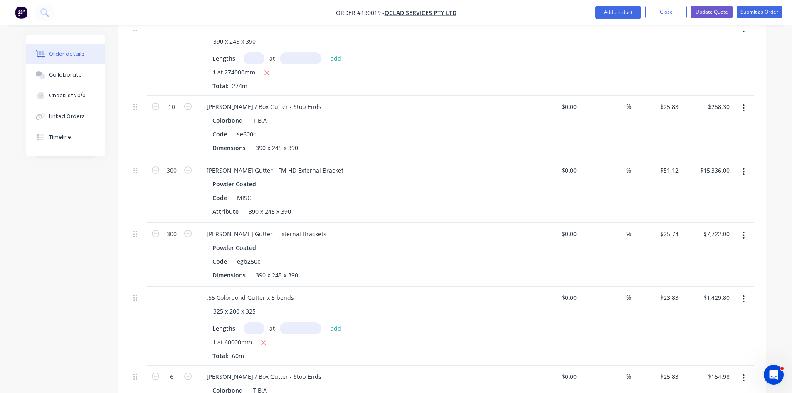
click at [746, 228] on button "button" at bounding box center [744, 235] width 20 height 15
click at [715, 301] on div "Delete" at bounding box center [714, 307] width 64 height 12
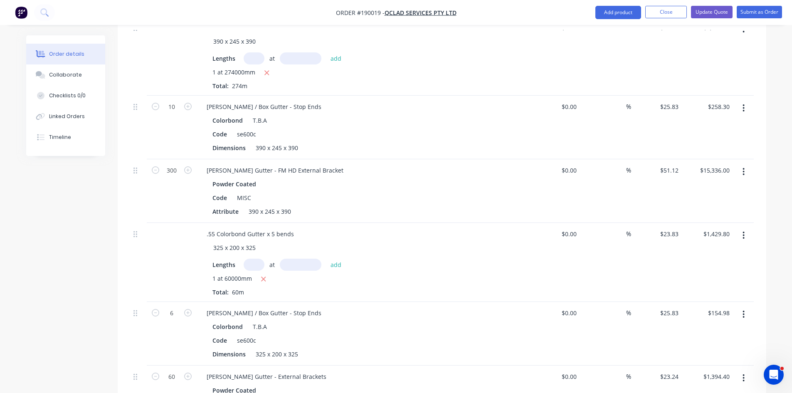
click at [744, 167] on icon "button" at bounding box center [744, 171] width 2 height 9
click at [707, 204] on div "Duplicate" at bounding box center [714, 210] width 64 height 12
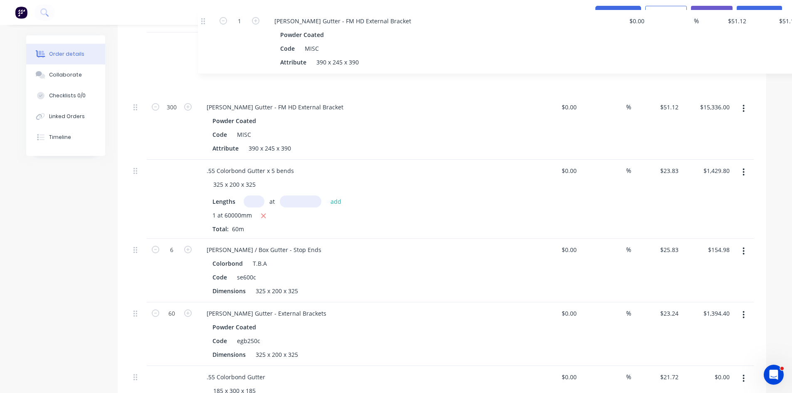
scroll to position [434, 0]
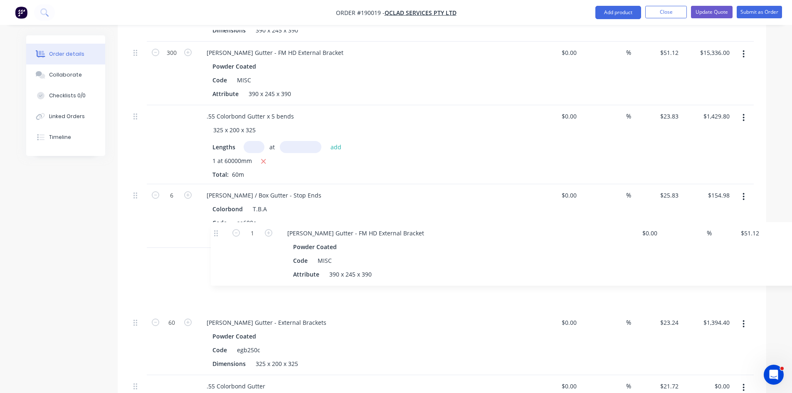
drag, startPoint x: 137, startPoint y: 105, endPoint x: 218, endPoint y: 232, distance: 150.9
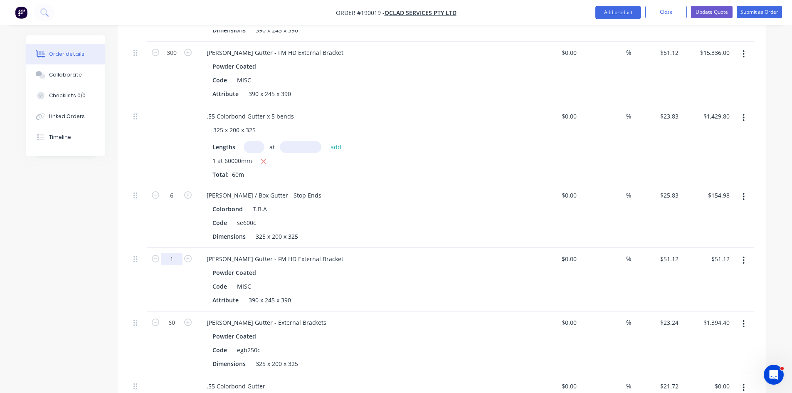
click at [262, 294] on div "390 x 245 x 390" at bounding box center [269, 300] width 49 height 12
click at [432, 344] on div "Code egb250c" at bounding box center [361, 350] width 304 height 12
click at [747, 316] on button "button" at bounding box center [744, 323] width 20 height 15
click at [700, 390] on div "Delete" at bounding box center [714, 396] width 64 height 12
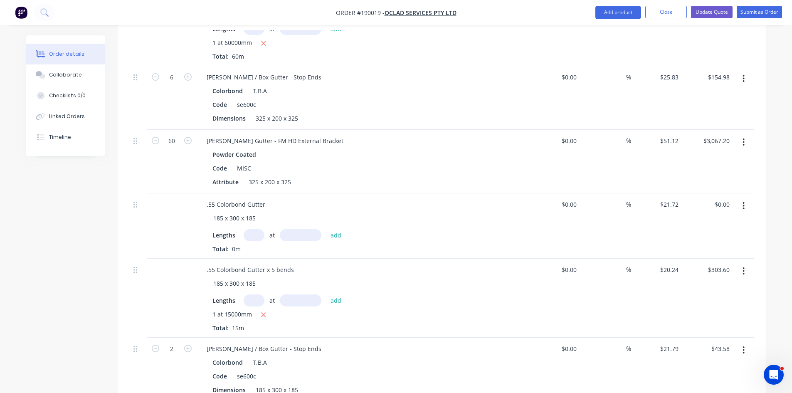
scroll to position [572, 0]
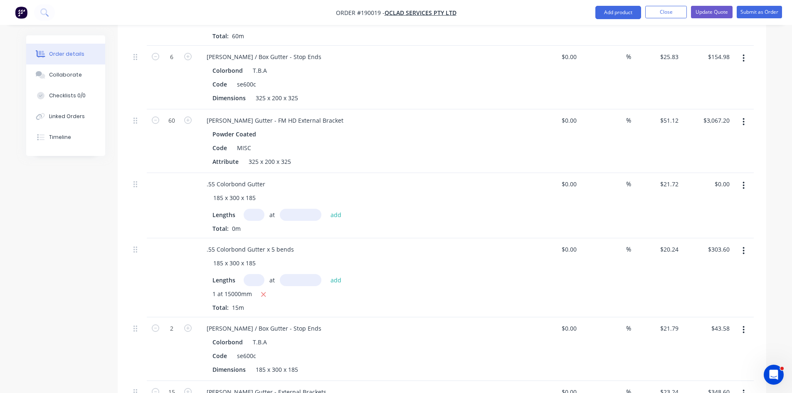
click at [745, 178] on button "button" at bounding box center [744, 185] width 20 height 15
click at [704, 251] on div "Delete" at bounding box center [714, 257] width 64 height 12
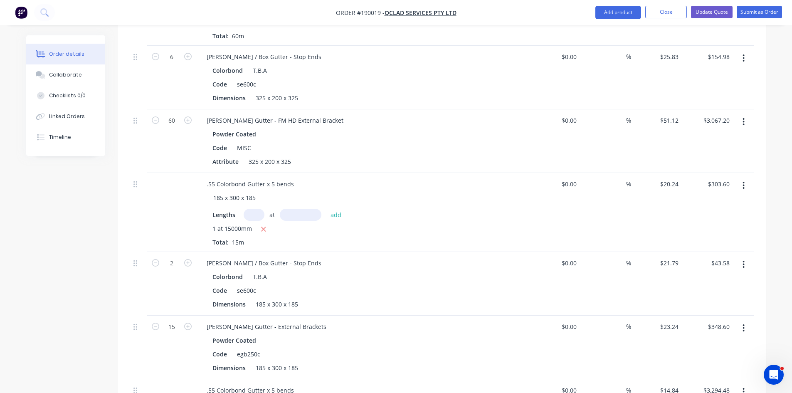
click at [740, 114] on button "button" at bounding box center [744, 121] width 20 height 15
click at [702, 154] on div "Duplicate" at bounding box center [714, 160] width 64 height 12
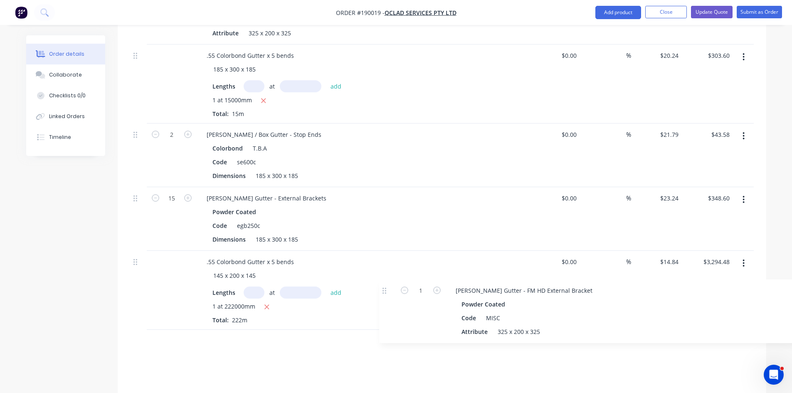
scroll to position [703, 0]
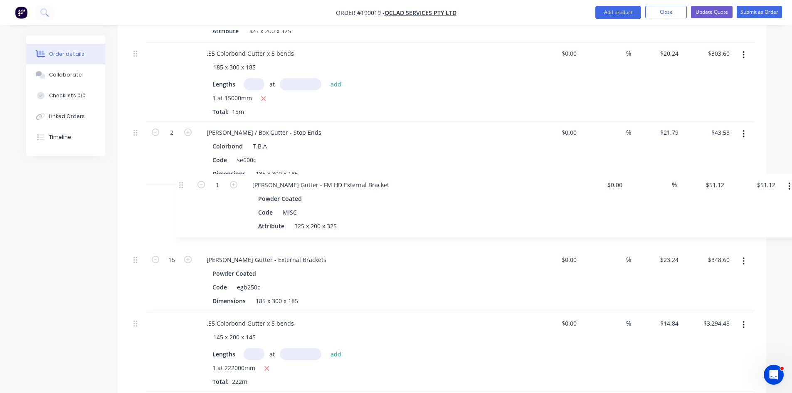
drag, startPoint x: 137, startPoint y: 213, endPoint x: 185, endPoint y: 182, distance: 57.1
click at [185, 182] on div ".55 Colorbond Gutter x 5 bends 390 x 245 x 390 Lengths at add 1 at 274000mm Tot…" at bounding box center [442, 234] width 624 height 1208
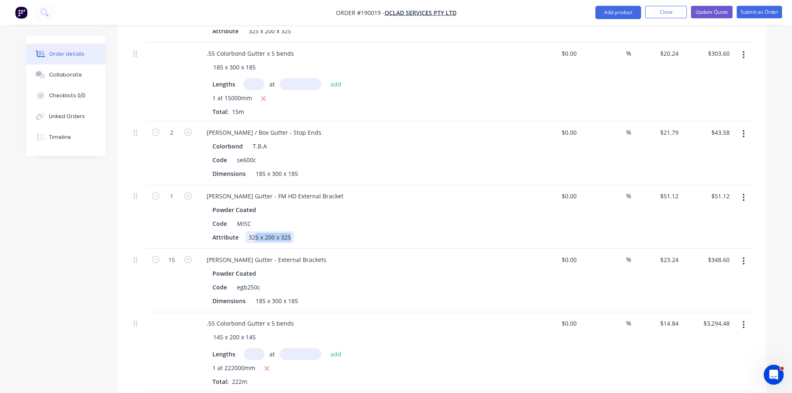
drag, startPoint x: 290, startPoint y: 226, endPoint x: 133, endPoint y: 251, distance: 159.2
click at [173, 245] on div ".55 Colorbond Gutter x 5 bends 390 x 245 x 390 Lengths at add 1 at 274000mm Tot…" at bounding box center [442, 234] width 624 height 1208
click at [676, 190] on input "51.12" at bounding box center [671, 196] width 22 height 12
click at [529, 166] on div "$0.00 $0.00" at bounding box center [554, 153] width 51 height 64
click at [174, 185] on div "1" at bounding box center [172, 217] width 50 height 64
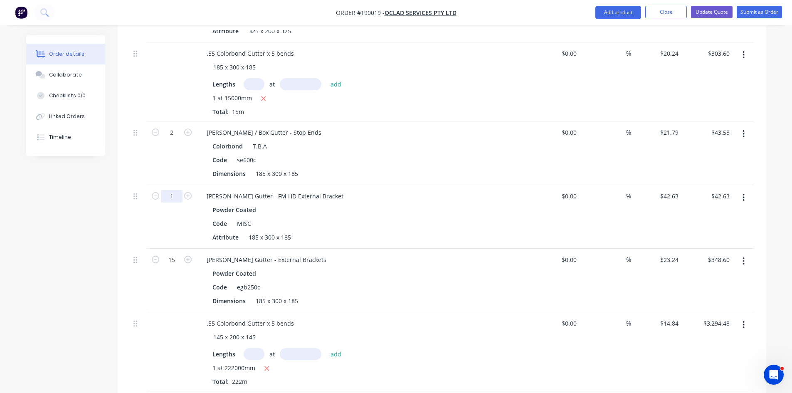
click at [409, 217] on div "Code MISC" at bounding box center [361, 223] width 304 height 12
click at [742, 254] on button "button" at bounding box center [744, 261] width 20 height 15
click at [706, 327] on div "Delete" at bounding box center [714, 333] width 64 height 12
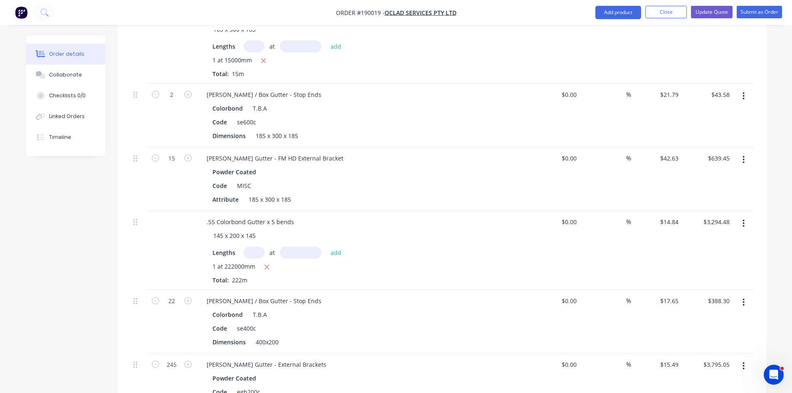
scroll to position [841, 0]
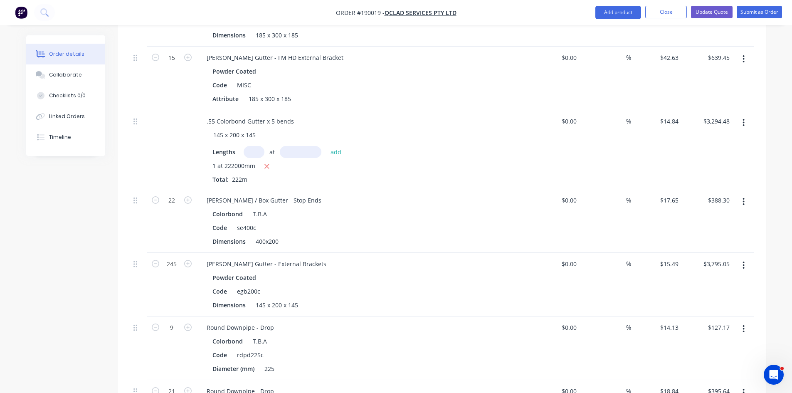
click at [742, 52] on button "button" at bounding box center [744, 59] width 20 height 15
click at [706, 91] on div "Duplicate" at bounding box center [714, 97] width 64 height 12
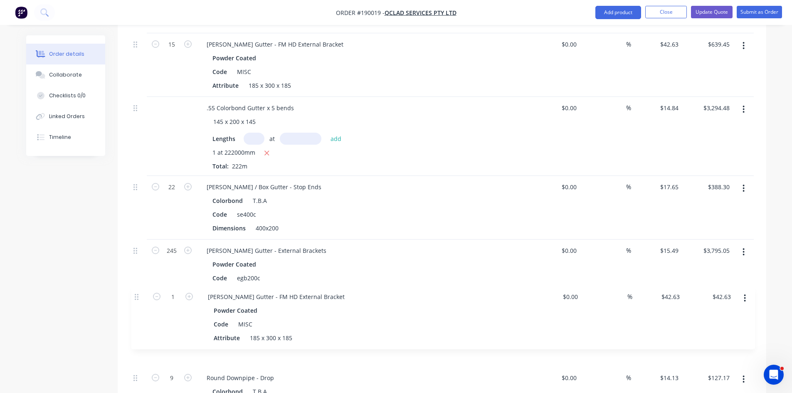
scroll to position [871, 0]
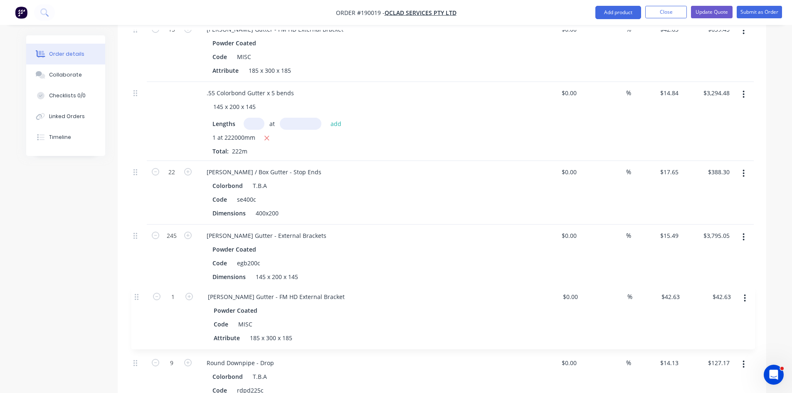
drag, startPoint x: 137, startPoint y: 242, endPoint x: 140, endPoint y: 289, distance: 47.5
click at [140, 289] on div ".55 Colorbond Gutter x 5 bends 390 x 245 x 390 Lengths at add 1 at 274000mm Tot…" at bounding box center [442, 66] width 624 height 1208
click at [750, 228] on button "button" at bounding box center [744, 235] width 20 height 15
click at [719, 301] on div "Delete" at bounding box center [714, 307] width 64 height 12
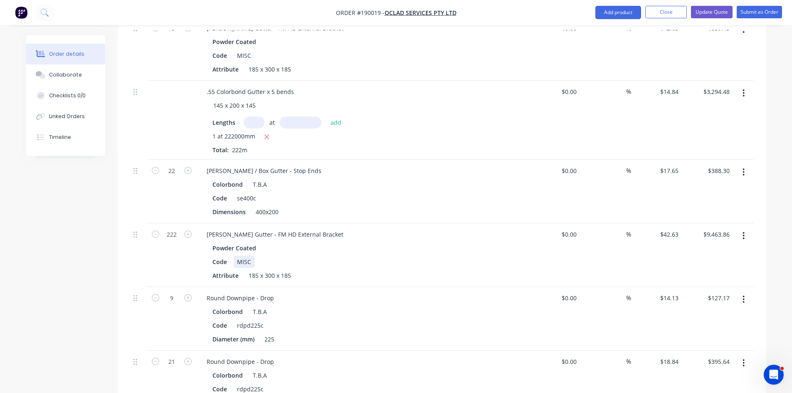
click at [380, 256] on div "Code MISC" at bounding box center [361, 262] width 304 height 12
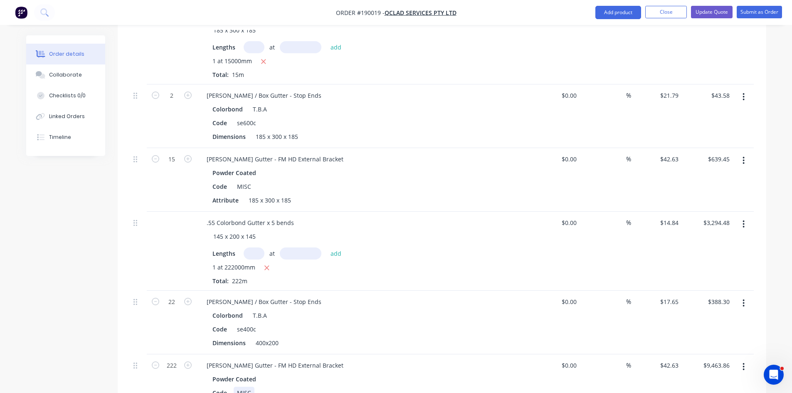
scroll to position [732, 0]
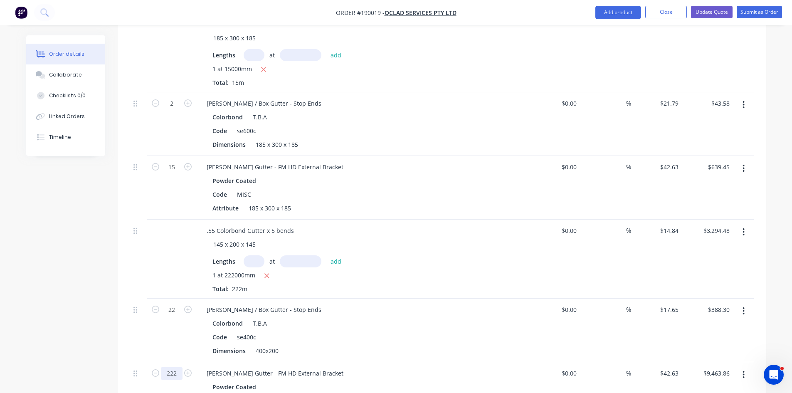
click at [403, 331] on div "Code se400c" at bounding box center [361, 337] width 304 height 12
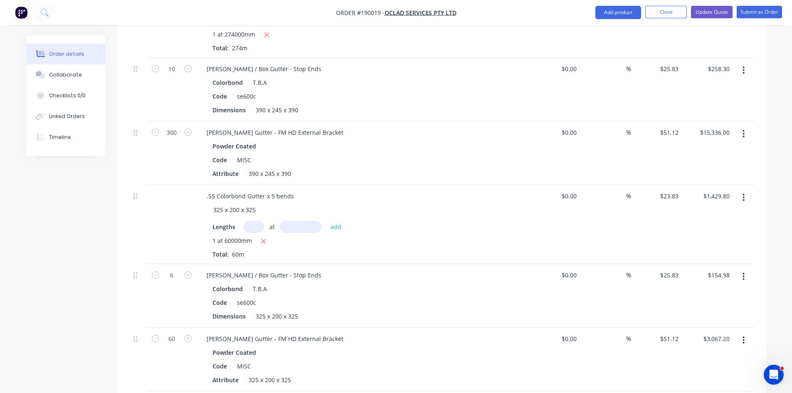
scroll to position [342, 0]
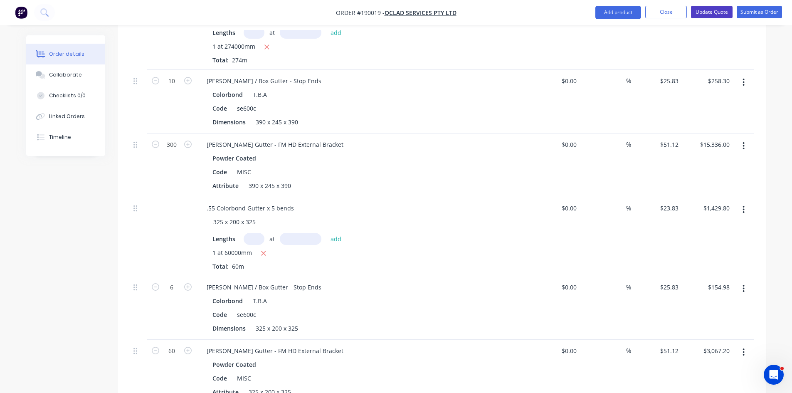
click at [701, 17] on button "Update Quote" at bounding box center [712, 12] width 42 height 12
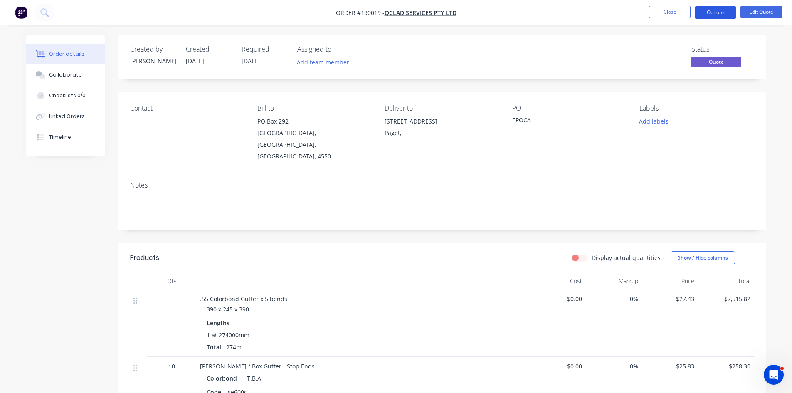
click at [721, 11] on button "Options" at bounding box center [716, 12] width 42 height 13
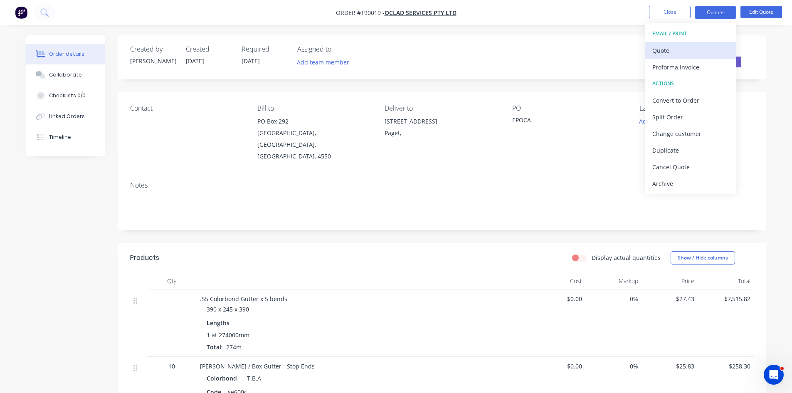
click at [694, 47] on div "Quote" at bounding box center [690, 50] width 77 height 12
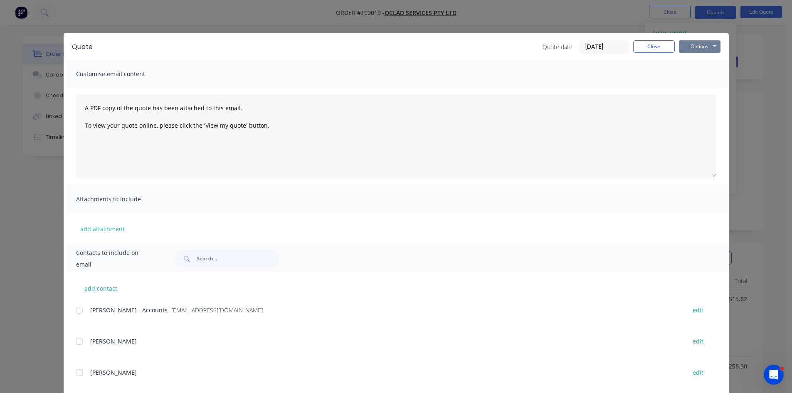
click at [711, 47] on button "Options" at bounding box center [700, 46] width 42 height 12
click at [707, 64] on button "Preview" at bounding box center [705, 61] width 53 height 14
click at [662, 54] on div "Quote Quote date [DATE] Close Options Preview Print Email" at bounding box center [396, 46] width 665 height 27
click at [661, 49] on button "Close" at bounding box center [654, 46] width 42 height 12
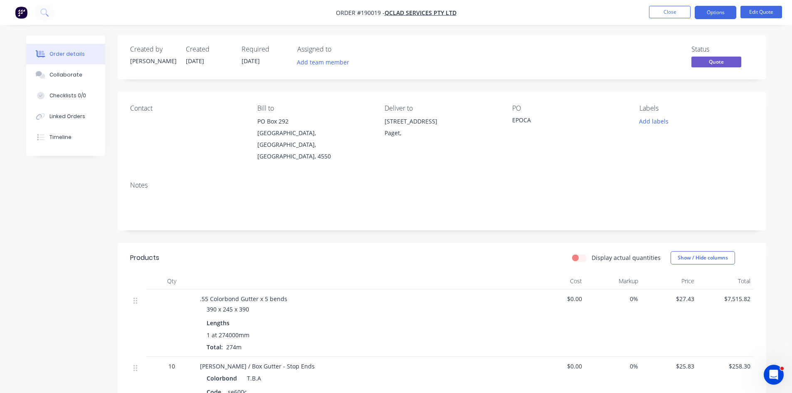
click at [585, 39] on div "Created by [PERSON_NAME] Created [DATE] Required [DATE] Assigned to Add team me…" at bounding box center [442, 57] width 649 height 44
click at [24, 12] on img "button" at bounding box center [21, 12] width 12 height 12
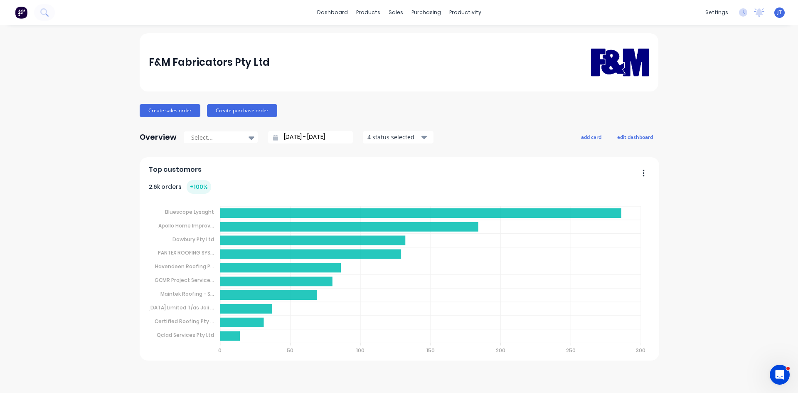
click at [711, 168] on div "F&M Fabricators Pty Ltd Create sales order Create purchase order Overview Selec…" at bounding box center [399, 208] width 798 height 351
click at [46, 11] on icon at bounding box center [43, 11] width 7 height 7
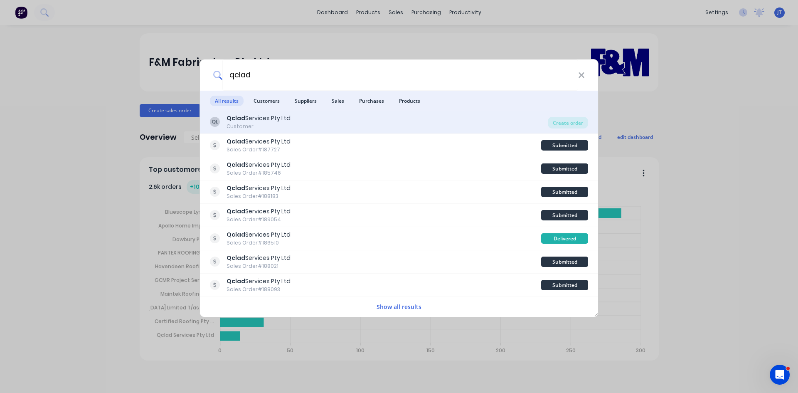
click at [298, 119] on div "QL Qclad Services Pty Ltd Customer" at bounding box center [379, 122] width 338 height 16
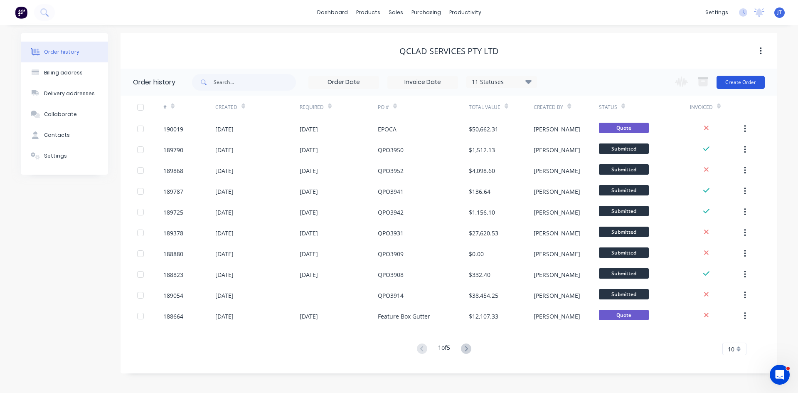
click at [736, 89] on button "Create Order" at bounding box center [741, 82] width 48 height 13
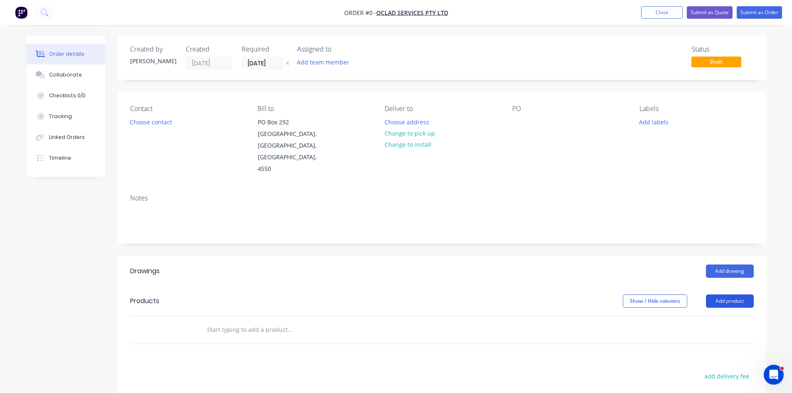
click at [725, 294] on button "Add product" at bounding box center [730, 300] width 48 height 13
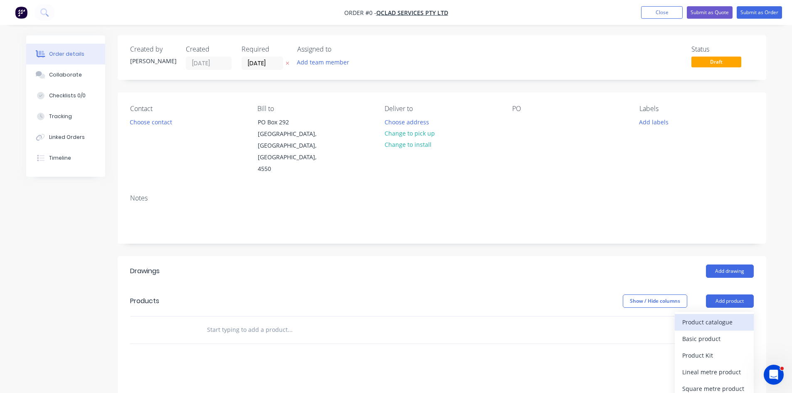
click at [716, 316] on div "Product catalogue" at bounding box center [714, 322] width 64 height 12
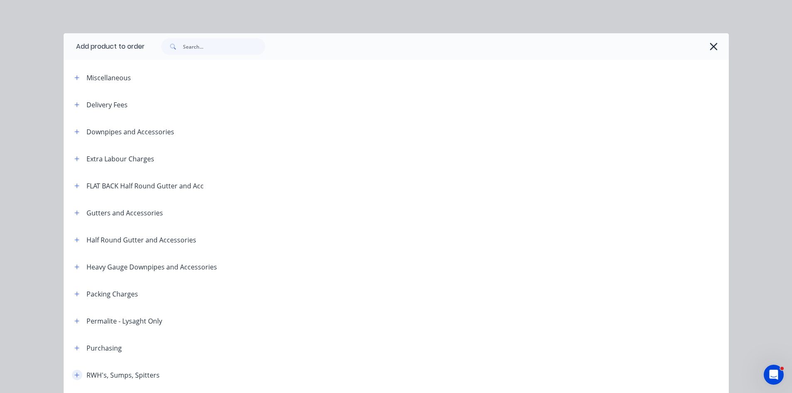
click at [74, 376] on icon "button" at bounding box center [76, 375] width 5 height 6
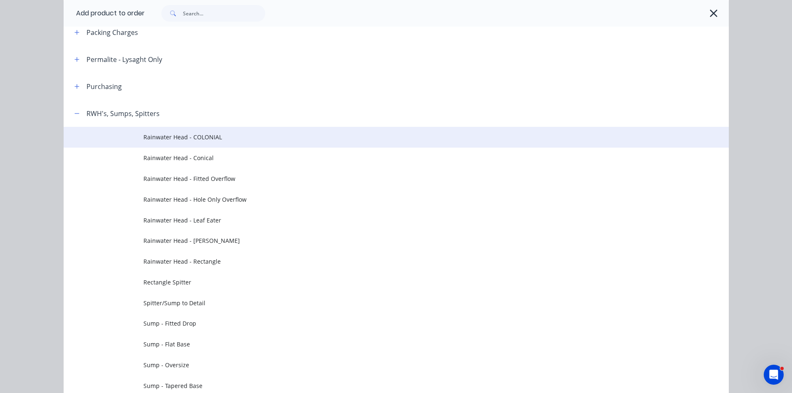
scroll to position [277, 0]
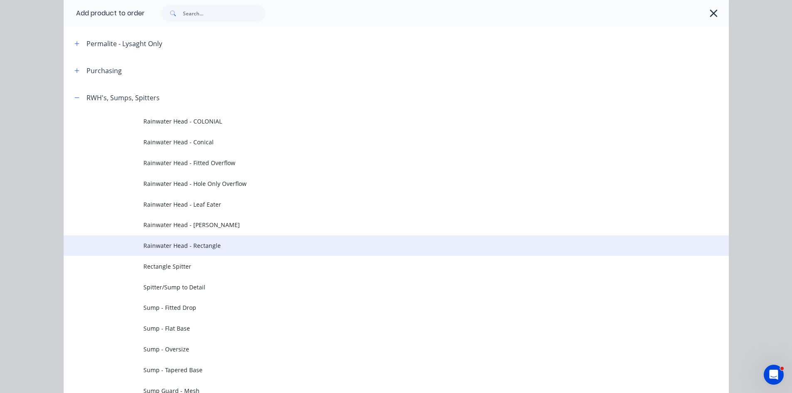
click at [276, 242] on span "Rainwater Head - Rectangle" at bounding box center [377, 245] width 468 height 9
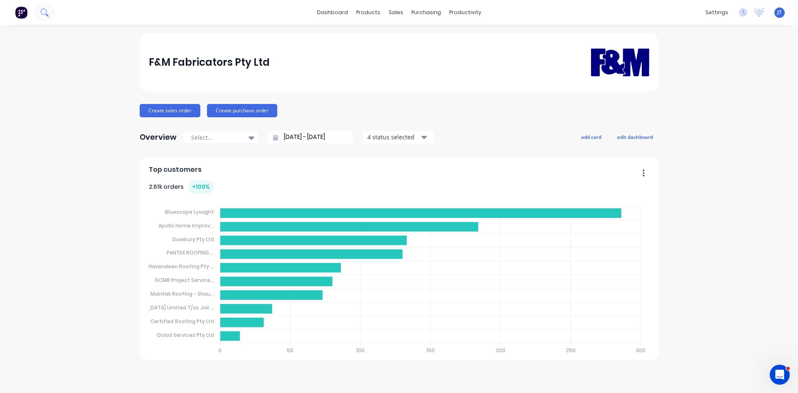
click at [43, 10] on icon at bounding box center [44, 12] width 8 height 8
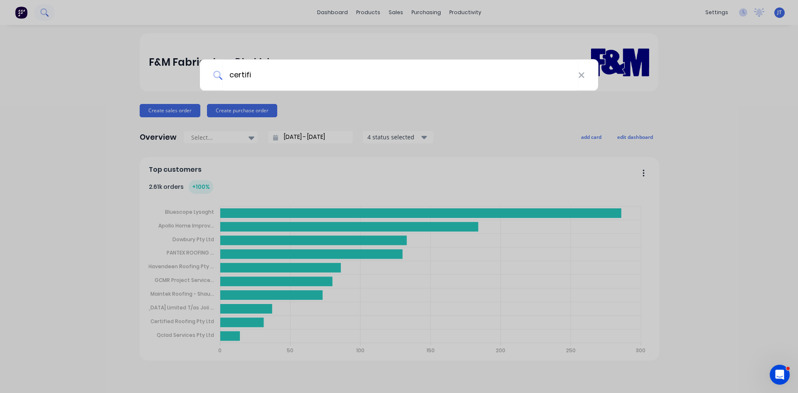
type input "certifi"
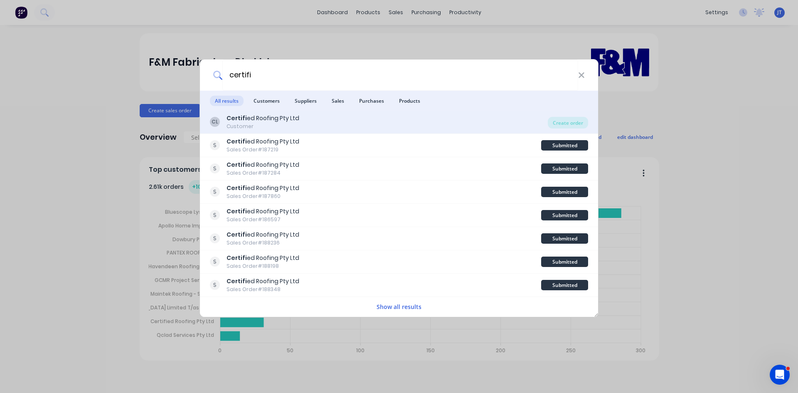
click at [311, 121] on div "CL Certifi ed Roofing Pty Ltd Customer" at bounding box center [379, 122] width 338 height 16
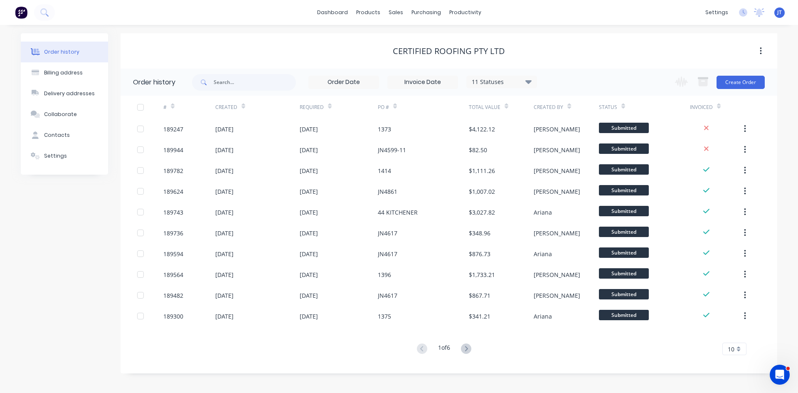
click at [497, 84] on div "11 Statuses" at bounding box center [502, 81] width 70 height 9
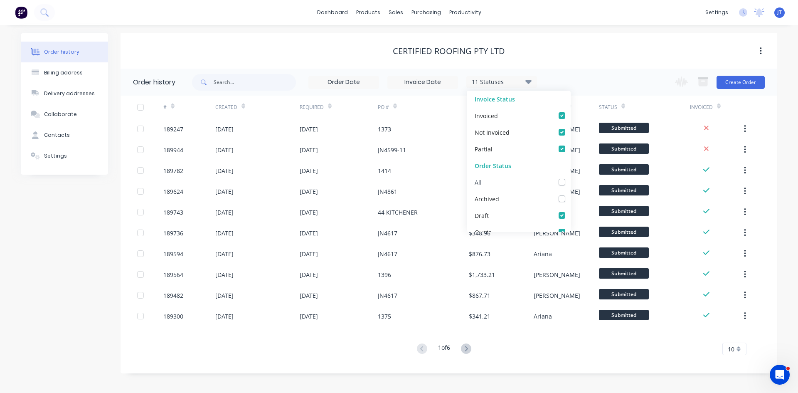
click at [571, 178] on label at bounding box center [571, 178] width 0 height 0
click at [571, 182] on input "checkbox" at bounding box center [574, 182] width 7 height 8
checkbox input "true"
click at [610, 49] on div "Certified Roofing Pty Ltd" at bounding box center [449, 51] width 657 height 10
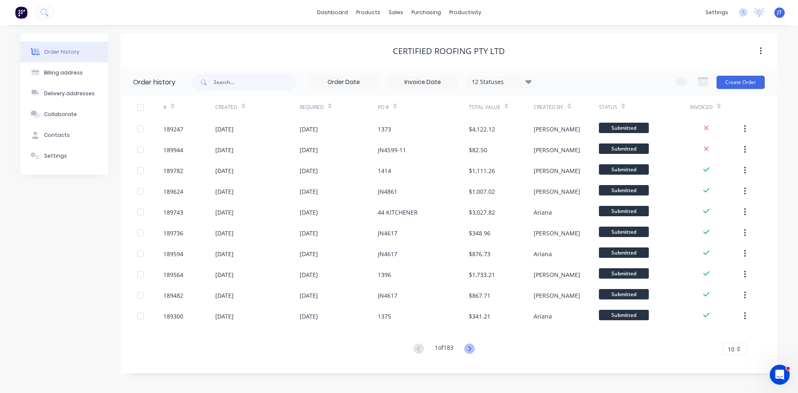
click at [469, 344] on icon at bounding box center [469, 348] width 10 height 10
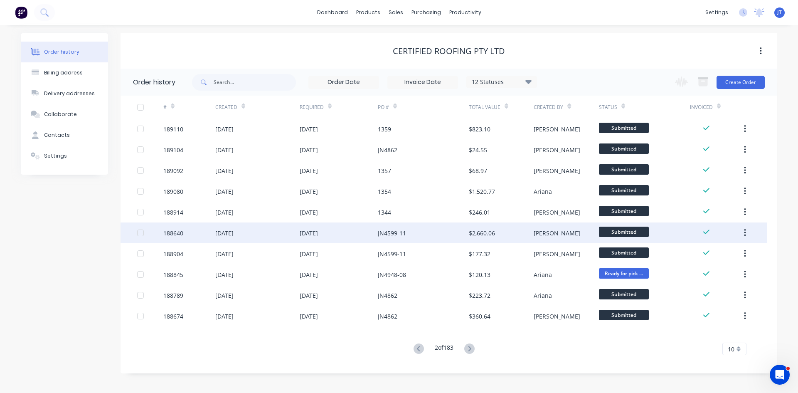
click at [451, 234] on div "JN4599-11" at bounding box center [423, 232] width 91 height 21
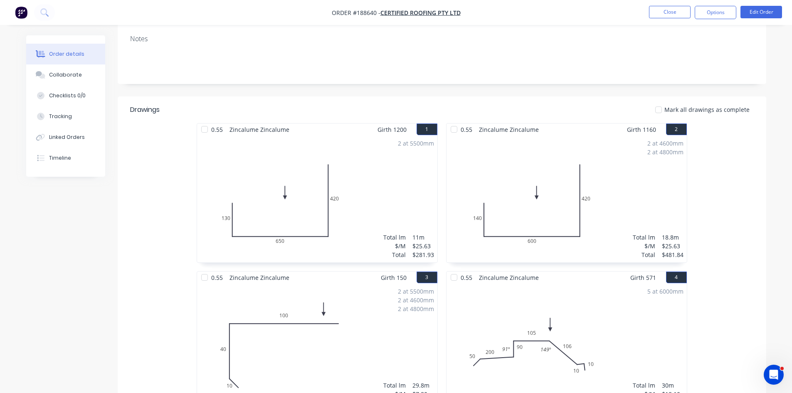
scroll to position [138, 0]
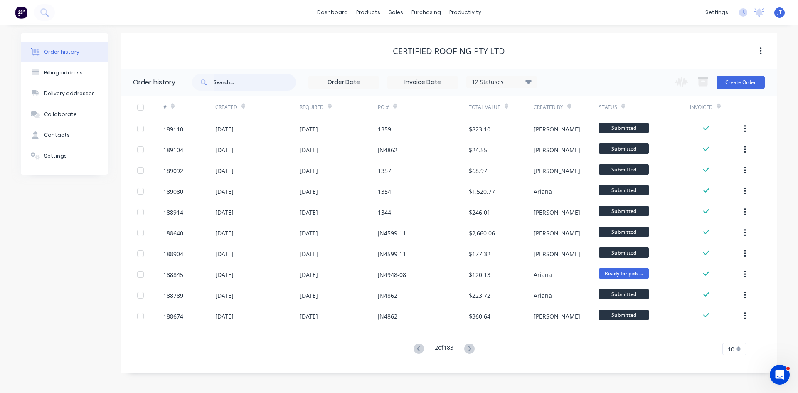
click at [259, 74] on input "text" at bounding box center [255, 82] width 82 height 17
type input "jn4599"
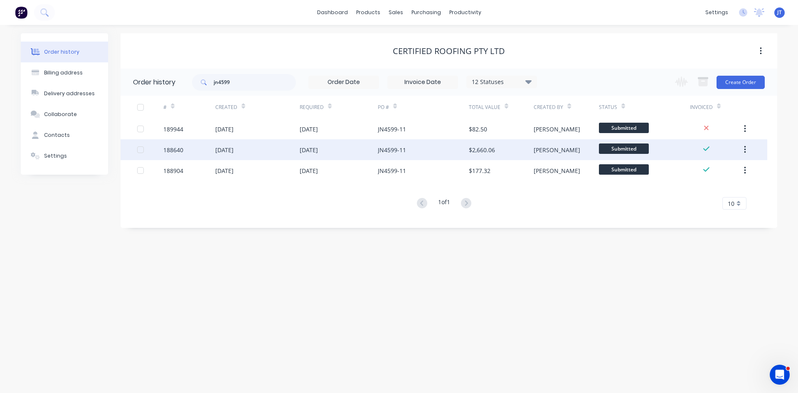
click at [418, 155] on div "JN4599-11" at bounding box center [423, 149] width 91 height 21
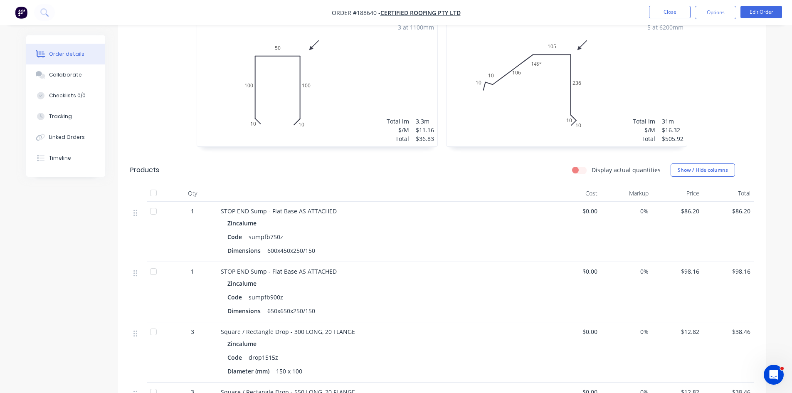
scroll to position [785, 0]
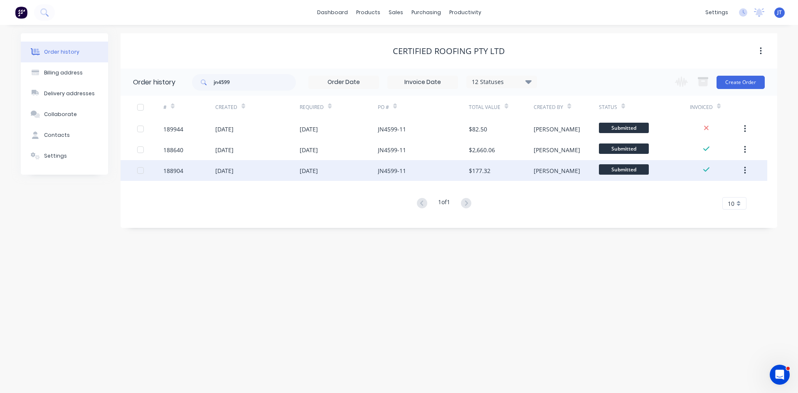
click at [381, 166] on div "JN4599-11" at bounding box center [392, 170] width 28 height 9
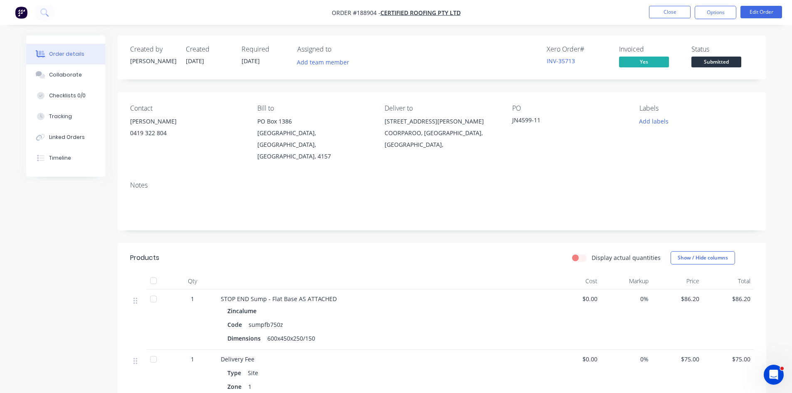
scroll to position [133, 0]
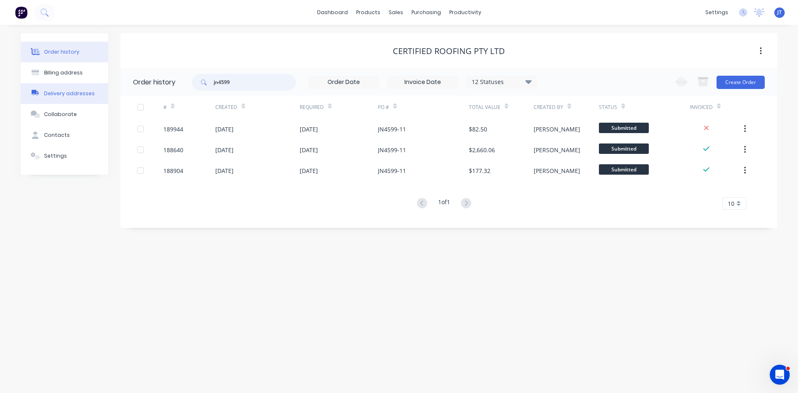
drag, startPoint x: 229, startPoint y: 91, endPoint x: 72, endPoint y: 86, distance: 156.4
click at [168, 99] on div "Order history jn4599 12 Statuses Invoice Status Invoiced Not Invoiced Partial O…" at bounding box center [449, 144] width 657 height 151
type input "\"
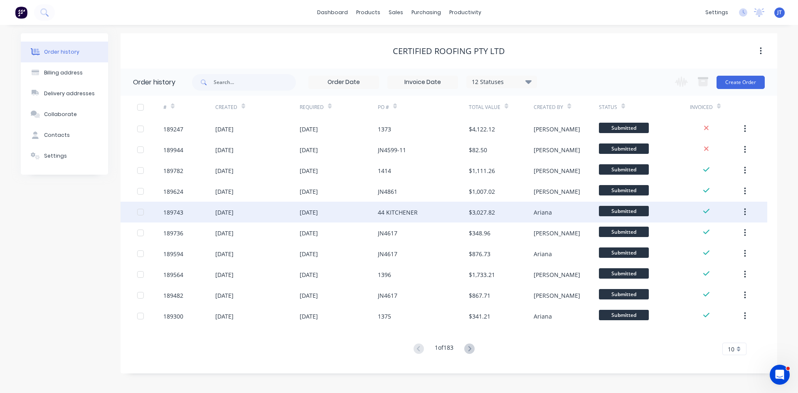
click at [429, 213] on div "44 KITCHENER" at bounding box center [423, 212] width 91 height 21
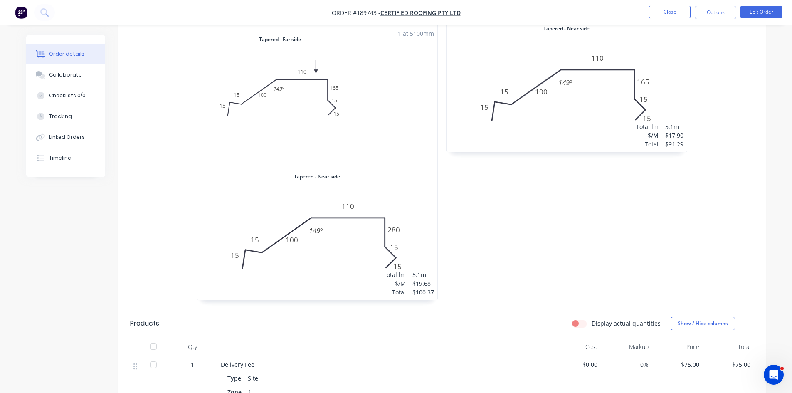
scroll to position [718, 0]
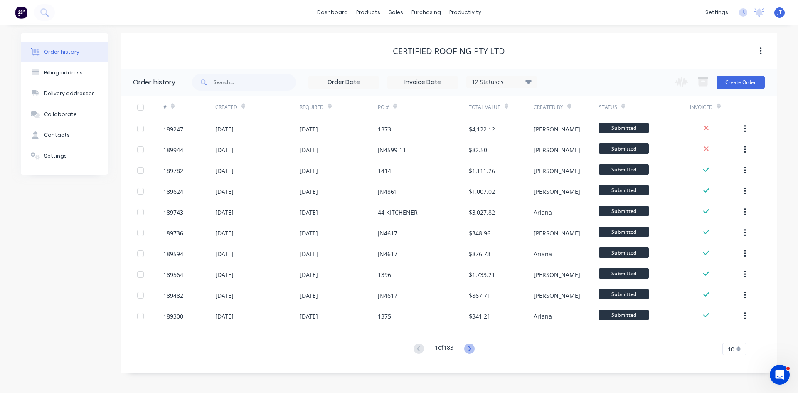
click at [470, 351] on icon at bounding box center [469, 348] width 3 height 5
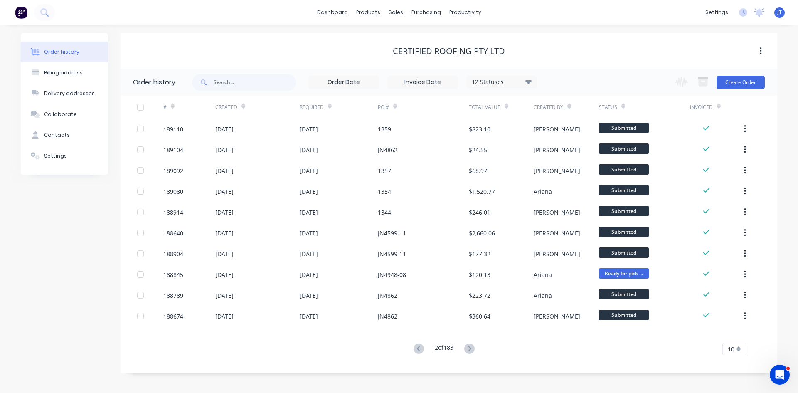
click at [417, 341] on div "# Created Required PO # Total Value Created By Status Invoiced 189110 06 Aug 20…" at bounding box center [444, 225] width 647 height 259
click at [416, 345] on icon at bounding box center [419, 348] width 10 height 10
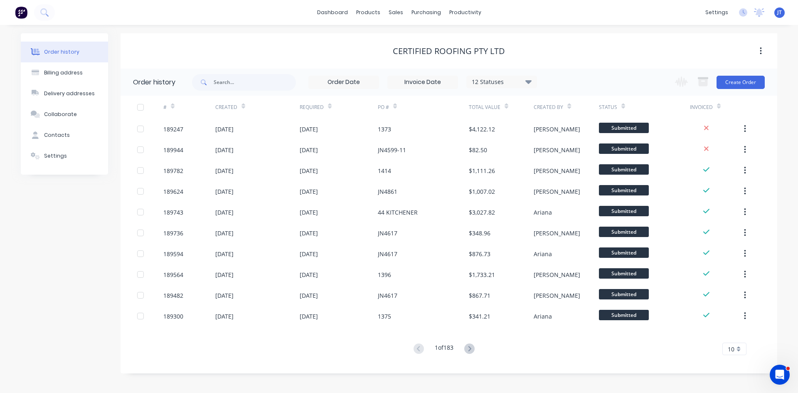
click at [330, 104] on icon at bounding box center [330, 106] width 4 height 6
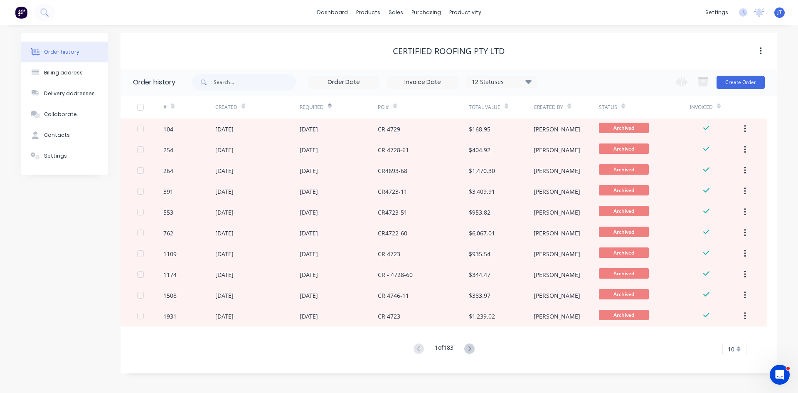
click at [330, 104] on icon at bounding box center [330, 106] width 4 height 6
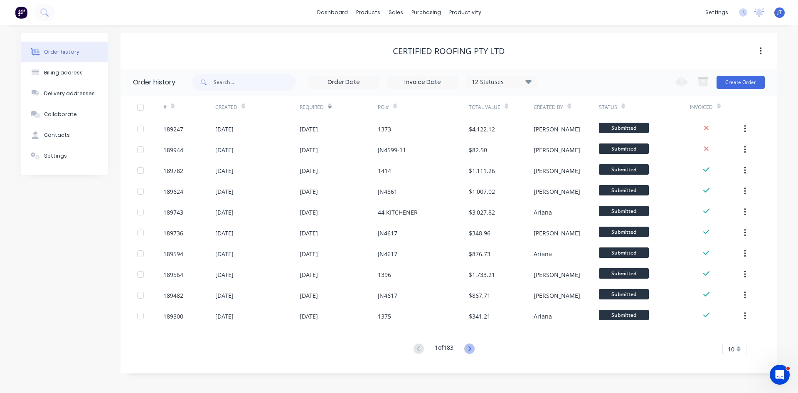
click at [473, 352] on icon at bounding box center [469, 348] width 10 height 10
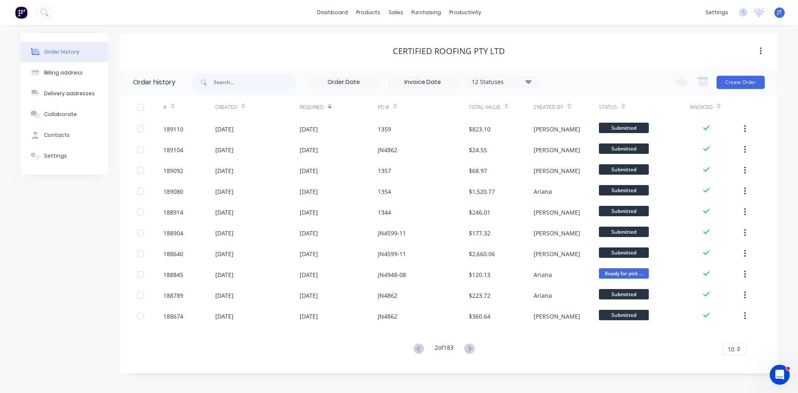
click at [473, 352] on icon at bounding box center [469, 348] width 10 height 10
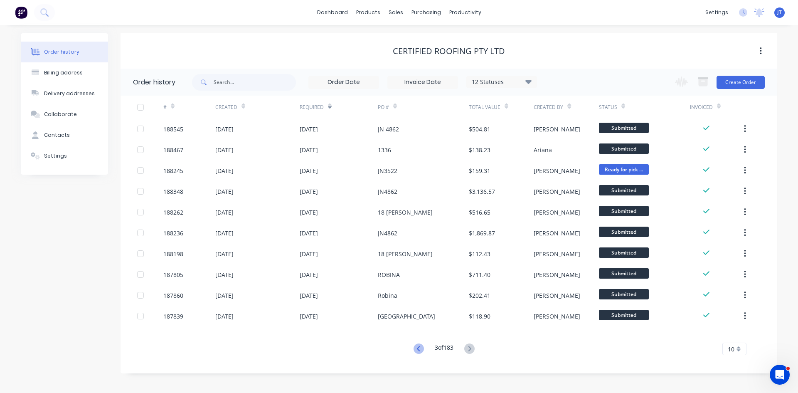
click at [418, 349] on icon at bounding box center [419, 348] width 10 height 10
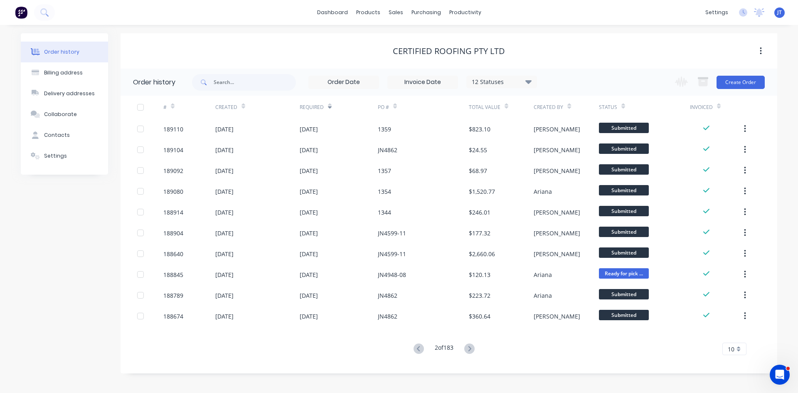
click at [492, 83] on div "12 Statuses" at bounding box center [502, 81] width 70 height 9
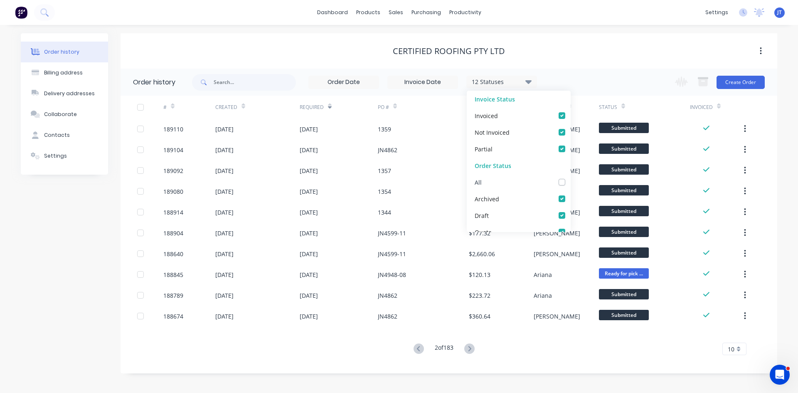
click at [571, 178] on label at bounding box center [571, 178] width 0 height 0
click at [571, 180] on input "checkbox" at bounding box center [574, 182] width 7 height 8
checkbox input "true"
click at [562, 26] on div "Order history Billing address Delivery addresses Collaborate Contacts Settings …" at bounding box center [399, 209] width 798 height 368
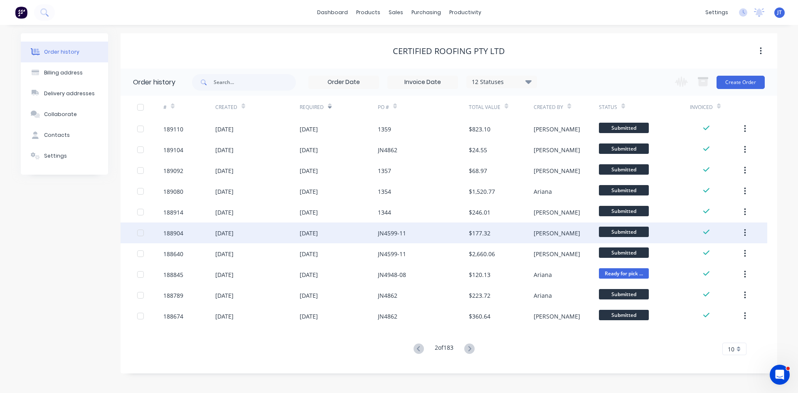
click at [363, 232] on div "[DATE]" at bounding box center [339, 232] width 78 height 21
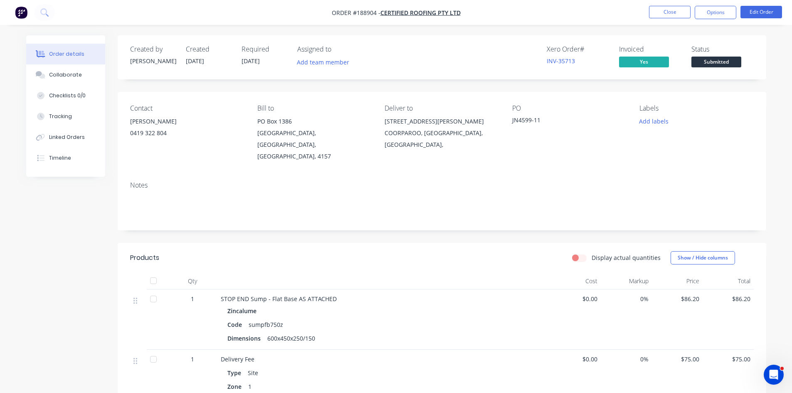
scroll to position [133, 0]
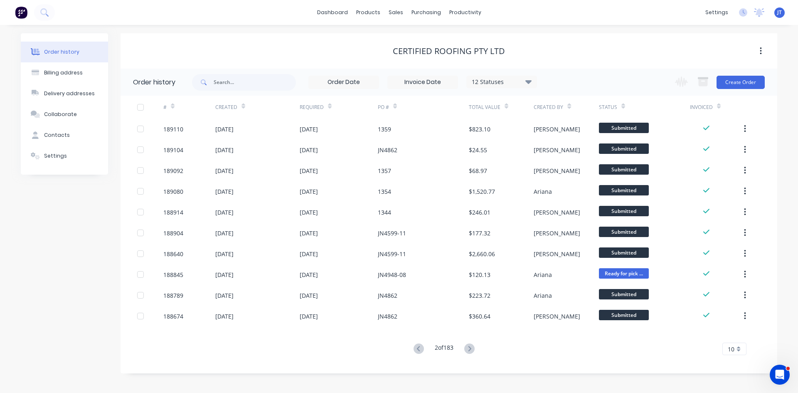
click at [174, 106] on icon at bounding box center [173, 106] width 4 height 6
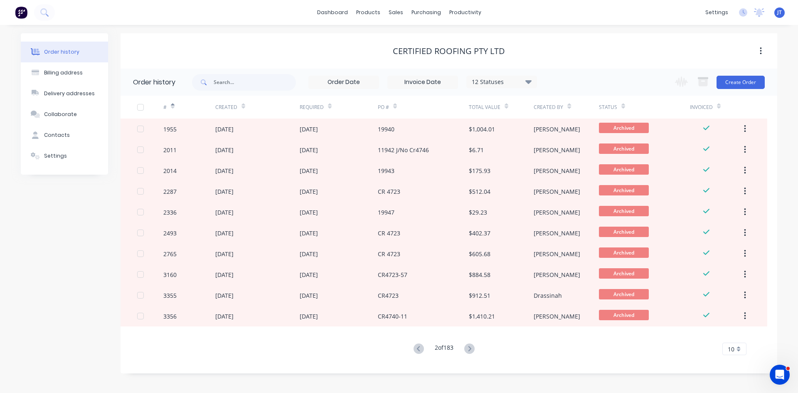
click at [174, 106] on icon at bounding box center [173, 106] width 4 height 6
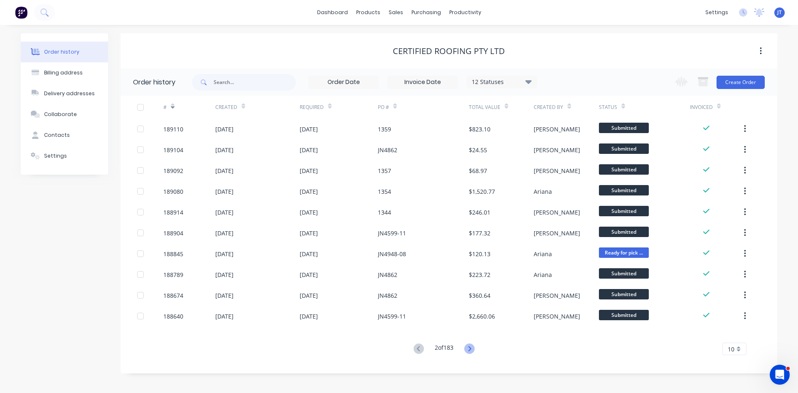
click at [474, 350] on icon at bounding box center [469, 348] width 10 height 10
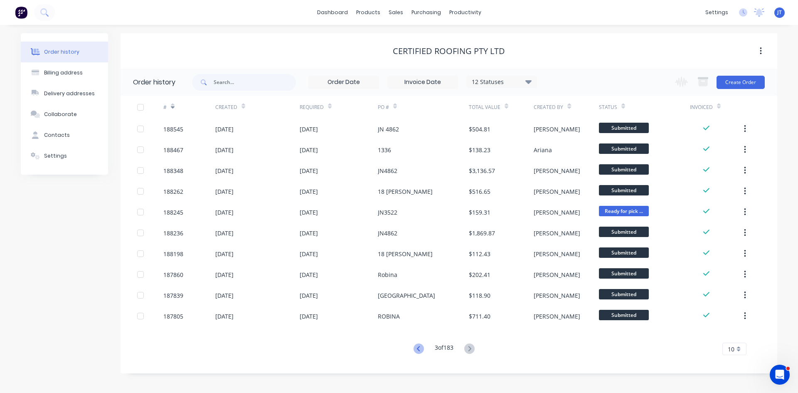
click at [414, 350] on icon at bounding box center [419, 348] width 10 height 10
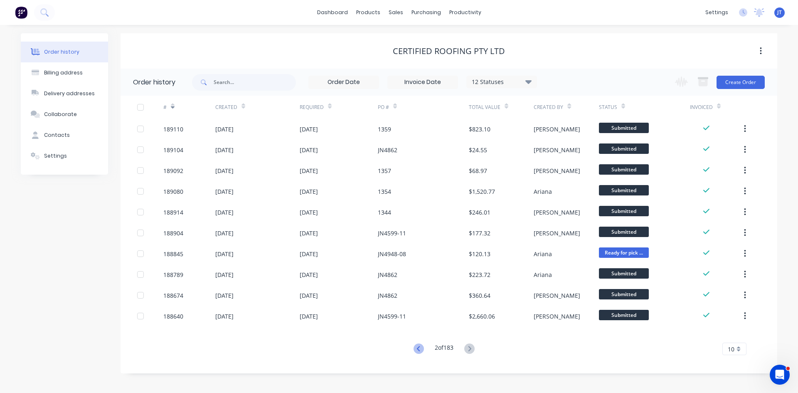
click at [417, 348] on icon at bounding box center [418, 348] width 3 height 5
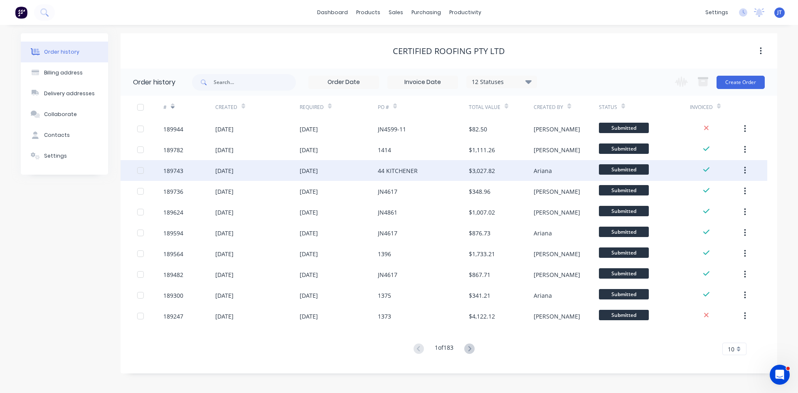
click at [389, 171] on div "44 KITCHENER" at bounding box center [398, 170] width 40 height 9
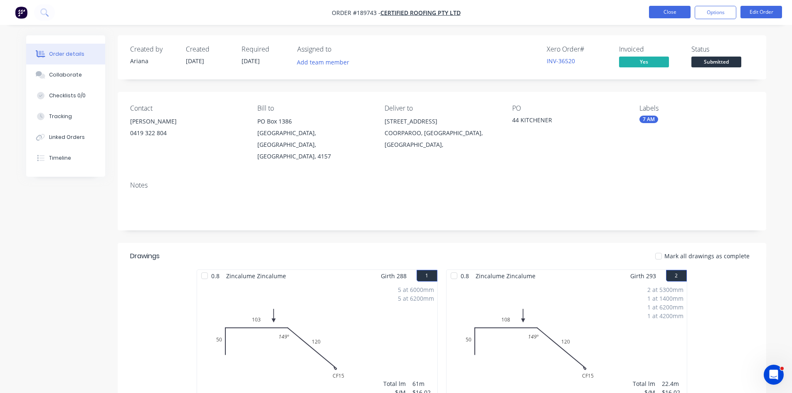
click at [661, 12] on button "Close" at bounding box center [670, 12] width 42 height 12
